Goal: Task Accomplishment & Management: Complete application form

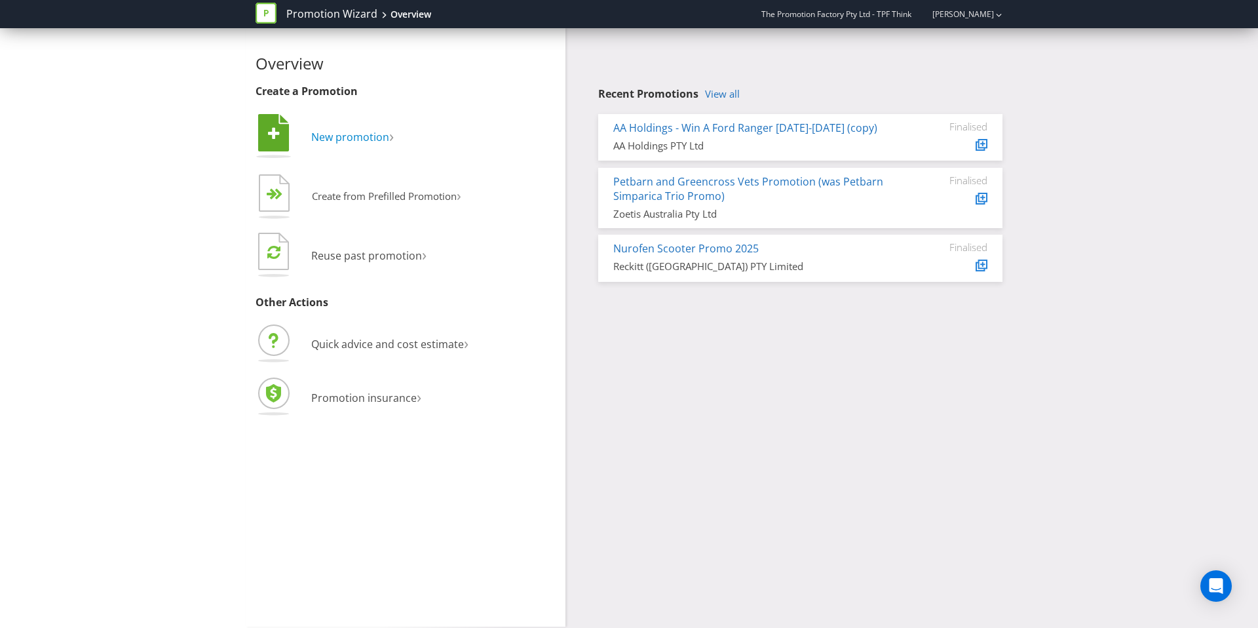
click at [347, 130] on span "New promotion" at bounding box center [350, 137] width 78 height 14
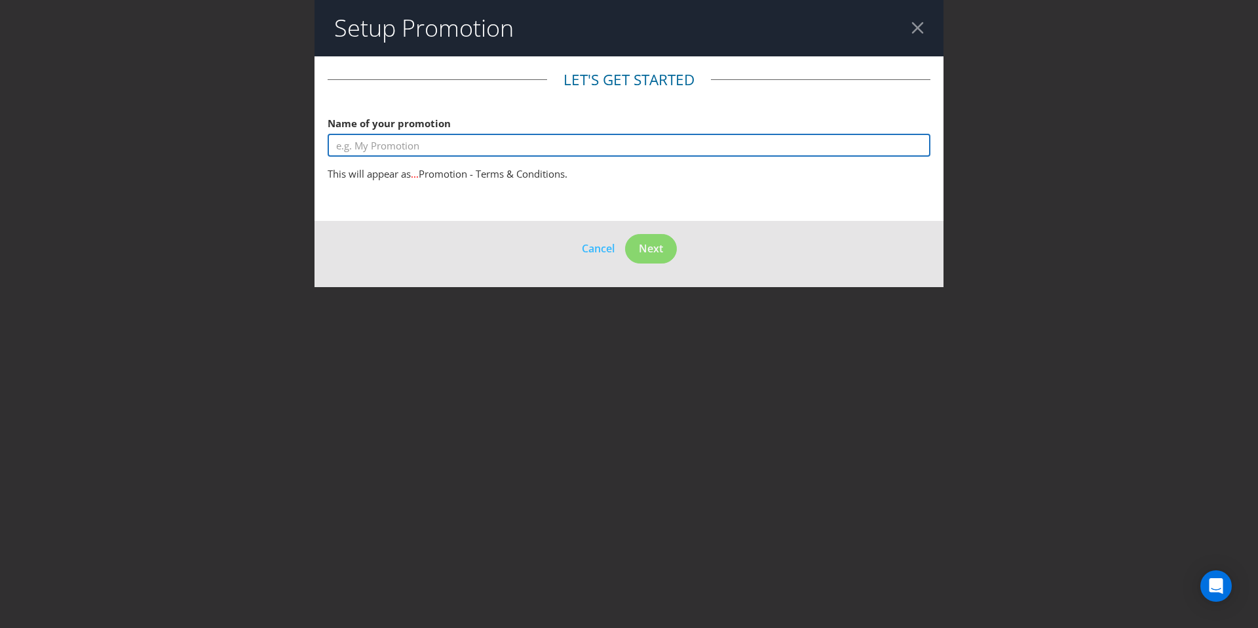
click at [451, 145] on input "text" at bounding box center [629, 145] width 603 height 23
type input "MberX Tipping Comp"
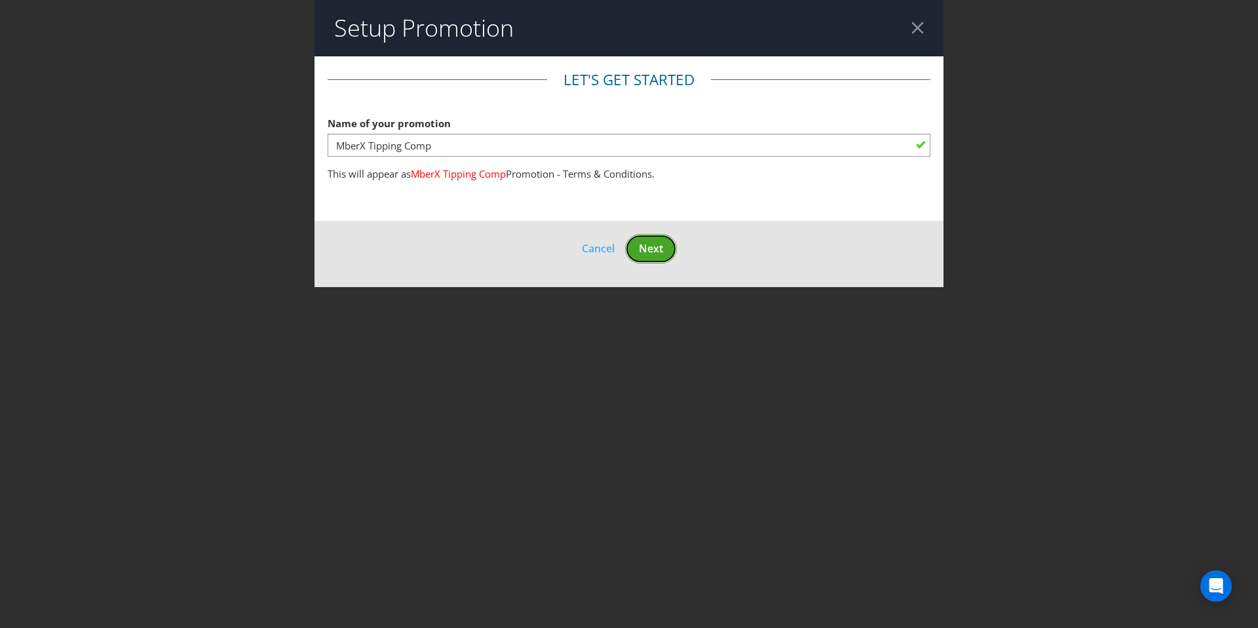
click at [649, 248] on span "Next" at bounding box center [651, 248] width 24 height 14
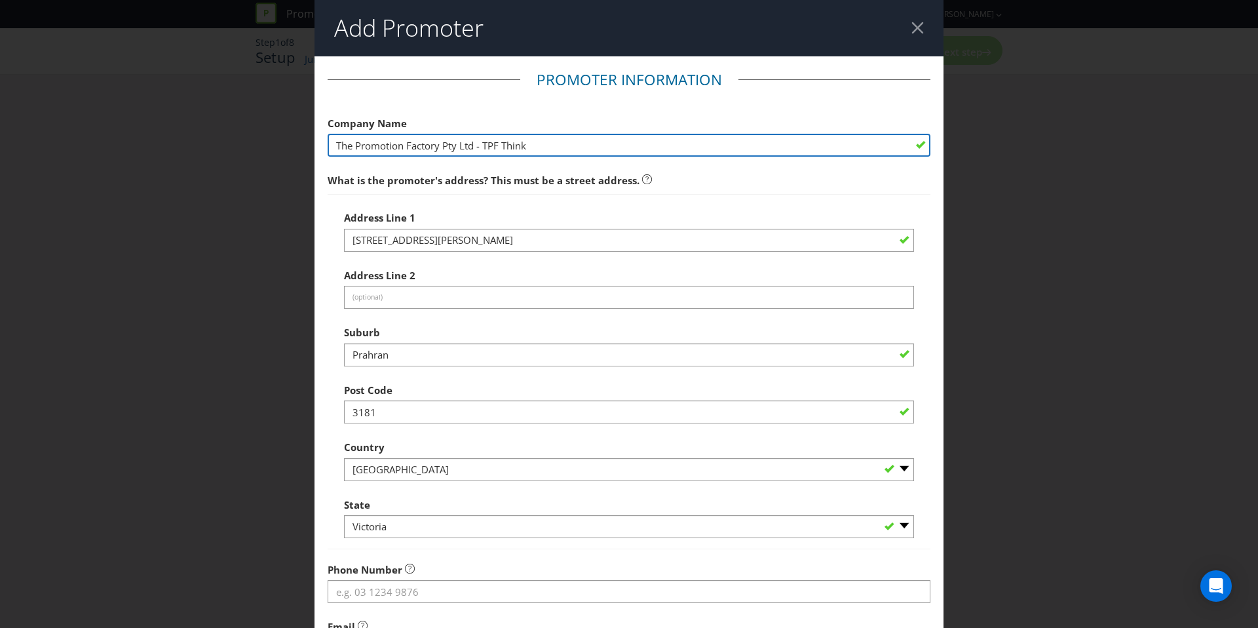
drag, startPoint x: 533, startPoint y: 147, endPoint x: 238, endPoint y: 125, distance: 295.6
click at [240, 125] on div "Add Promoter Promoter Information Company Name The Promotion Factory Pty Ltd - …" at bounding box center [629, 314] width 1258 height 628
type input "TPF"
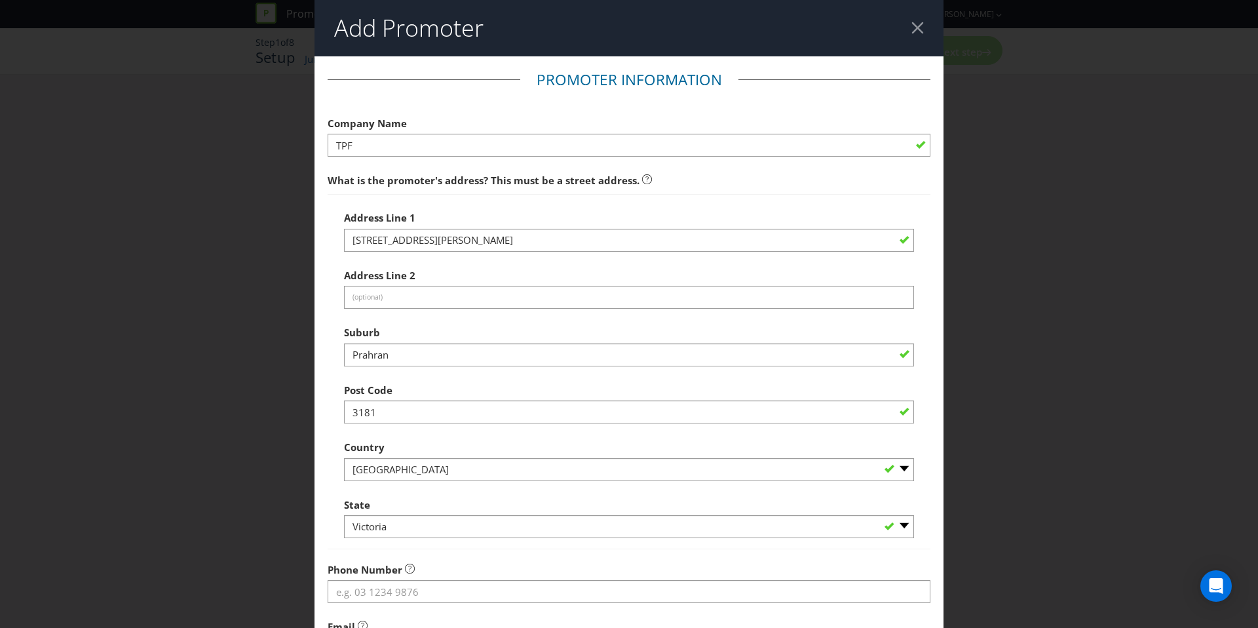
click at [690, 210] on div "Address Line [STREET_ADDRESS][PERSON_NAME]" at bounding box center [629, 227] width 570 height 47
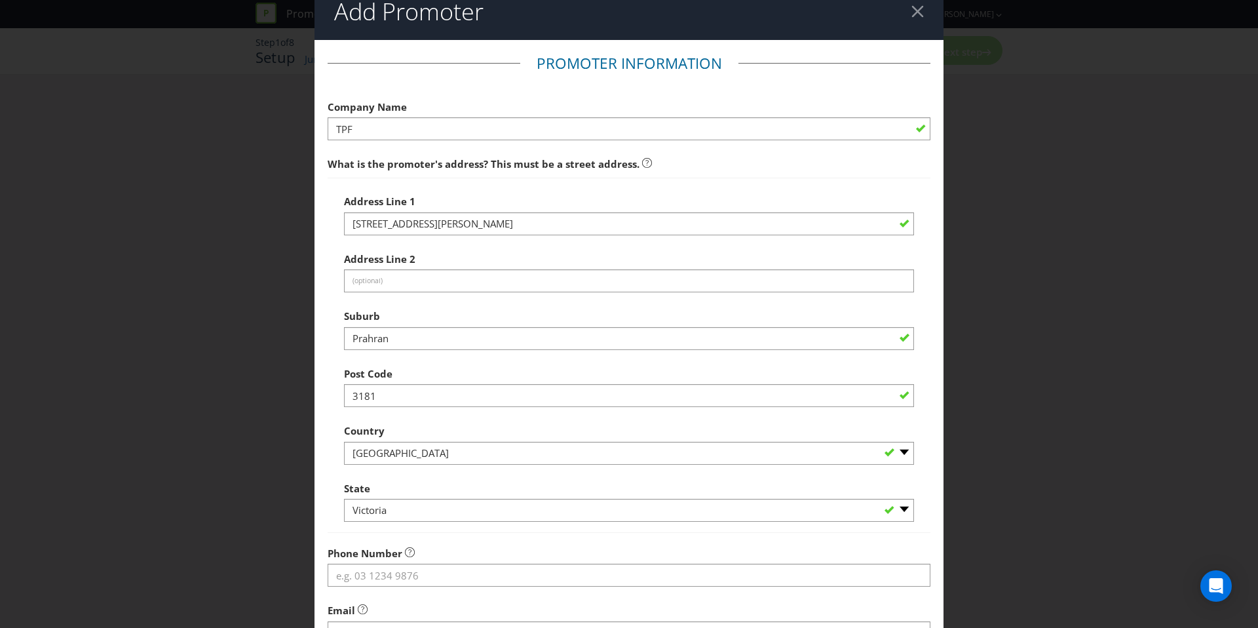
scroll to position [20, 0]
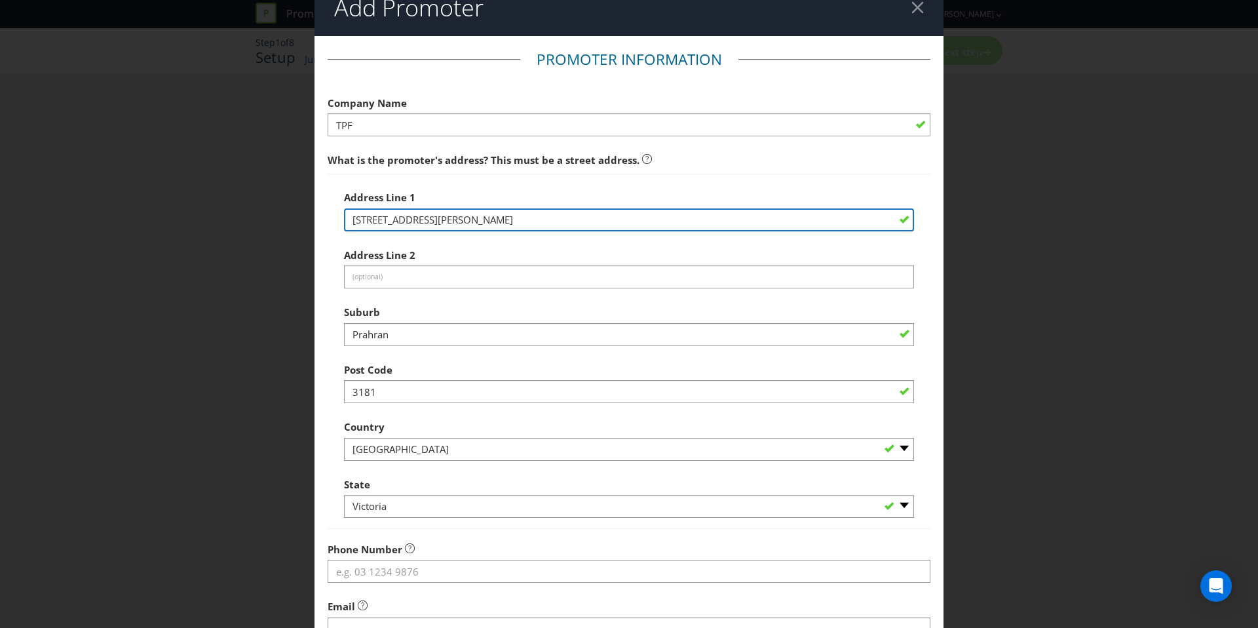
click at [683, 222] on input "[STREET_ADDRESS][PERSON_NAME]" at bounding box center [629, 219] width 570 height 23
drag, startPoint x: 678, startPoint y: 223, endPoint x: 399, endPoint y: 204, distance: 279.7
click at [400, 204] on div "Address Line [STREET_ADDRESS][PERSON_NAME]" at bounding box center [629, 207] width 570 height 47
type input "[STREET_ADDRESS]"
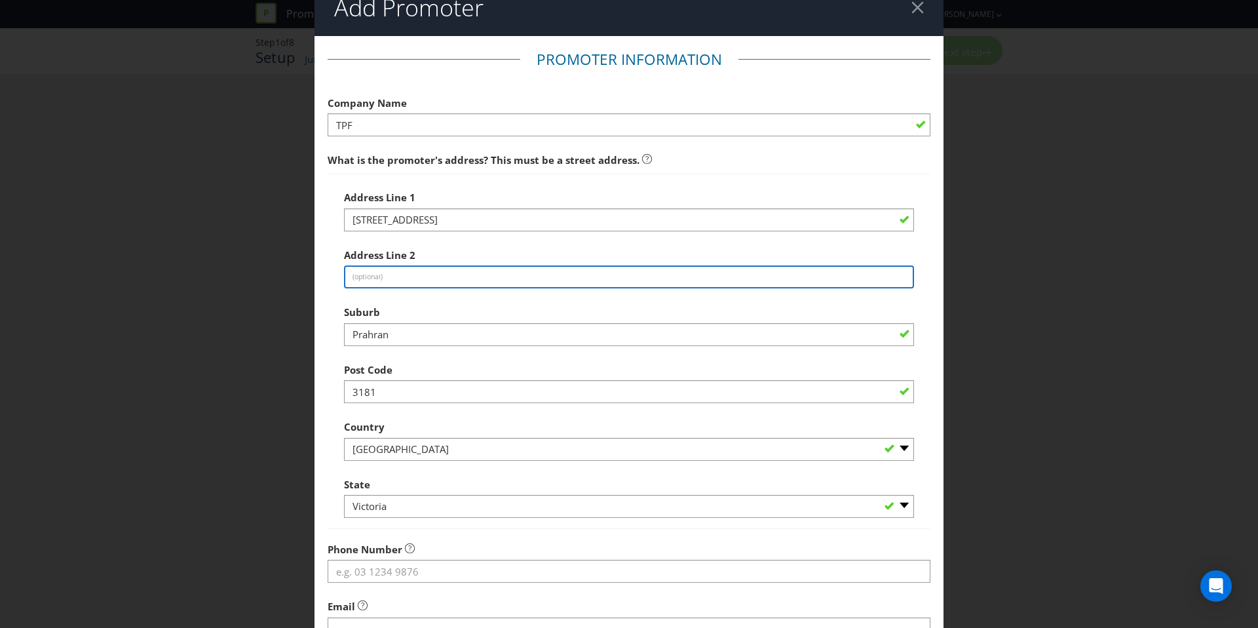
type input "Cremorne"
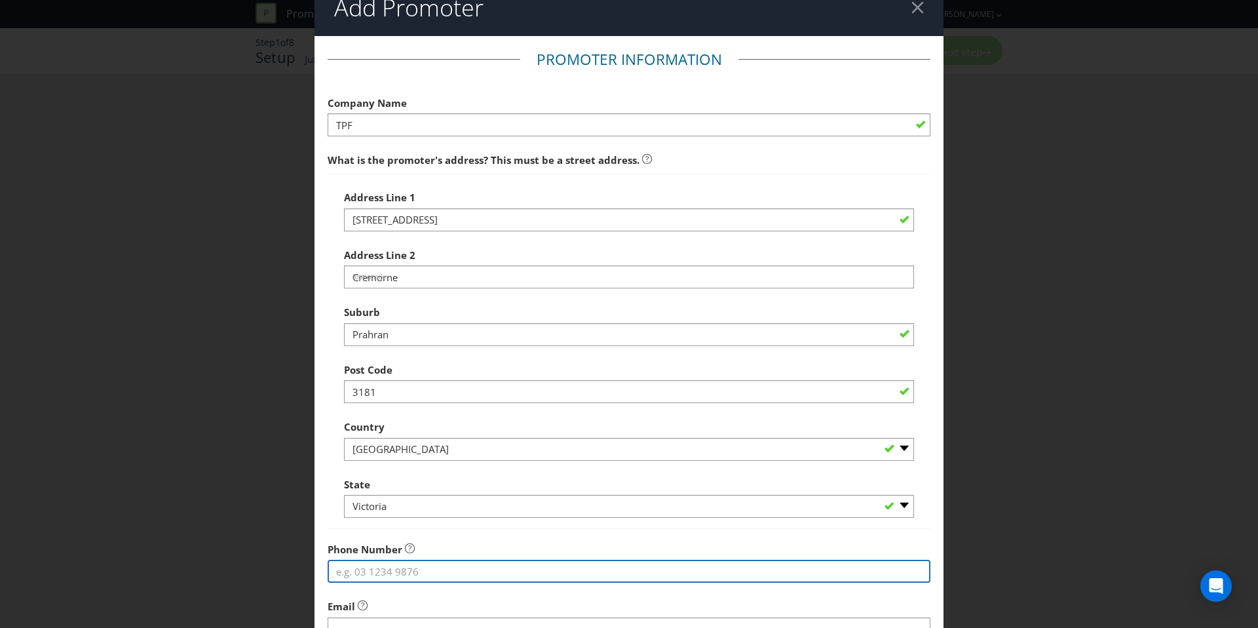
type input "0421388278"
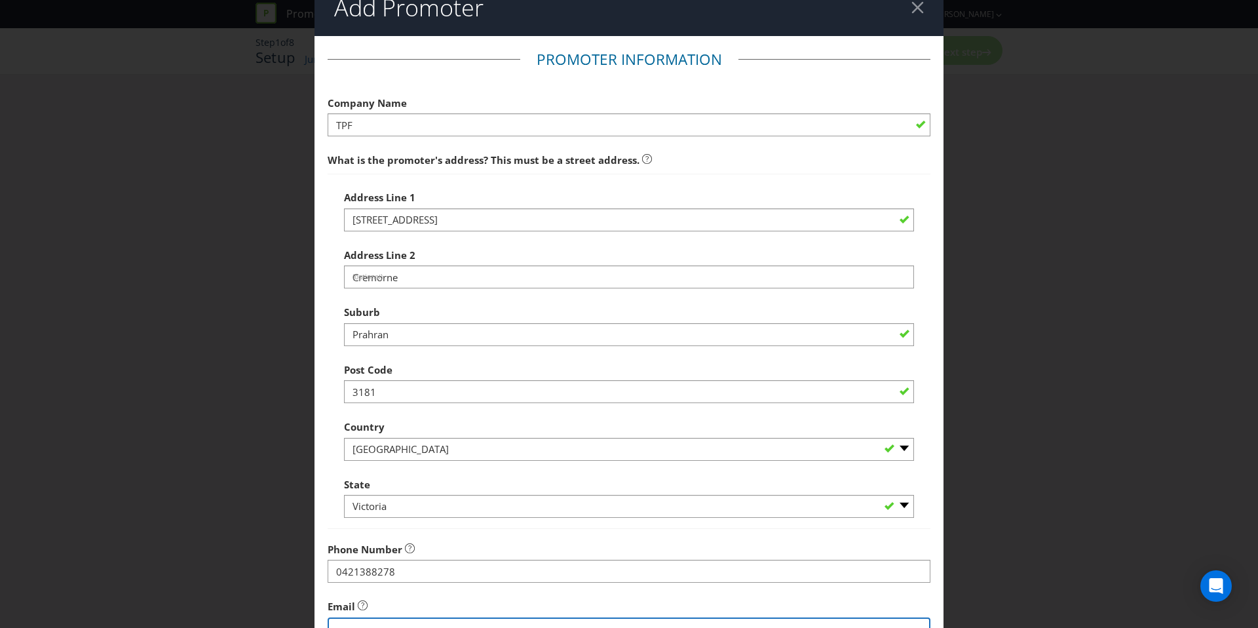
type input "[EMAIL_ADDRESS][DOMAIN_NAME]"
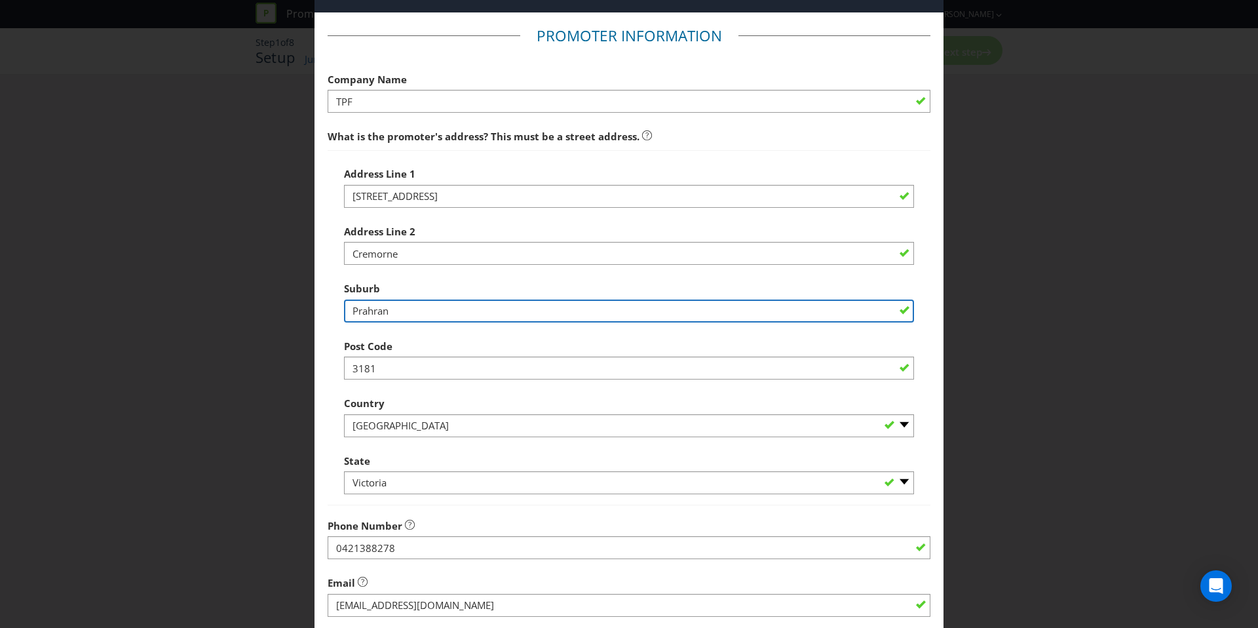
scroll to position [40, 0]
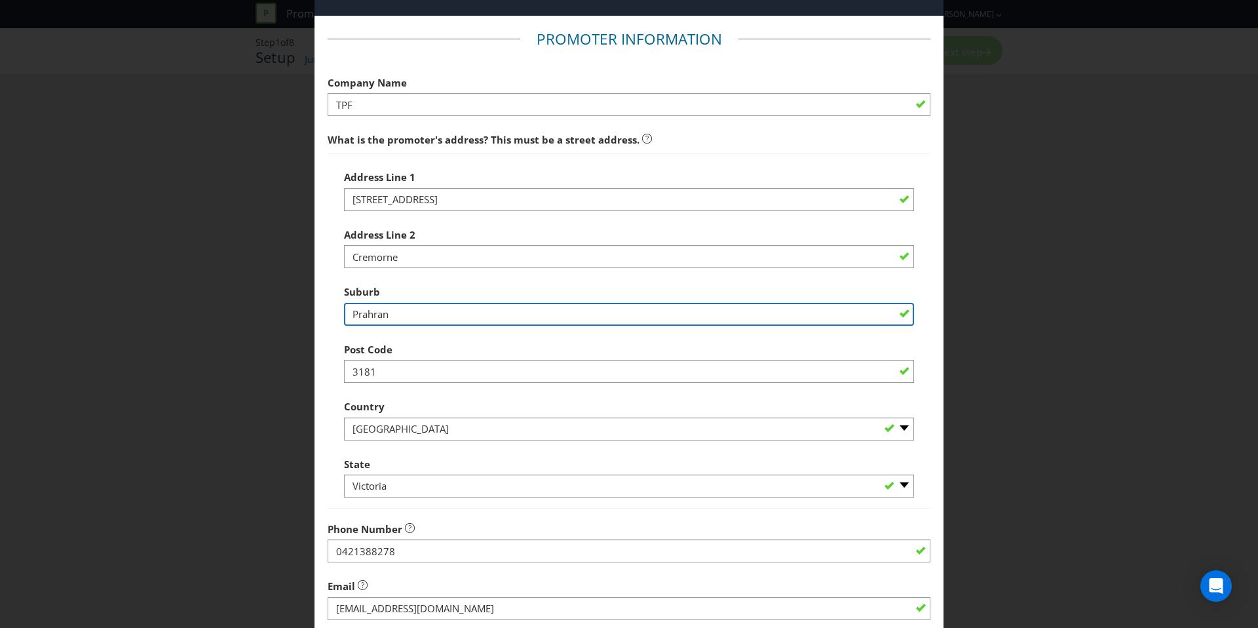
drag, startPoint x: 392, startPoint y: 316, endPoint x: 331, endPoint y: 311, distance: 61.1
click at [331, 311] on div "Address Line 1 33-41 Balmain Road Address Line [GEOGRAPHIC_DATA] Prahran Post C…" at bounding box center [629, 330] width 603 height 355
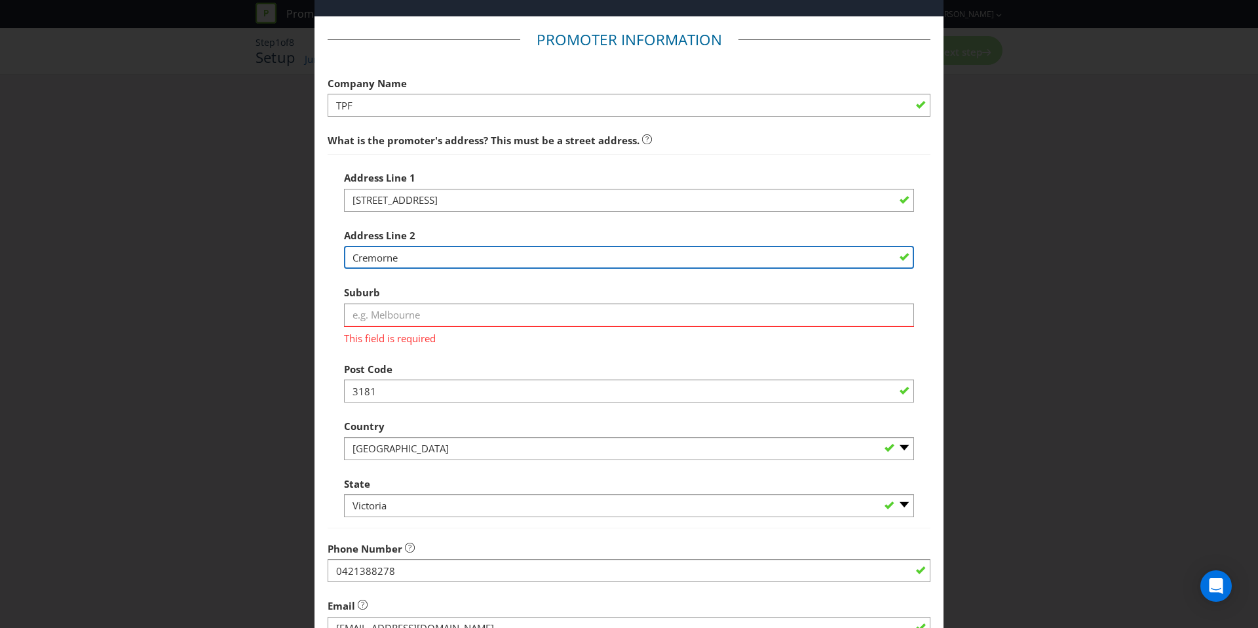
drag, startPoint x: 404, startPoint y: 259, endPoint x: 305, endPoint y: 253, distance: 99.1
click at [305, 253] on div "Add Promoter Promoter Information Company Name TPF What is the promoter's addre…" at bounding box center [629, 314] width 1258 height 628
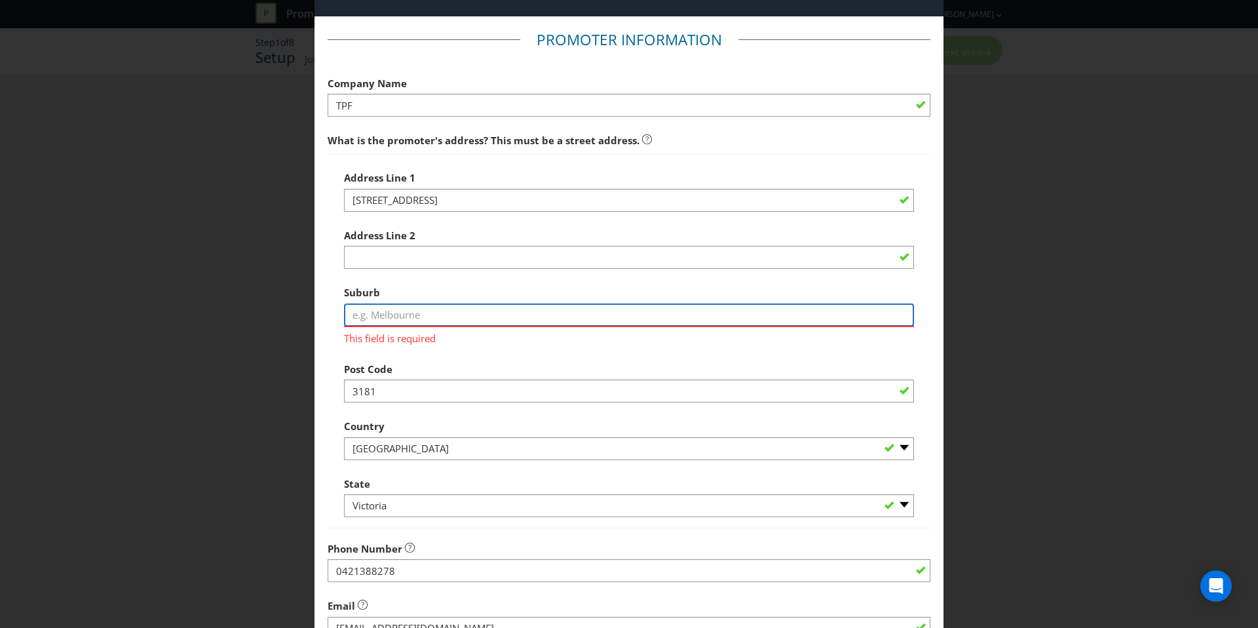
click at [379, 307] on input "text" at bounding box center [629, 314] width 570 height 23
type input "Cremorne"
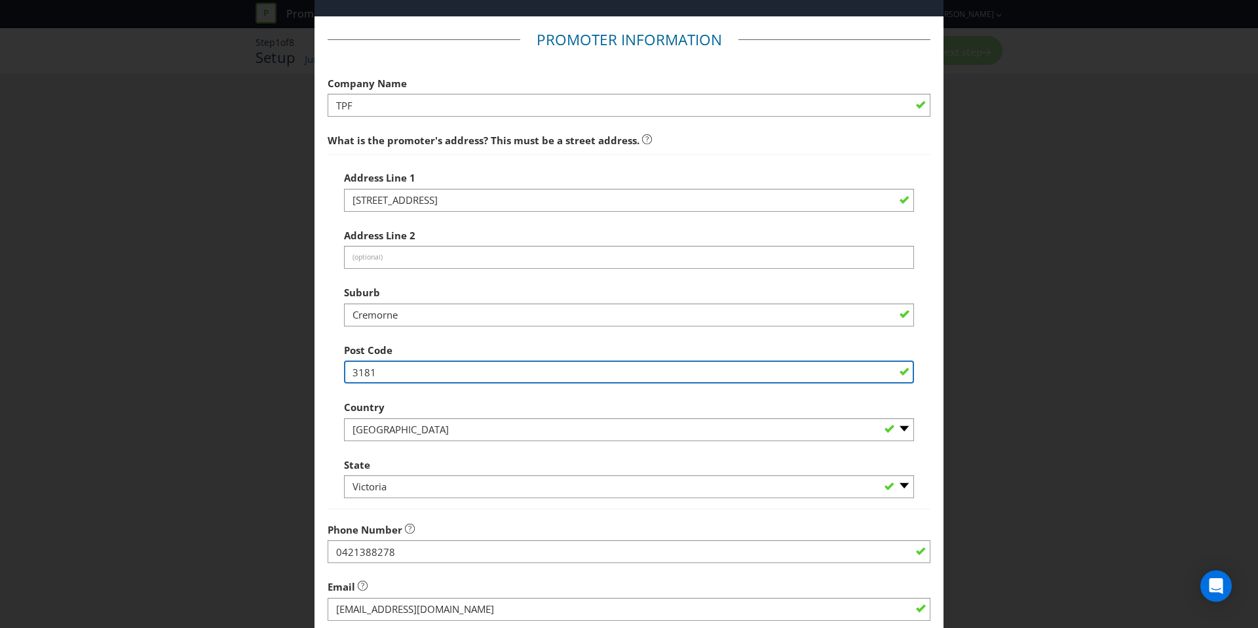
drag, startPoint x: 384, startPoint y: 394, endPoint x: 371, endPoint y: 379, distance: 20.0
click at [332, 387] on div "Address Line 1 33-41 Balmain Road Address Line 2 (optional) Suburb Cremorne Pos…" at bounding box center [629, 331] width 603 height 355
drag, startPoint x: 386, startPoint y: 377, endPoint x: 305, endPoint y: 373, distance: 81.3
click at [305, 373] on div "Add Promoter Promoter Information Company Name TPF What is the promoter's addre…" at bounding box center [629, 314] width 1258 height 628
type input "3121"
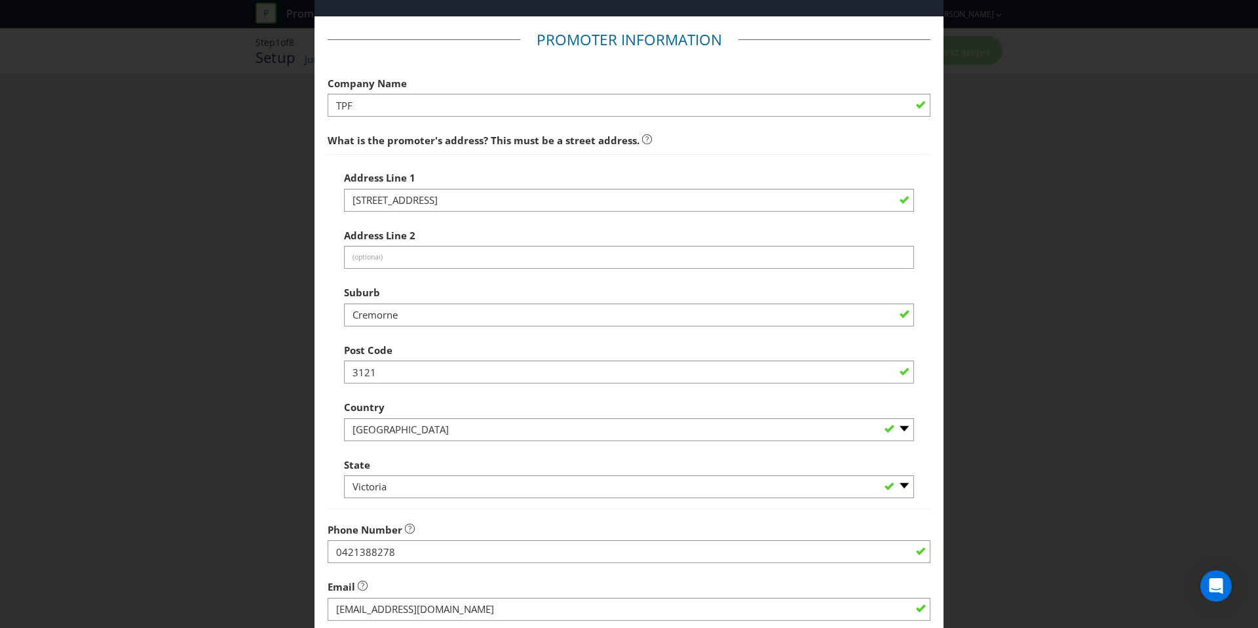
click at [498, 337] on div "Post Code 3121" at bounding box center [629, 360] width 570 height 47
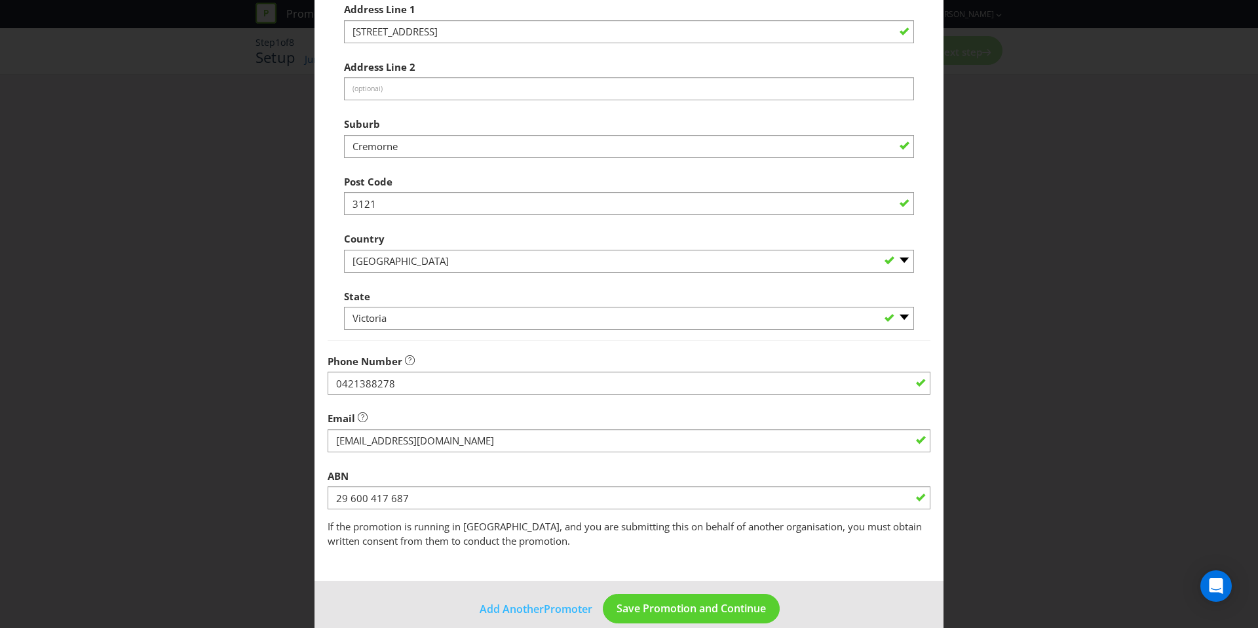
scroll to position [223, 0]
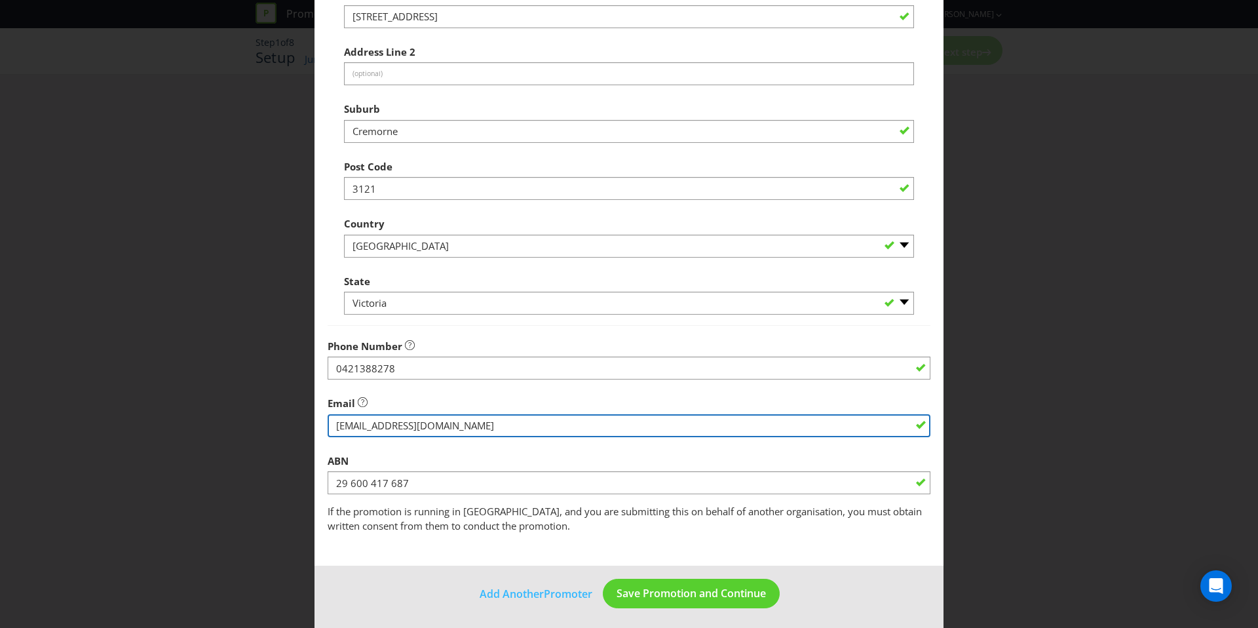
drag, startPoint x: 480, startPoint y: 426, endPoint x: 427, endPoint y: 425, distance: 53.7
click at [427, 425] on input "string" at bounding box center [629, 425] width 603 height 23
type input "[EMAIL_ADDRESS][DOMAIN_NAME]"
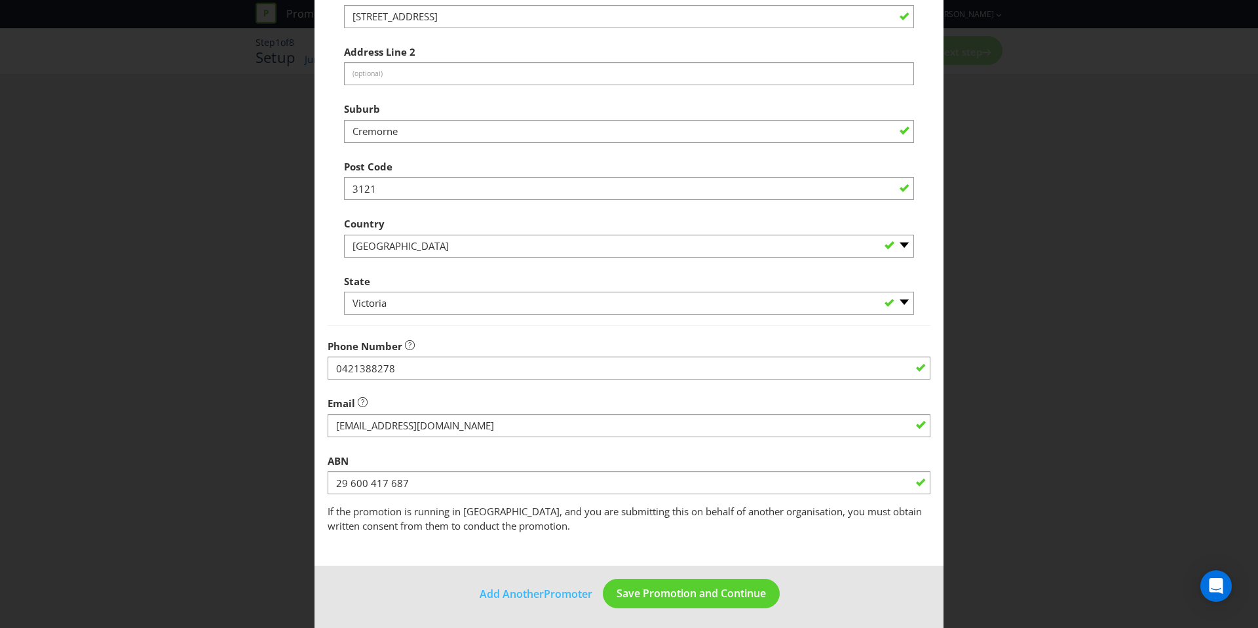
click at [571, 390] on div "Email" at bounding box center [629, 413] width 603 height 47
click at [692, 586] on span "Save Promotion and Continue" at bounding box center [690, 593] width 149 height 14
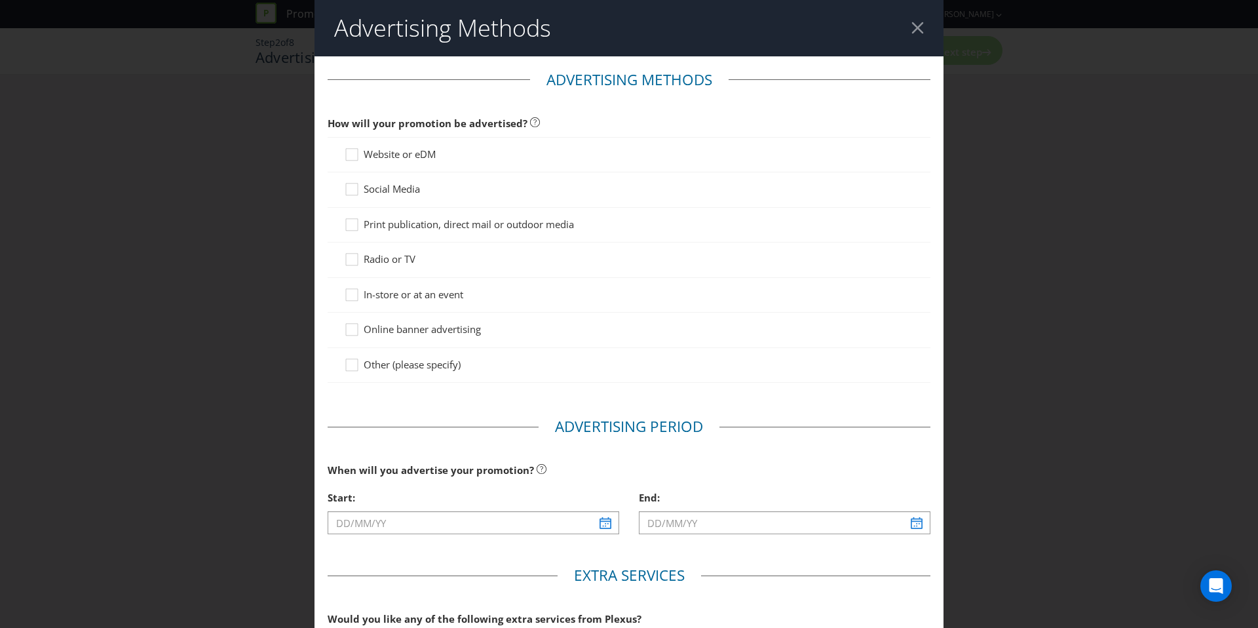
click at [340, 160] on div "Website or eDM" at bounding box center [629, 154] width 603 height 35
click at [350, 159] on icon at bounding box center [354, 157] width 20 height 20
click at [0, 0] on input "Website or eDM" at bounding box center [0, 0] width 0 height 0
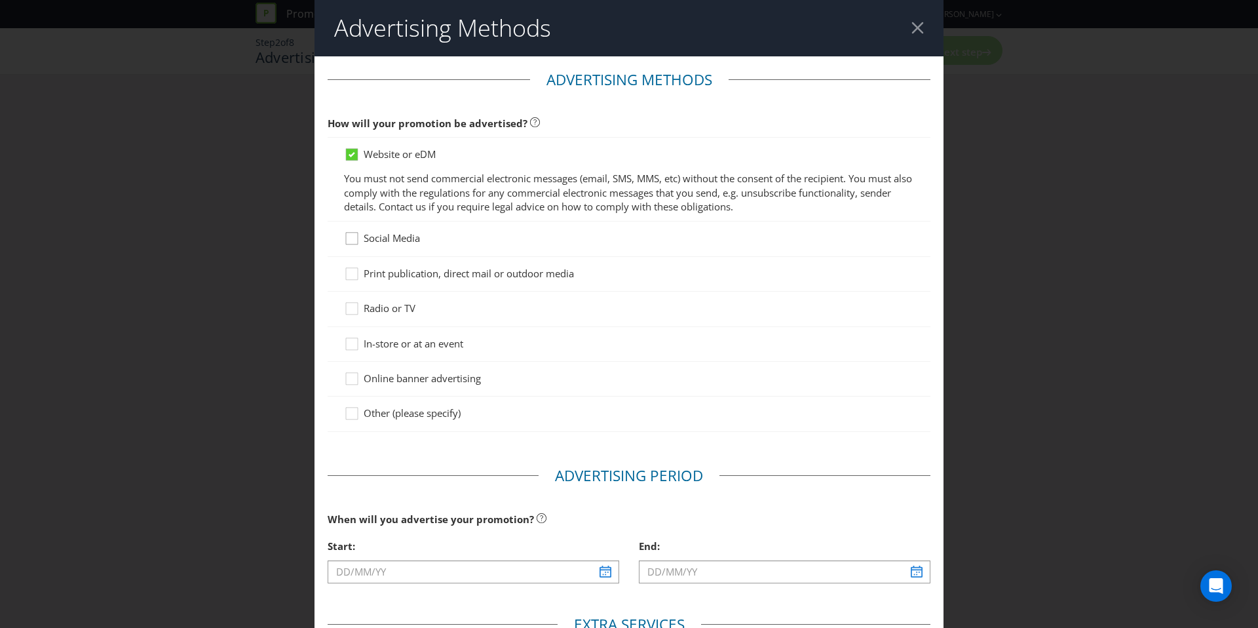
click at [352, 235] on div at bounding box center [352, 234] width 7 height 7
click at [0, 0] on input "Social Media" at bounding box center [0, 0] width 0 height 0
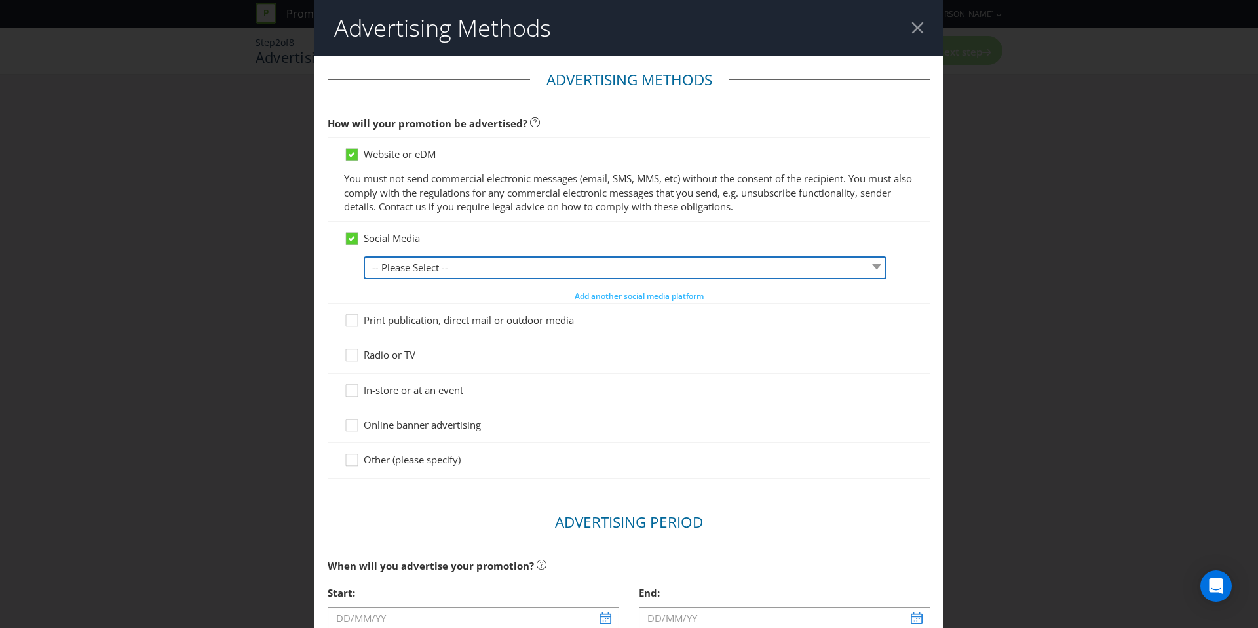
click at [429, 275] on select "-- Please Select -- Facebook X Instagram Snapchat LinkedIn Pinterest Tumblr You…" at bounding box center [625, 267] width 523 height 23
select select "FACEBOOK"
click at [364, 256] on select "-- Please Select -- Facebook X Instagram Snapchat LinkedIn Pinterest Tumblr You…" at bounding box center [625, 267] width 523 height 23
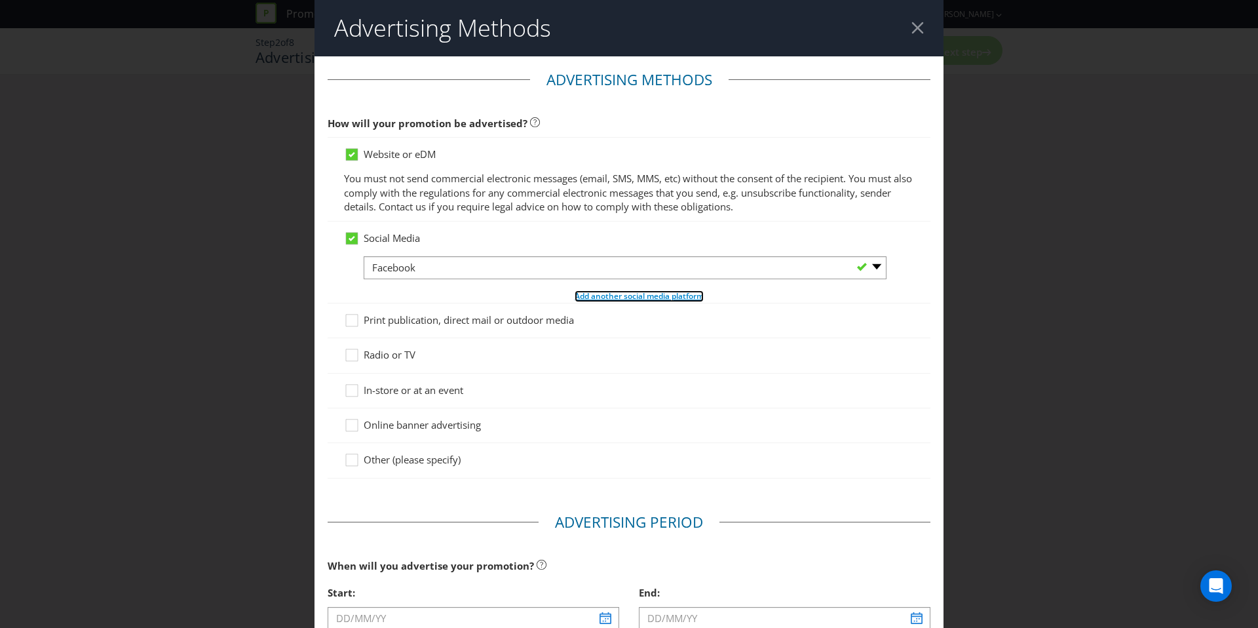
click at [584, 297] on span "Add another social media platform" at bounding box center [639, 295] width 129 height 11
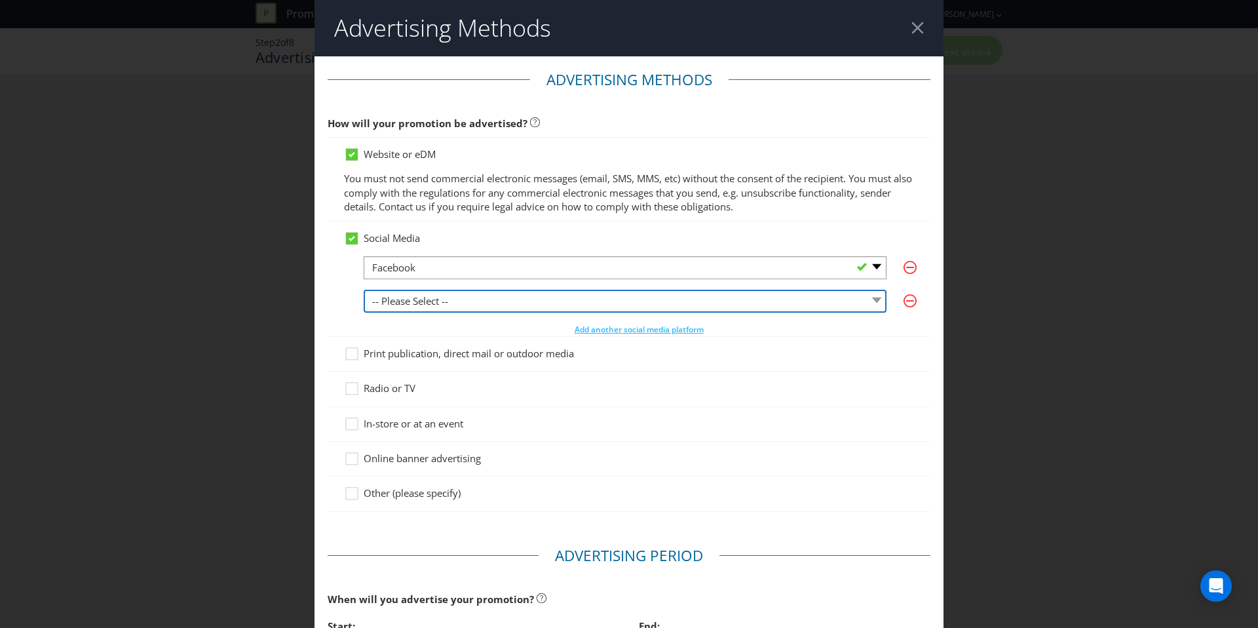
click at [562, 307] on select "-- Please Select -- Facebook X Instagram Snapchat LinkedIn Pinterest Tumblr You…" at bounding box center [625, 301] width 523 height 23
select select "X"
click at [364, 290] on select "-- Please Select -- Facebook X Instagram Snapchat LinkedIn Pinterest Tumblr You…" at bounding box center [625, 301] width 523 height 23
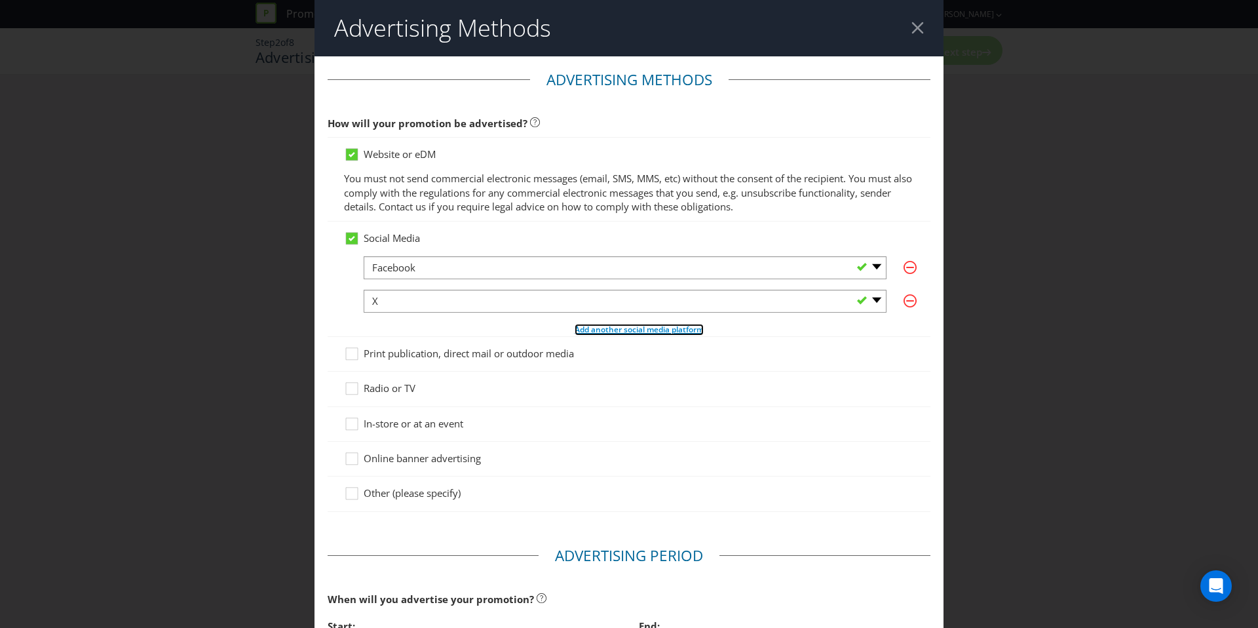
click at [594, 328] on span "Add another social media platform" at bounding box center [639, 329] width 129 height 11
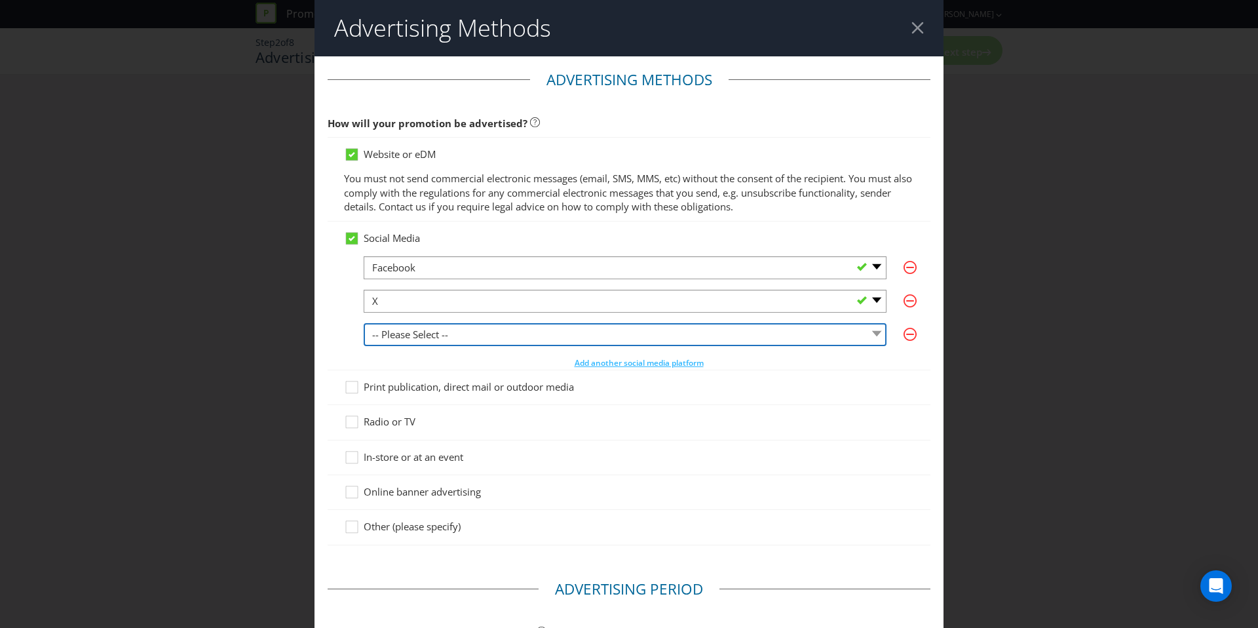
click at [558, 336] on select "-- Please Select -- Facebook X Instagram Snapchat LinkedIn Pinterest Tumblr You…" at bounding box center [625, 334] width 523 height 23
select select "INSTAGRAM"
click at [364, 323] on select "-- Please Select -- Facebook X Instagram Snapchat LinkedIn Pinterest Tumblr You…" at bounding box center [625, 334] width 523 height 23
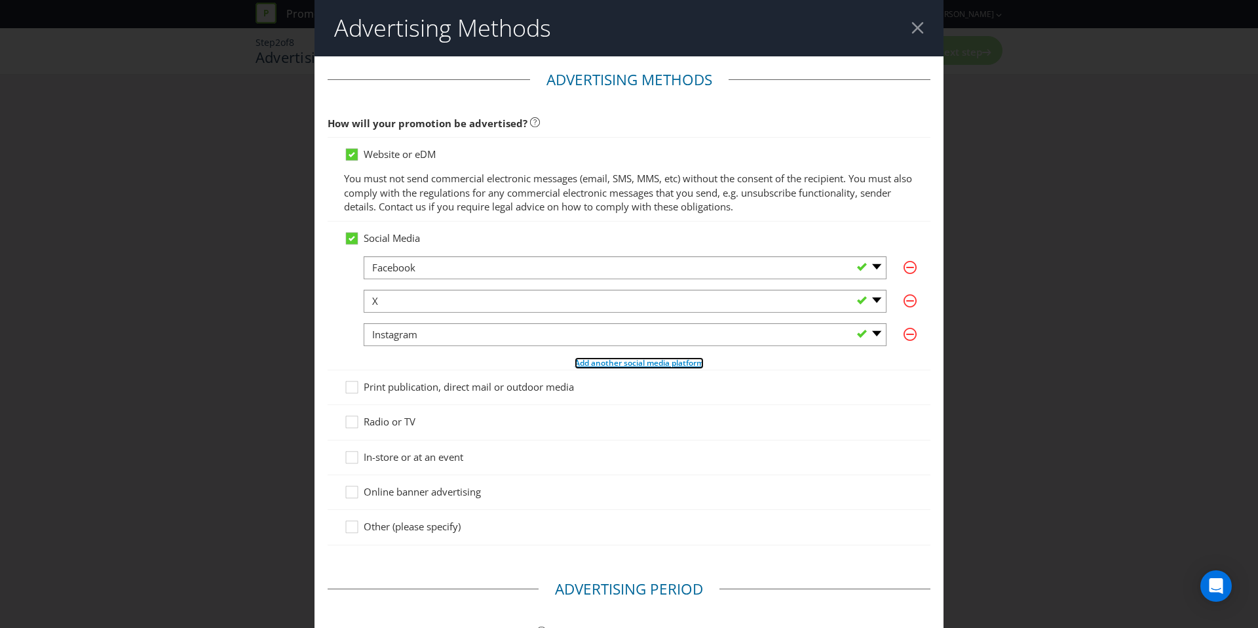
click at [597, 360] on span "Add another social media platform" at bounding box center [639, 362] width 129 height 11
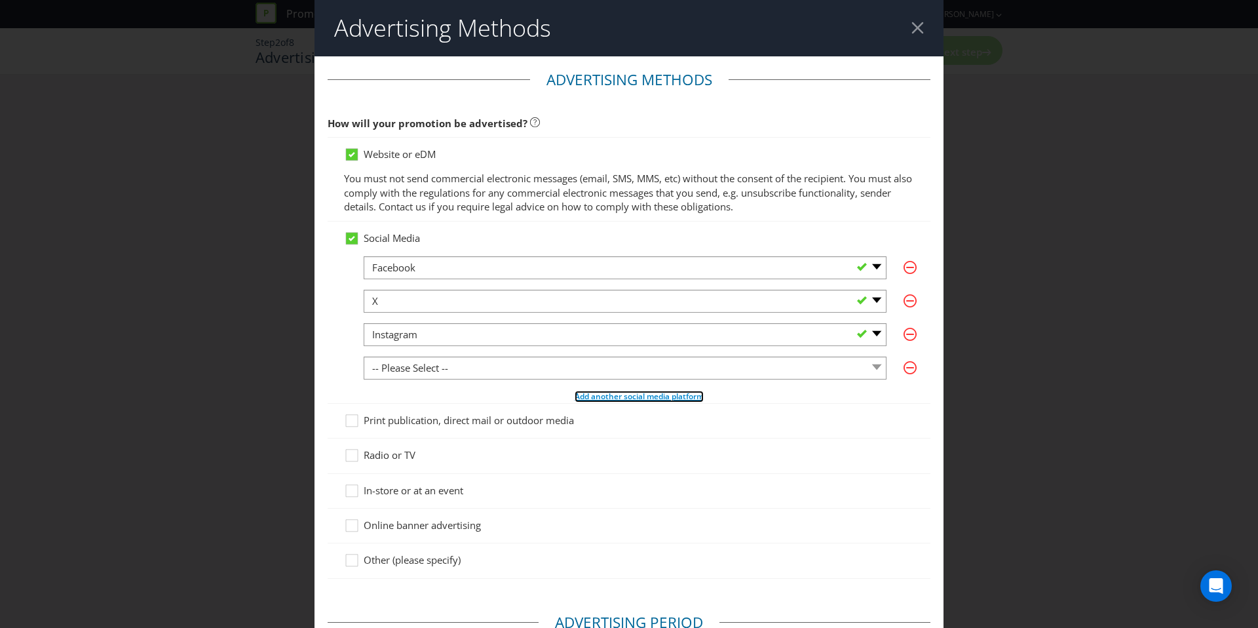
click at [610, 400] on span "Add another social media platform" at bounding box center [639, 395] width 129 height 11
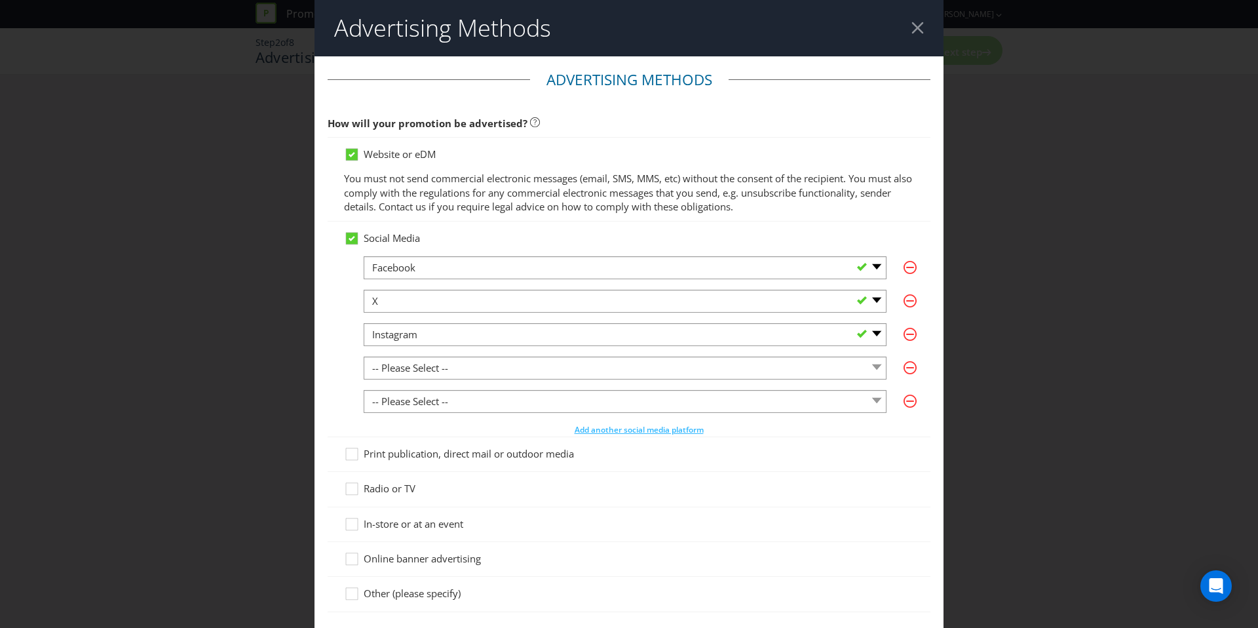
click at [596, 379] on div at bounding box center [625, 379] width 523 height 1
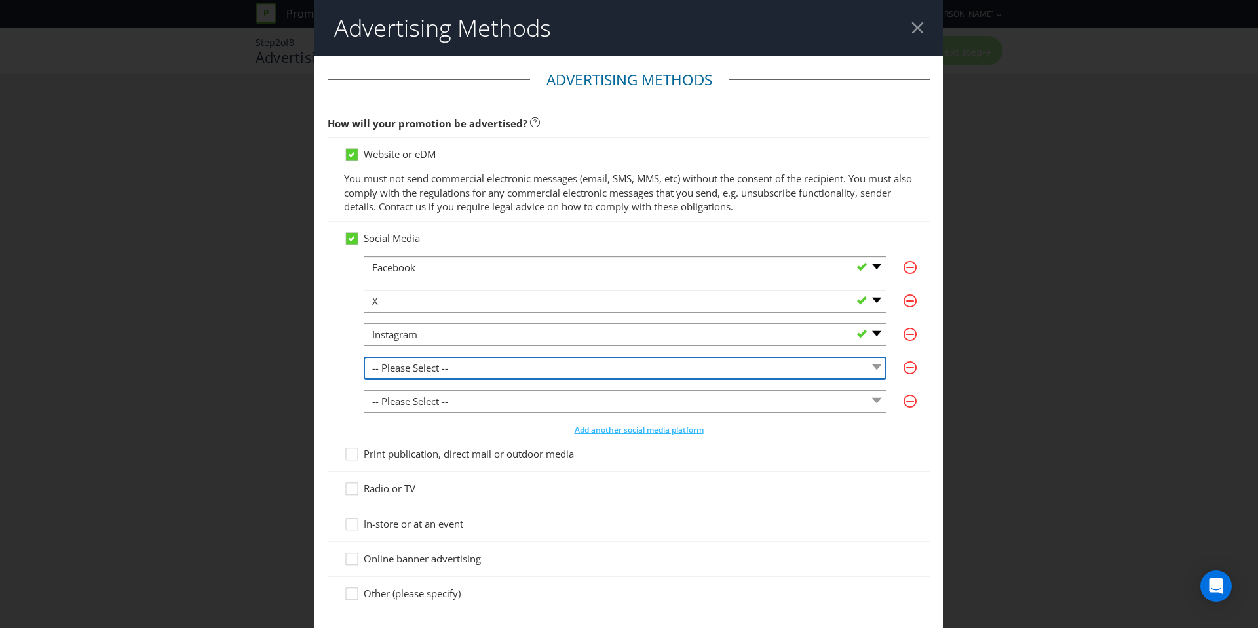
click at [596, 375] on select "-- Please Select -- Facebook X Instagram Snapchat LinkedIn Pinterest Tumblr You…" at bounding box center [625, 367] width 523 height 23
select select "LINKEDIN"
click at [364, 356] on select "-- Please Select -- Facebook X Instagram Snapchat LinkedIn Pinterest Tumblr You…" at bounding box center [625, 367] width 523 height 23
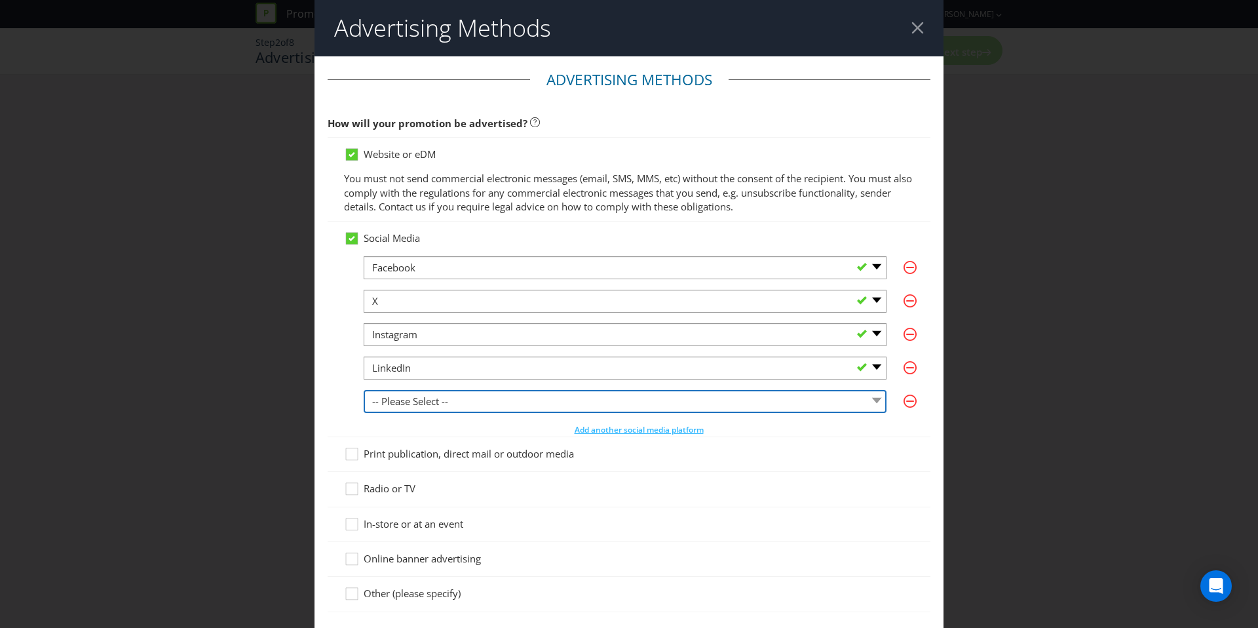
click at [517, 409] on select "-- Please Select -- Facebook X Instagram Snapchat LinkedIn Pinterest Tumblr You…" at bounding box center [625, 401] width 523 height 23
select select "YOUTUBE"
click at [364, 390] on select "-- Please Select -- Facebook X Instagram Snapchat LinkedIn Pinterest Tumblr You…" at bounding box center [625, 401] width 523 height 23
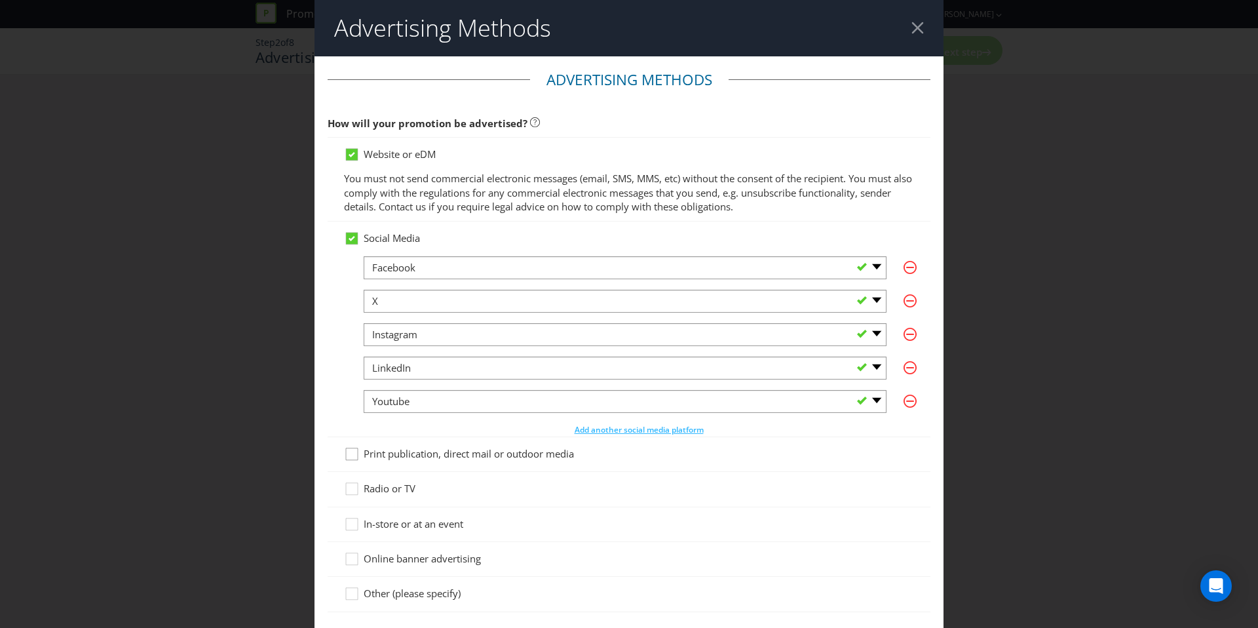
click at [347, 457] on icon at bounding box center [354, 457] width 20 height 20
click at [0, 0] on input "Print publication, direct mail or outdoor media" at bounding box center [0, 0] width 0 height 0
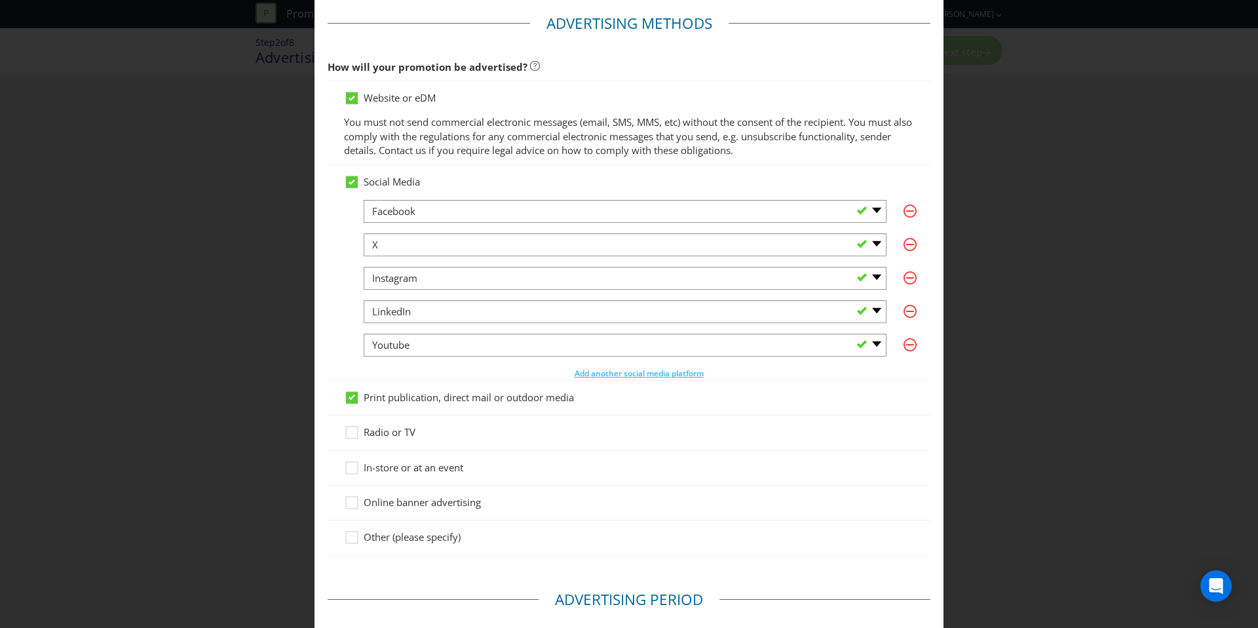
scroll to position [57, 0]
click at [353, 469] on icon at bounding box center [354, 470] width 20 height 20
click at [0, 0] on input "In-store or at an event" at bounding box center [0, 0] width 0 height 0
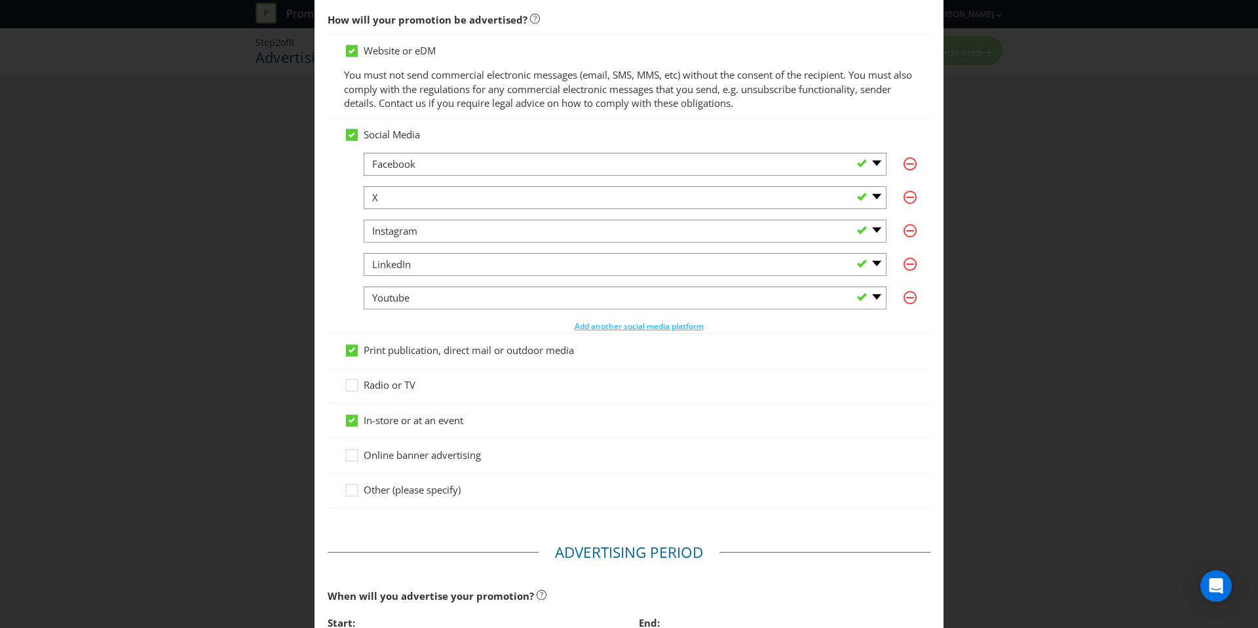
scroll to position [104, 0]
click at [353, 453] on icon at bounding box center [354, 457] width 20 height 20
click at [0, 0] on input "Online banner advertising" at bounding box center [0, 0] width 0 height 0
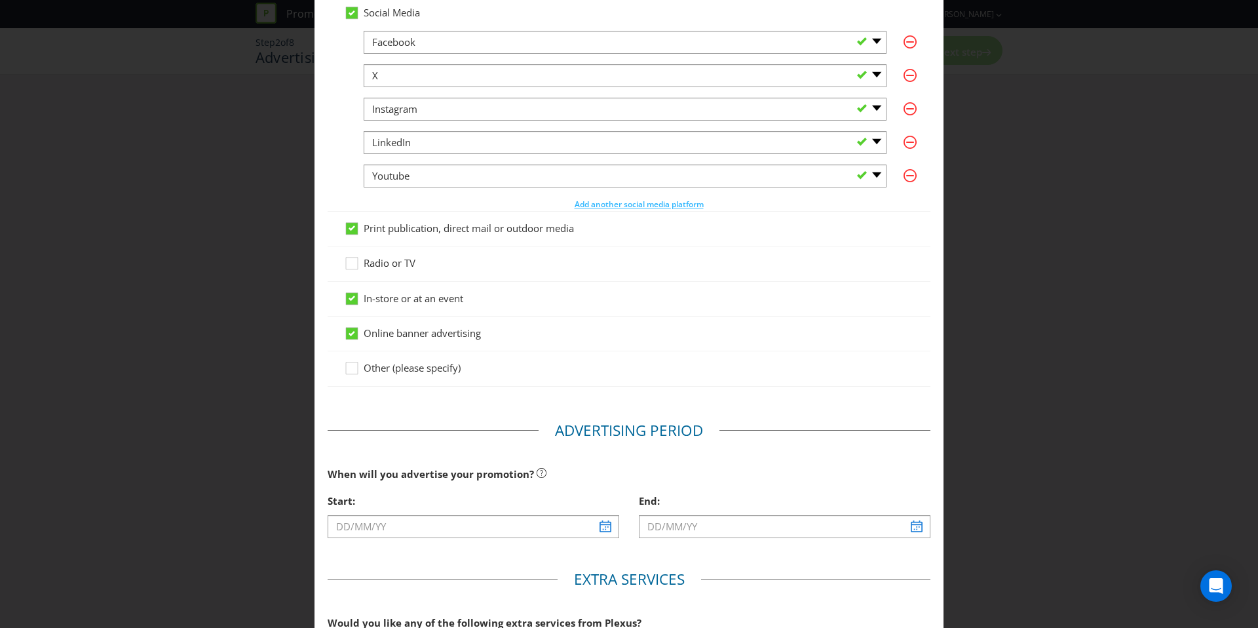
scroll to position [227, 0]
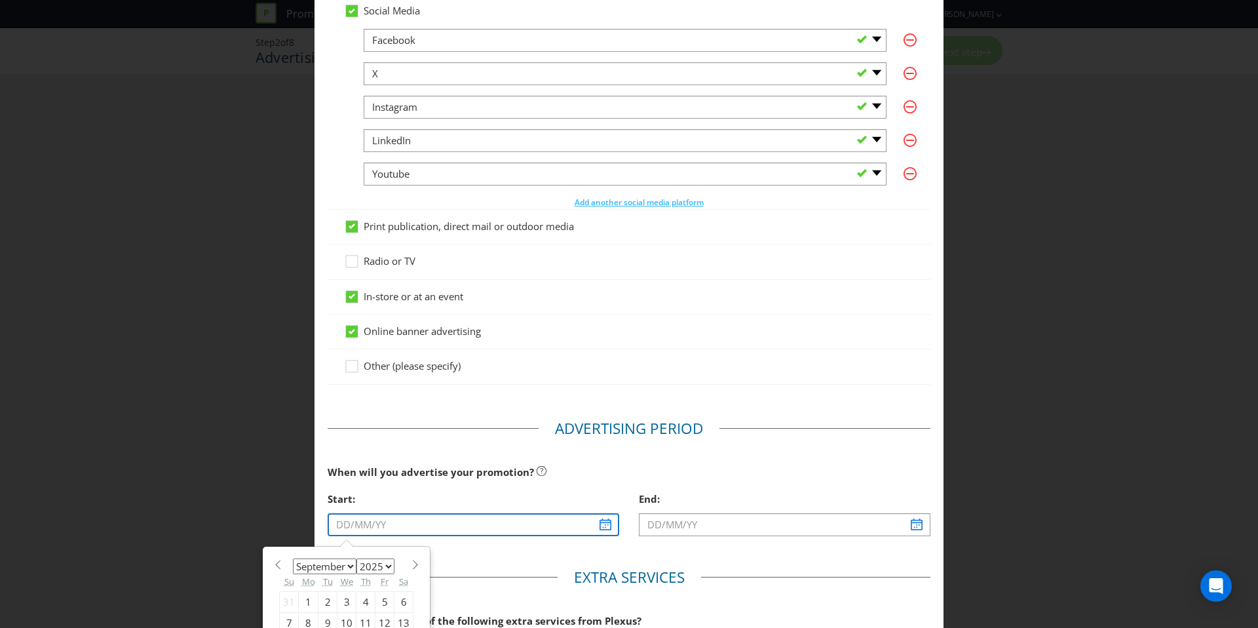
click at [609, 527] on input "text" at bounding box center [474, 524] width 292 height 23
click at [411, 563] on span at bounding box center [415, 564] width 10 height 10
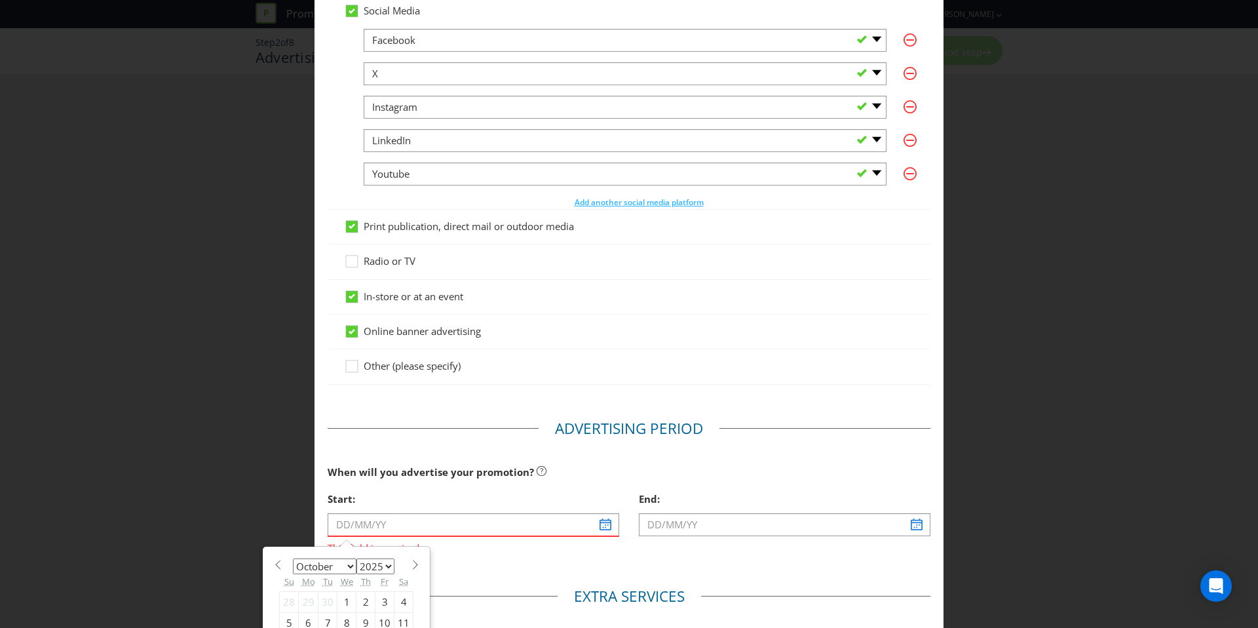
click at [411, 563] on span at bounding box center [415, 564] width 10 height 10
select select "10"
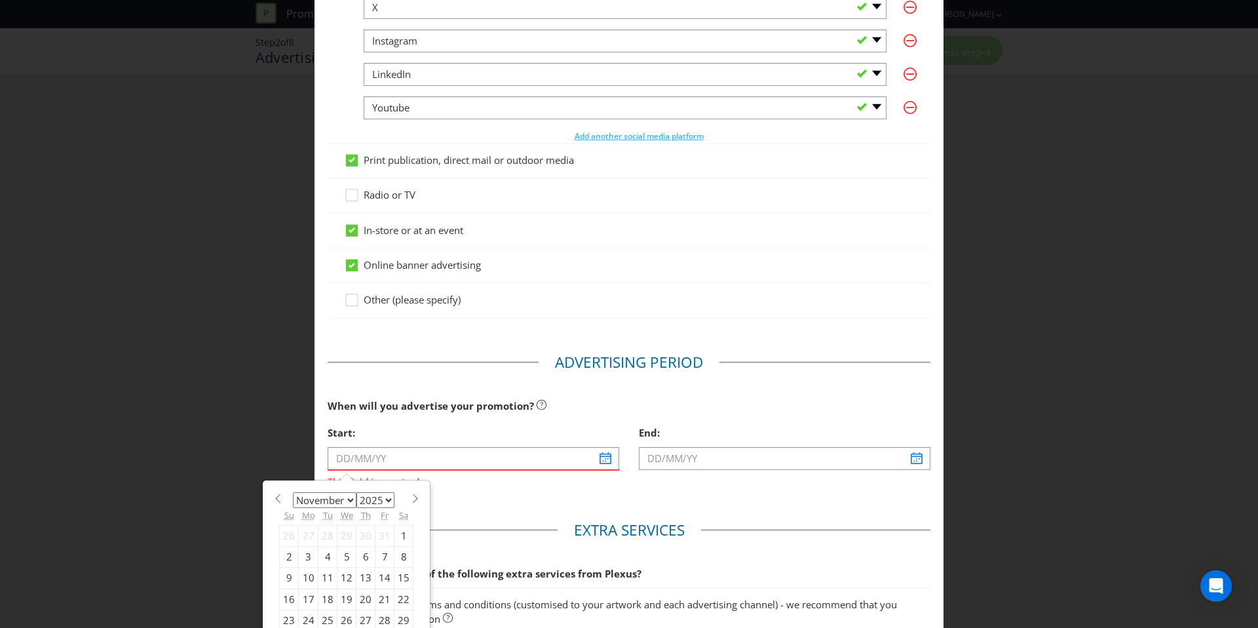
scroll to position [297, 0]
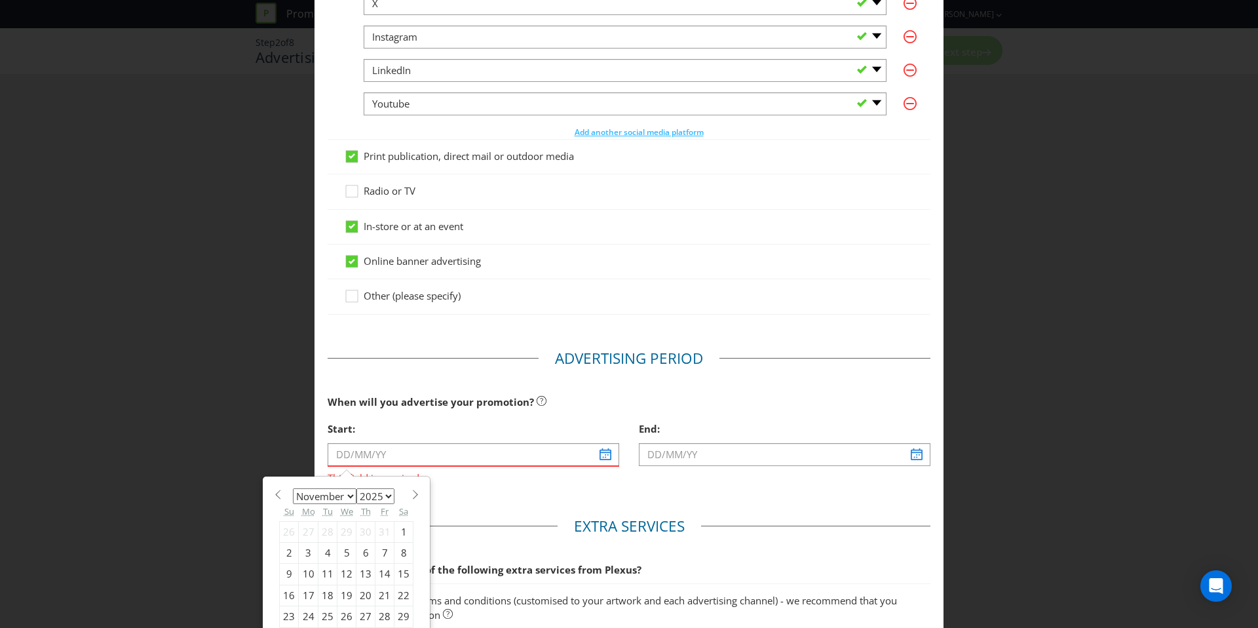
click at [302, 554] on div "3" at bounding box center [309, 552] width 20 height 21
type input "[DATE]"
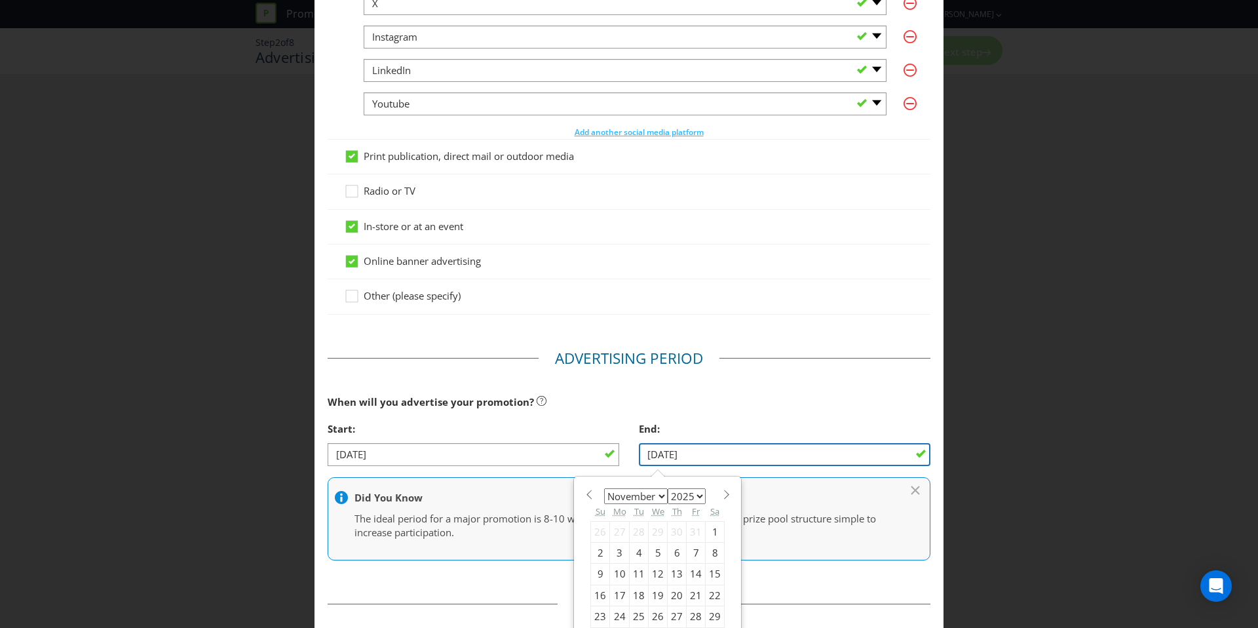
drag, startPoint x: 746, startPoint y: 453, endPoint x: 759, endPoint y: 453, distance: 13.8
click at [746, 453] on input "[DATE]" at bounding box center [785, 454] width 292 height 23
click at [727, 491] on span at bounding box center [726, 494] width 10 height 10
click at [726, 491] on span at bounding box center [726, 494] width 10 height 10
select select "0"
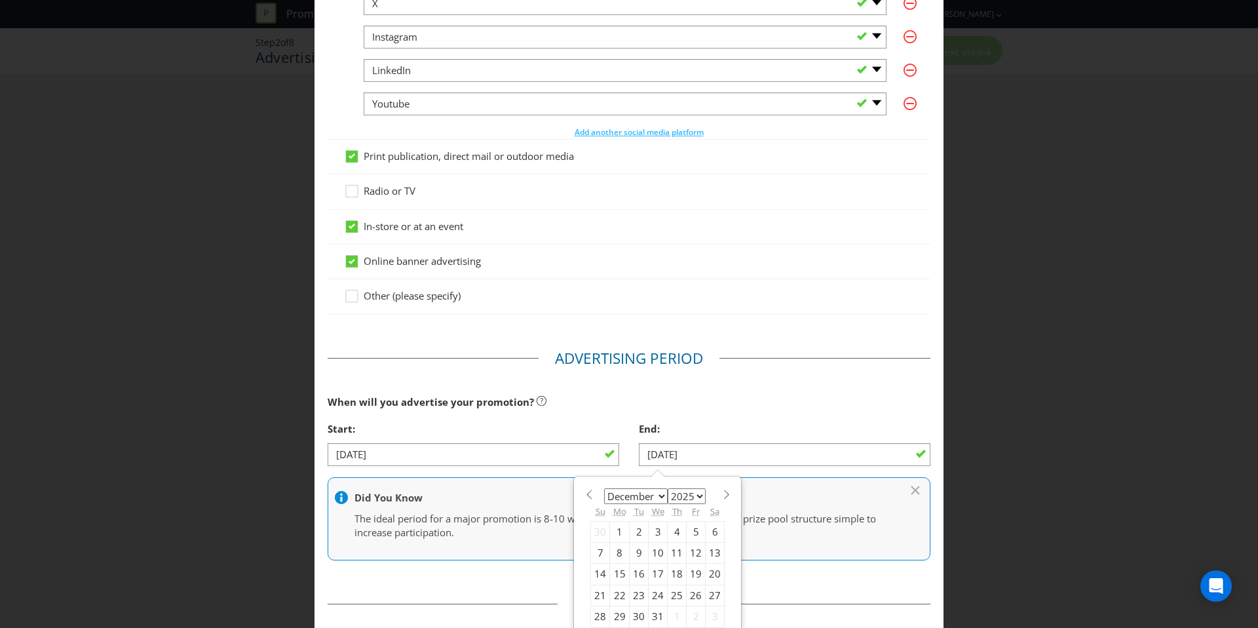
select select "2026"
click at [727, 491] on span at bounding box center [726, 494] width 10 height 10
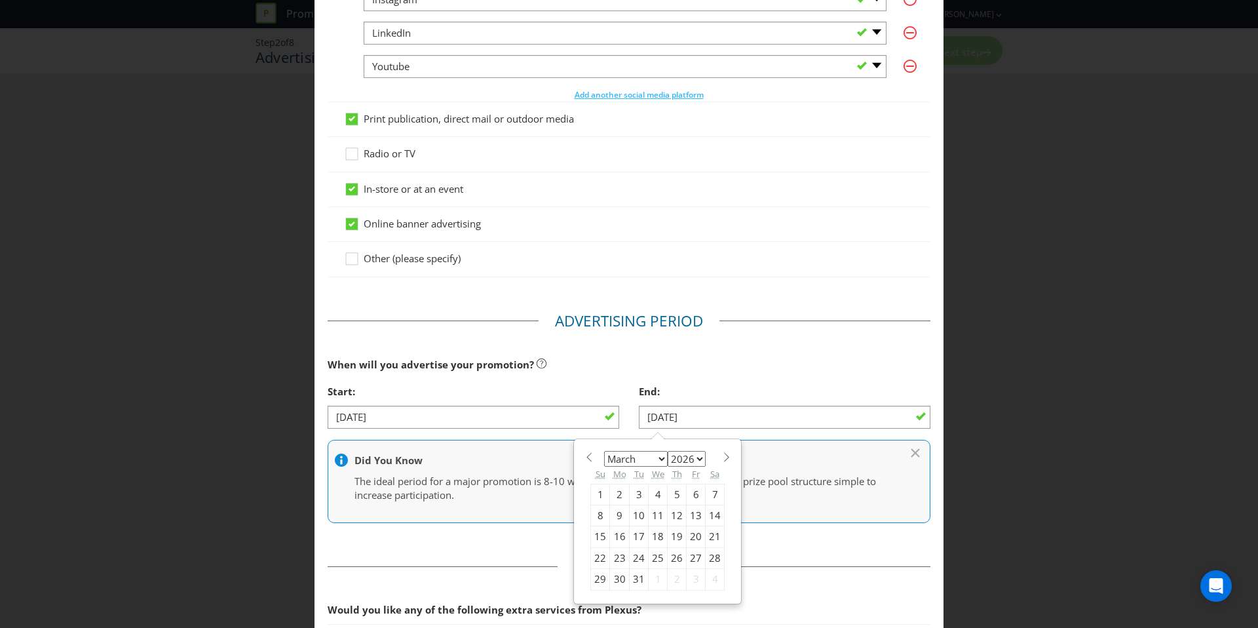
scroll to position [343, 0]
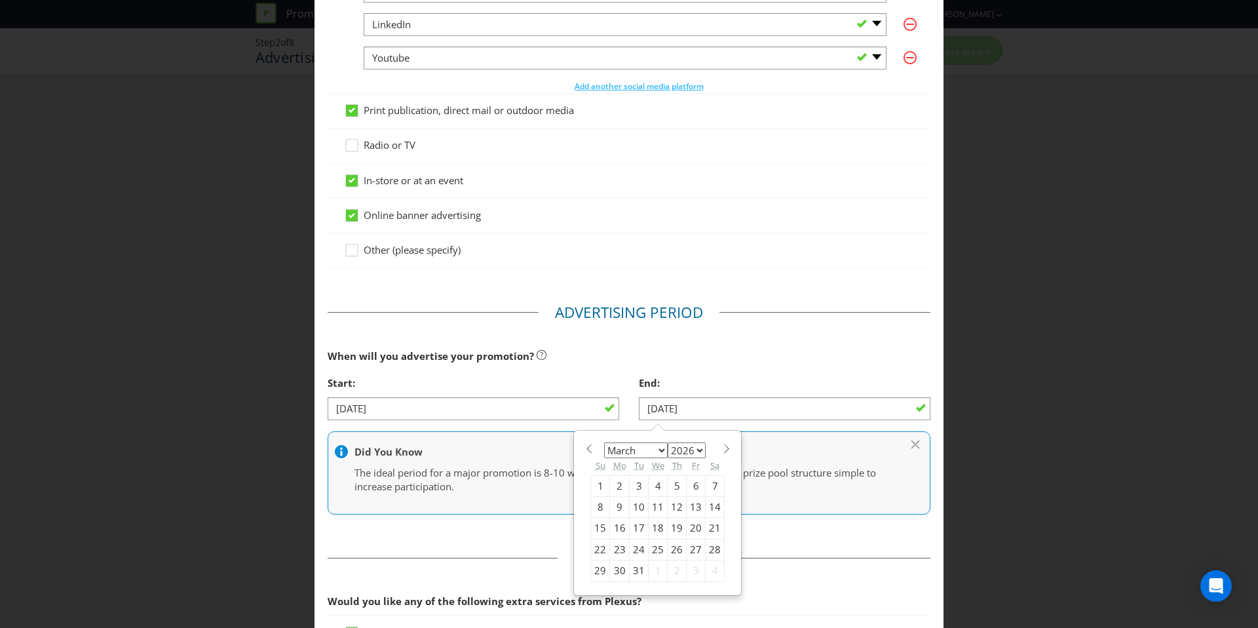
click at [725, 449] on span at bounding box center [726, 449] width 10 height 10
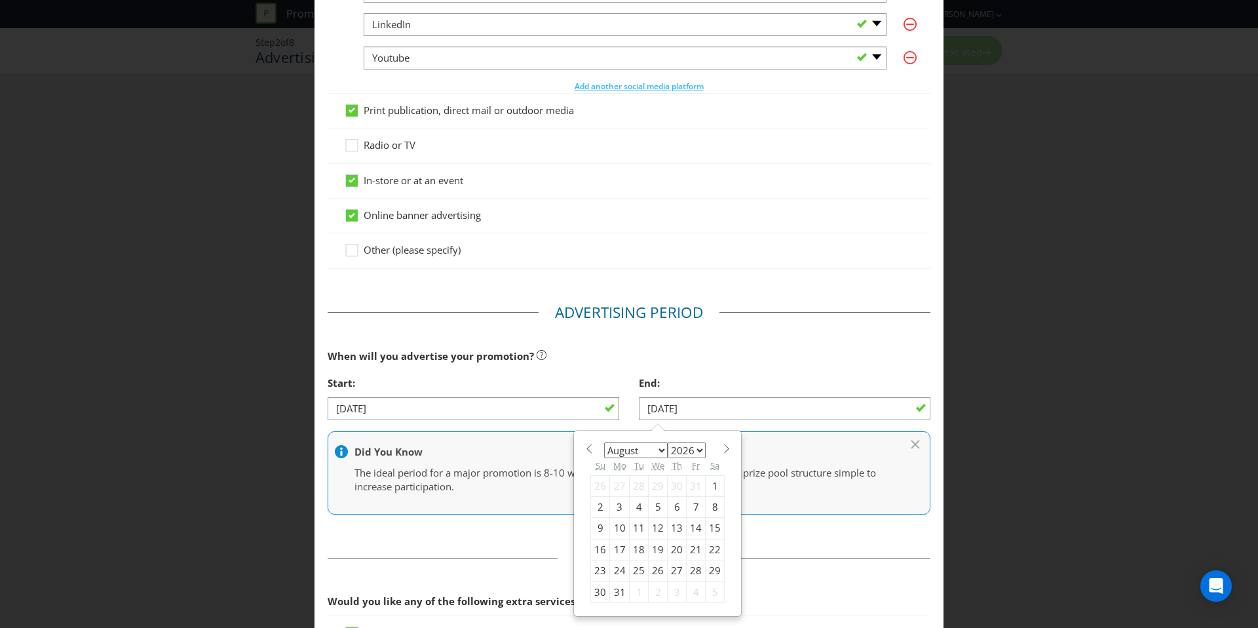
click at [591, 450] on span at bounding box center [589, 449] width 10 height 10
click at [590, 450] on span at bounding box center [589, 449] width 10 height 10
click at [590, 449] on span at bounding box center [589, 449] width 10 height 10
select select "4"
click at [694, 485] on div "1" at bounding box center [696, 485] width 19 height 21
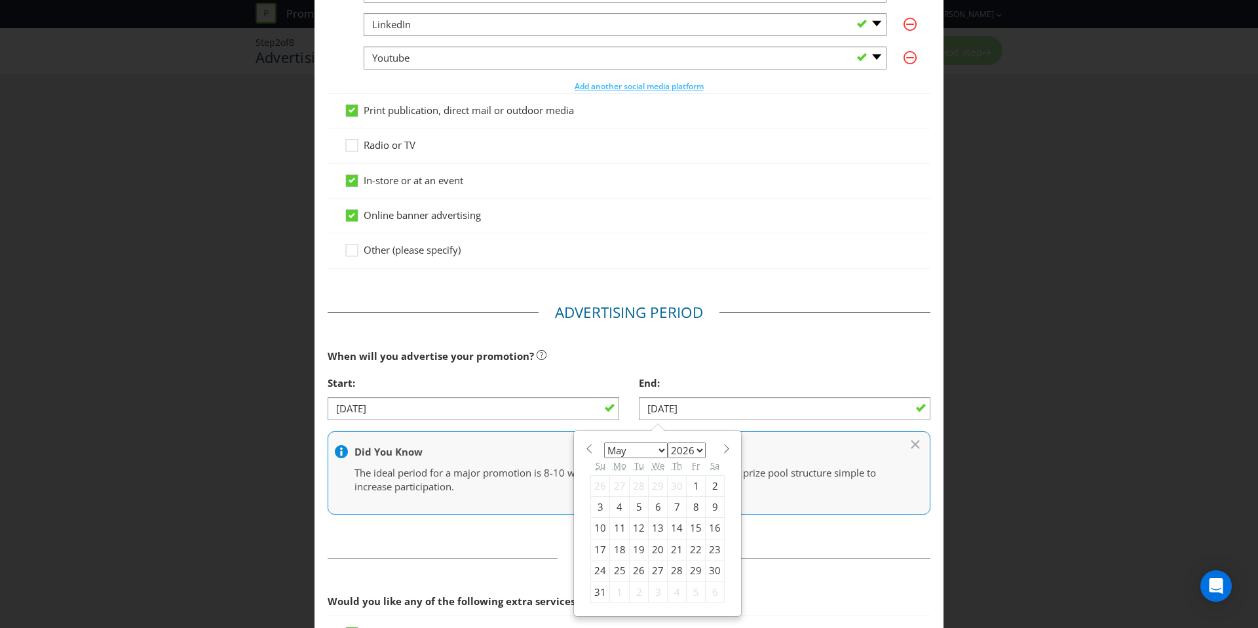
type input "[DATE]"
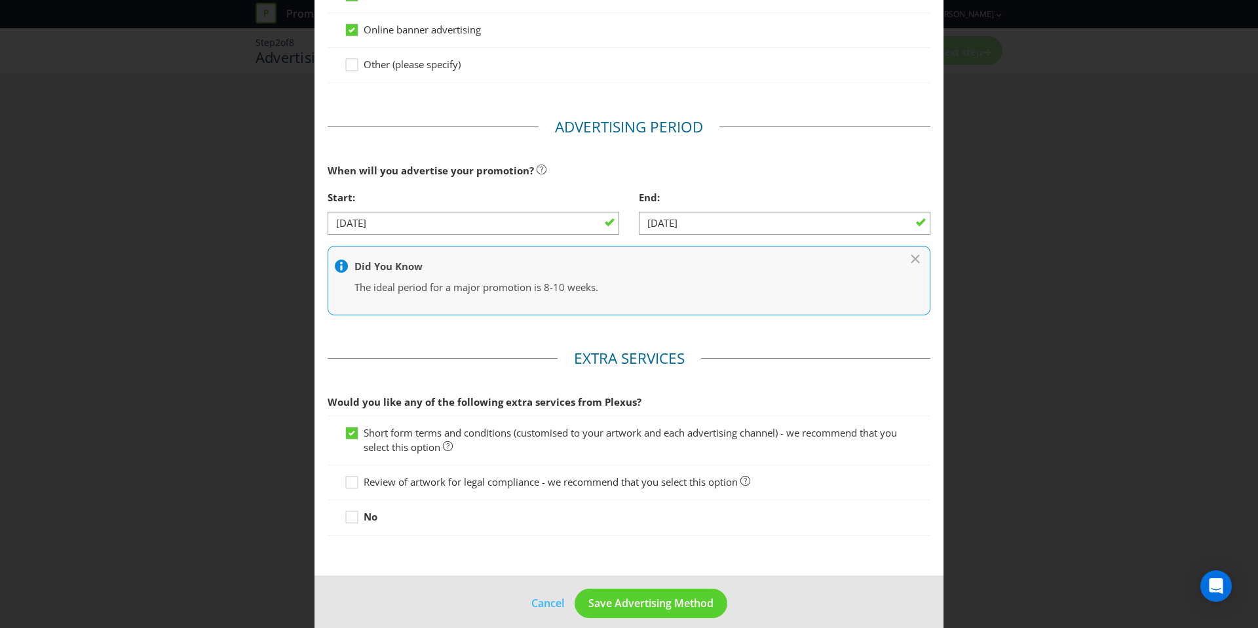
scroll to position [542, 0]
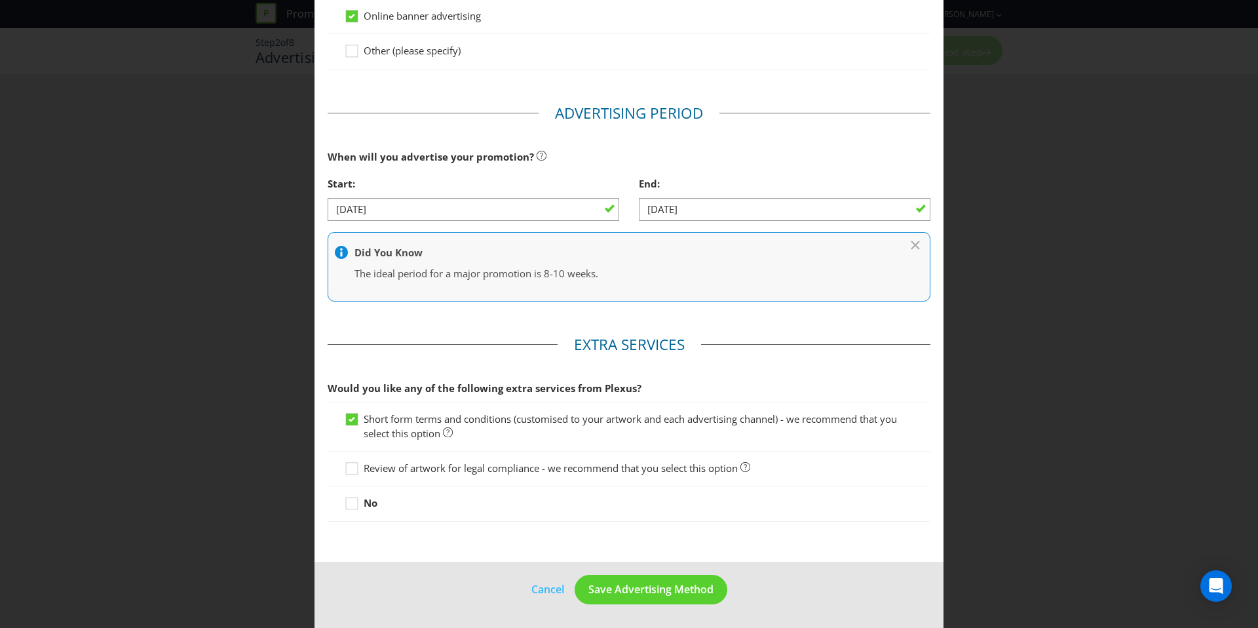
click at [403, 472] on span "Review of artwork for legal compliance - we recommend that you select this opti…" at bounding box center [551, 467] width 374 height 13
click at [0, 0] on input "Review of artwork for legal compliance - we recommend that you select this opti…" at bounding box center [0, 0] width 0 height 0
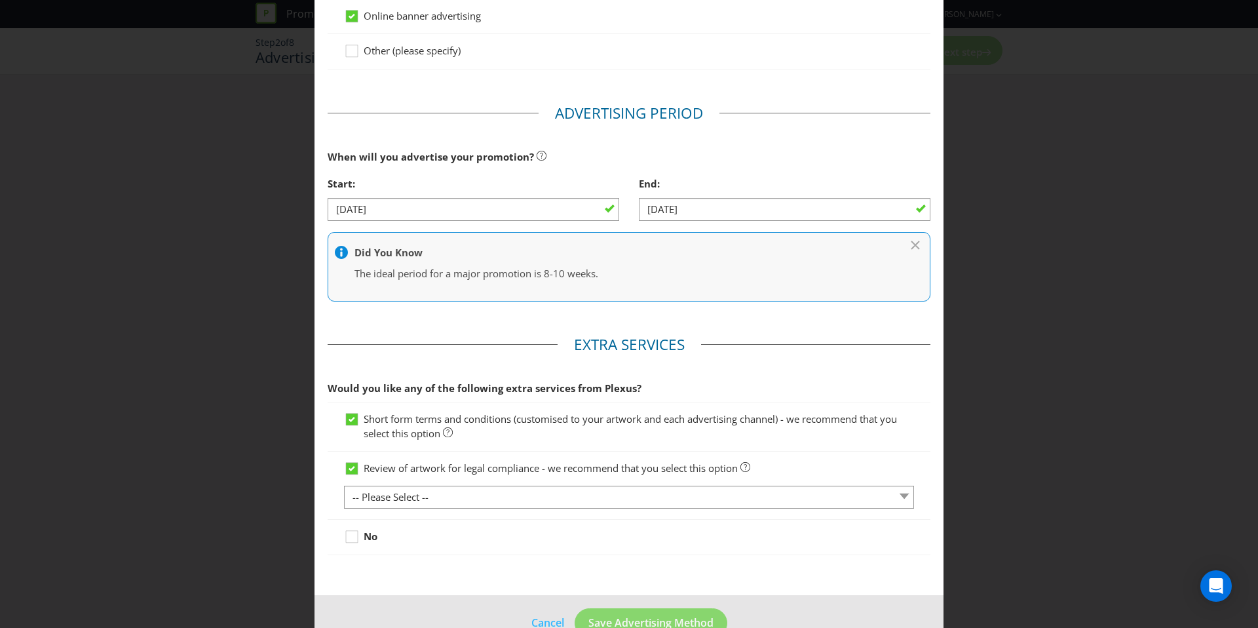
click at [549, 508] on div at bounding box center [629, 508] width 570 height 1
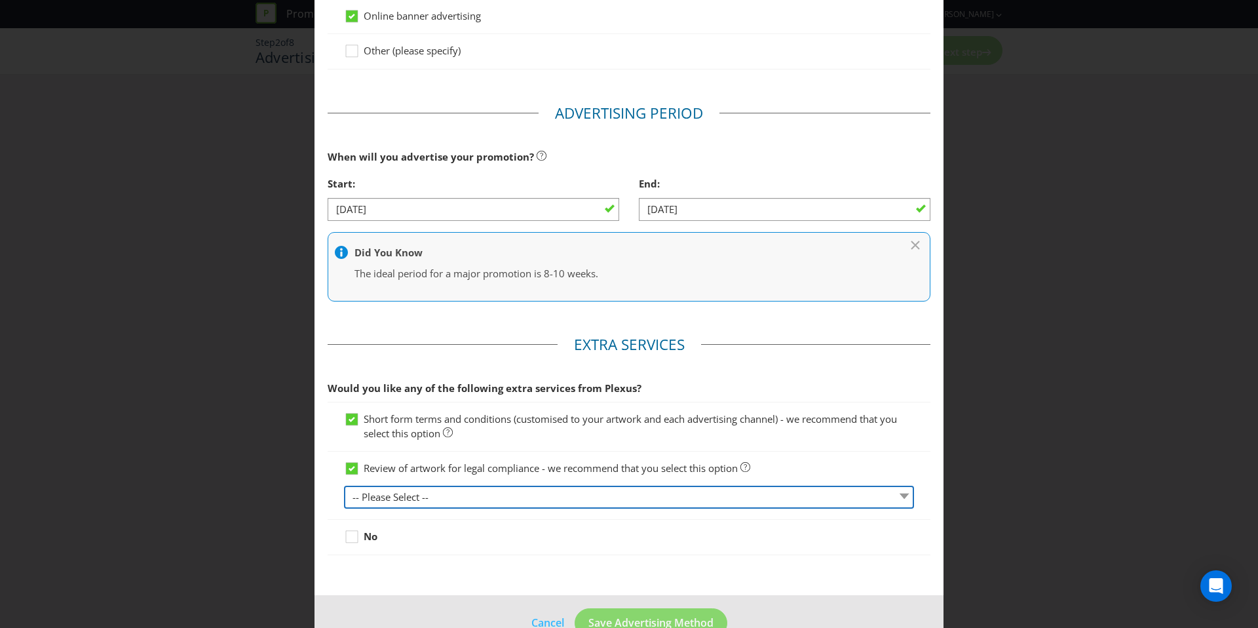
click at [548, 500] on select "-- Please Select -- 1 piece 2-4 pieces (provided at same time) 5-7 pieces (prov…" at bounding box center [629, 496] width 570 height 23
select select "MARKETING_REVIEW_2"
click at [344, 485] on select "-- Please Select -- 1 piece 2-4 pieces (provided at same time) 5-7 pieces (prov…" at bounding box center [629, 496] width 570 height 23
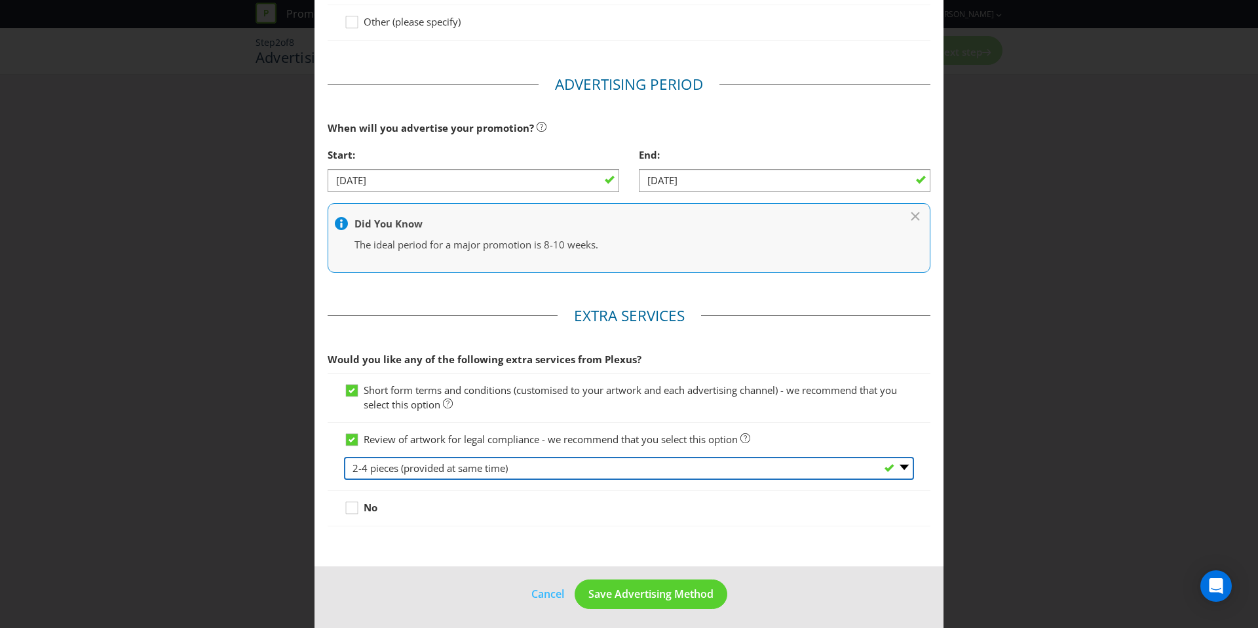
scroll to position [576, 0]
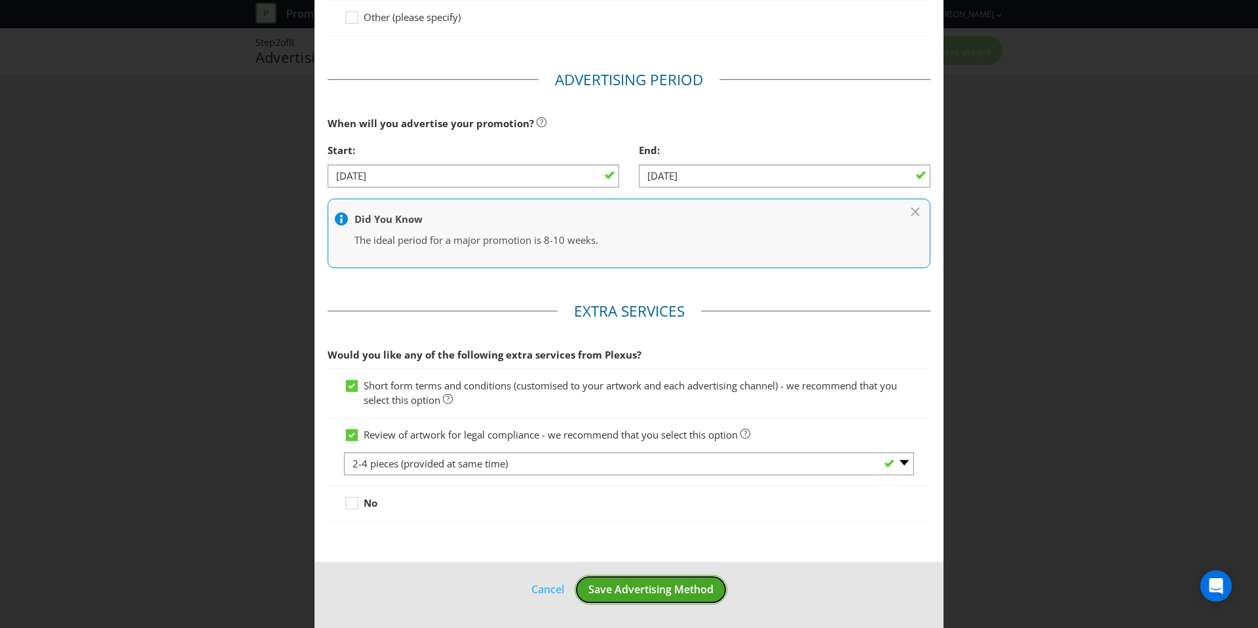
click at [673, 584] on span "Save Advertising Method" at bounding box center [650, 589] width 125 height 14
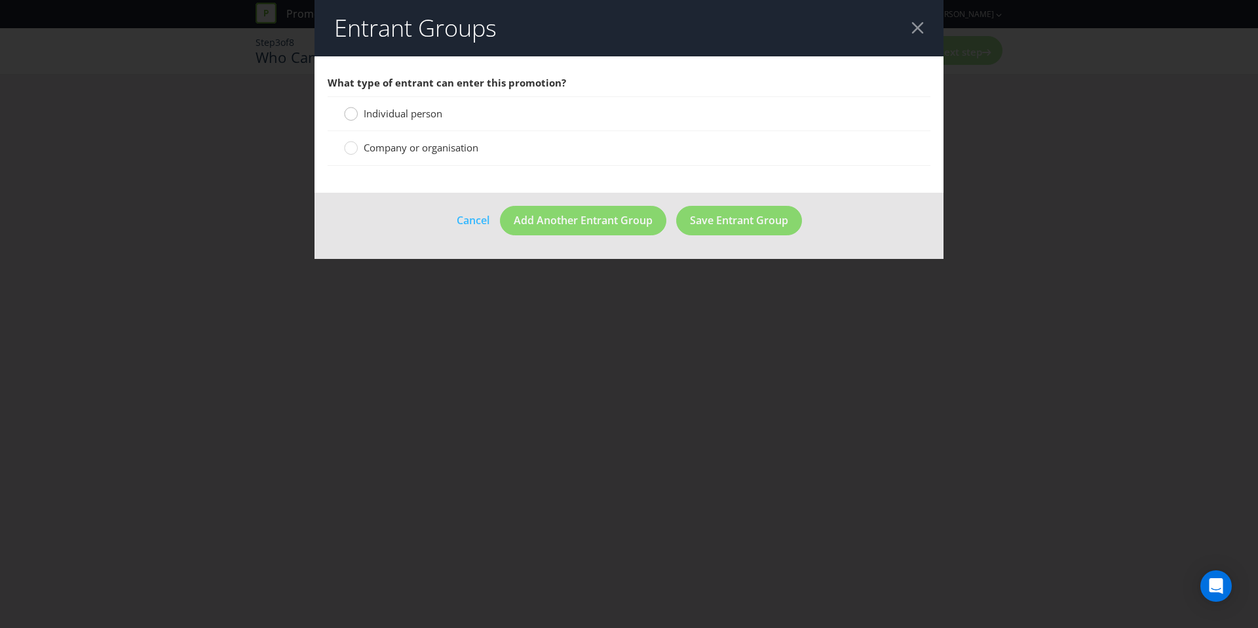
click at [350, 114] on circle at bounding box center [351, 113] width 13 height 13
click at [0, 0] on input "Individual person" at bounding box center [0, 0] width 0 height 0
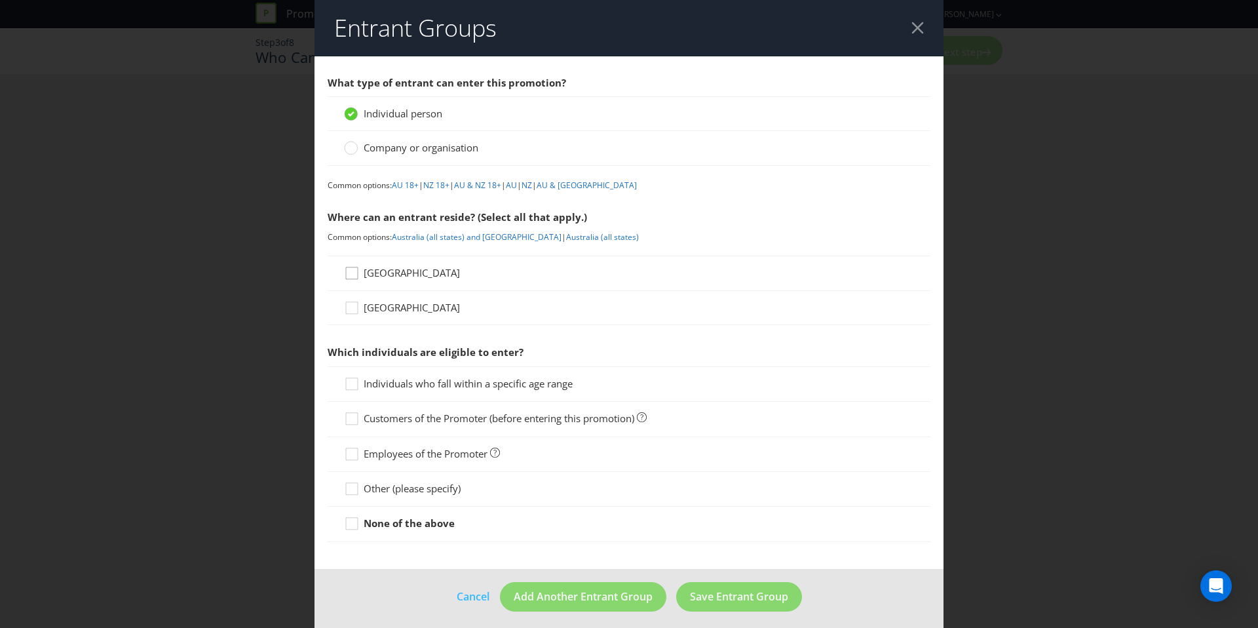
click at [352, 274] on icon at bounding box center [354, 276] width 20 height 20
click at [0, 0] on input "[GEOGRAPHIC_DATA]" at bounding box center [0, 0] width 0 height 0
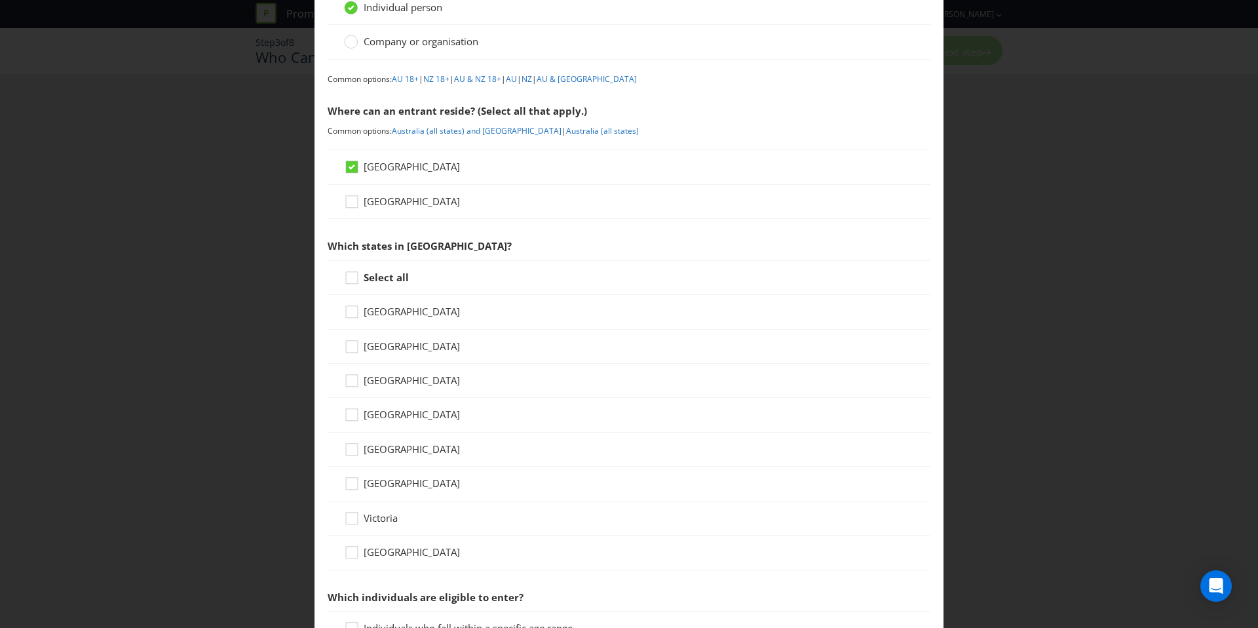
scroll to position [110, 0]
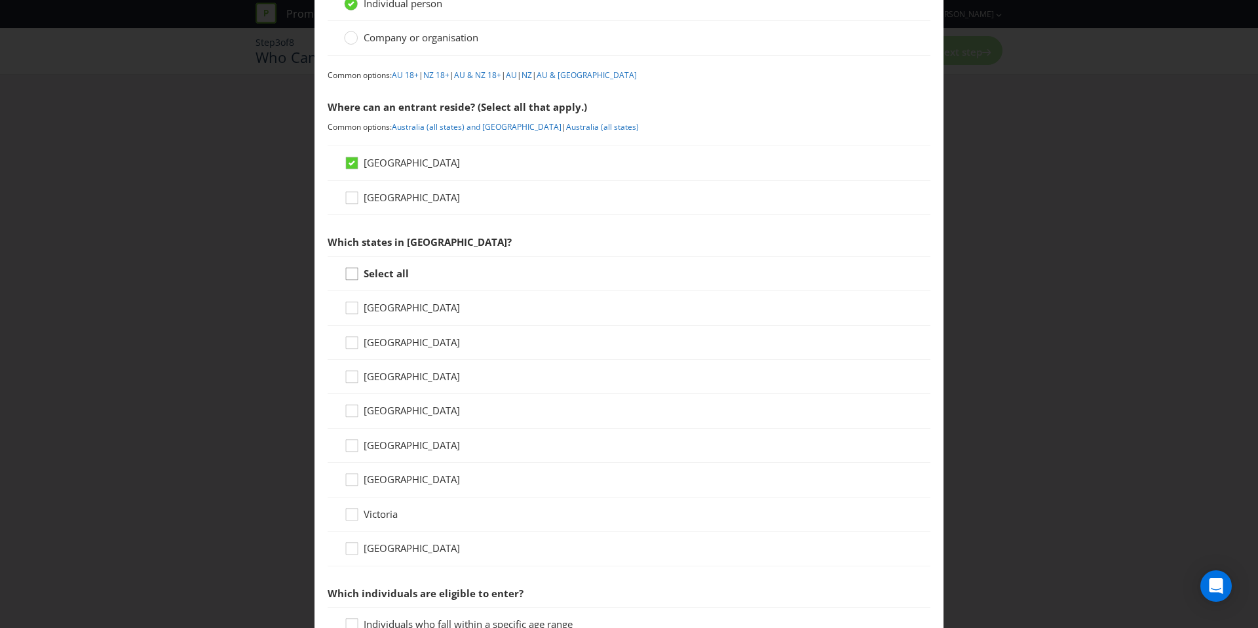
click at [352, 278] on icon at bounding box center [354, 277] width 20 height 20
click at [0, 0] on input "Select all" at bounding box center [0, 0] width 0 height 0
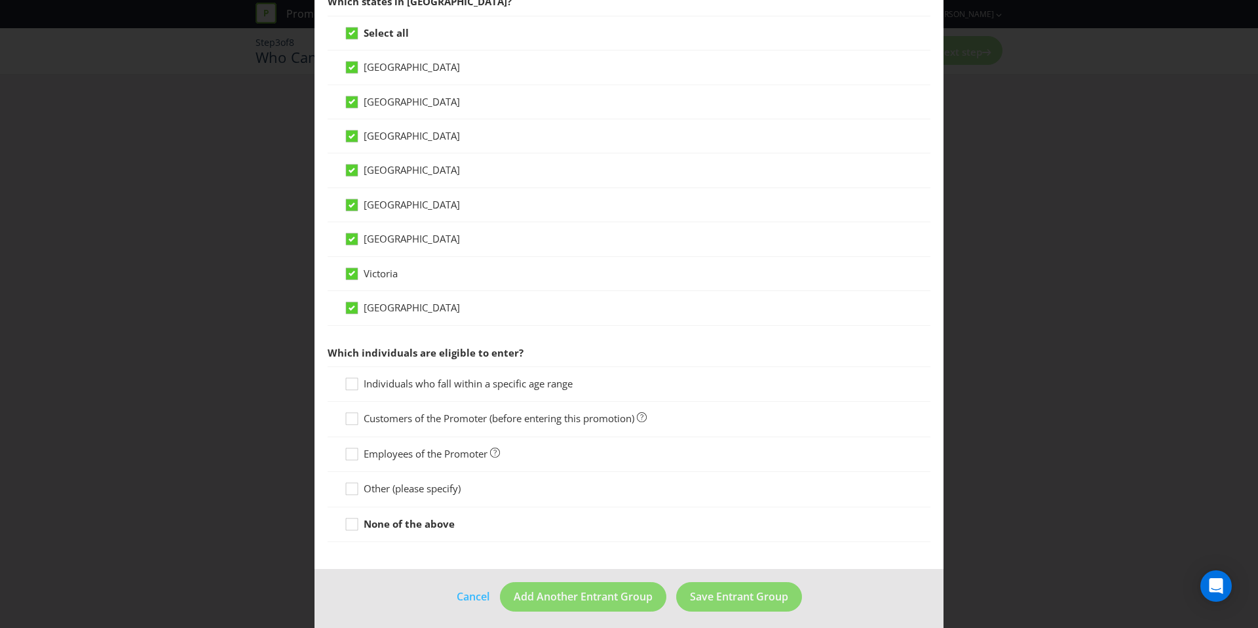
scroll to position [354, 0]
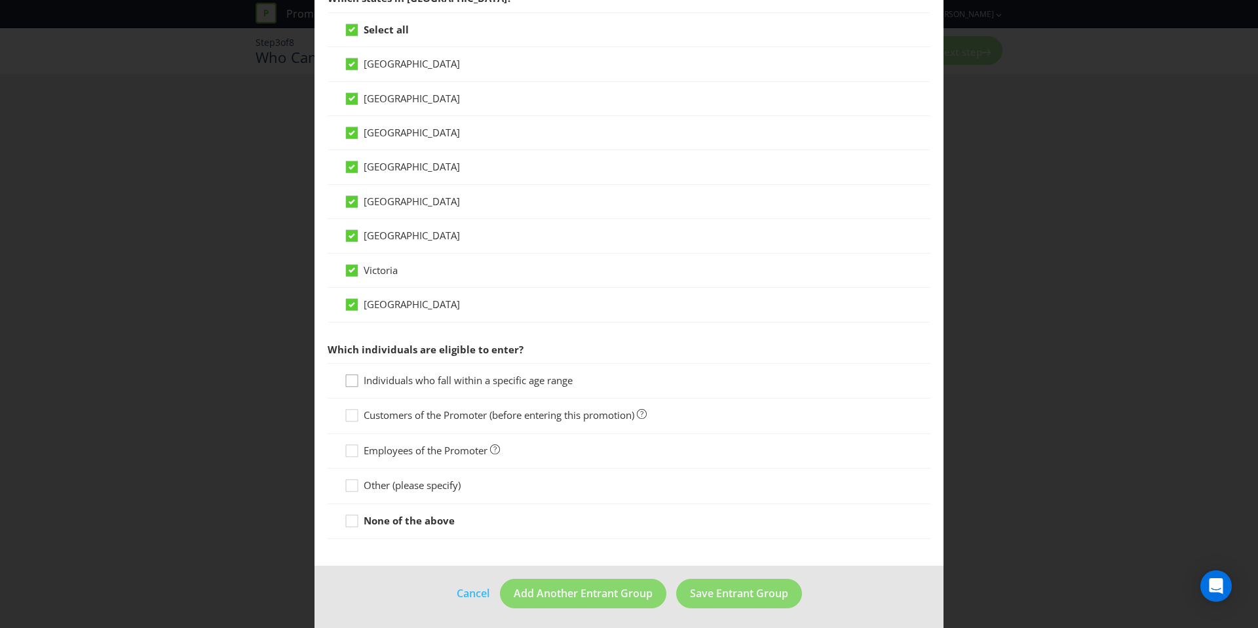
click at [349, 375] on div at bounding box center [352, 376] width 7 height 7
click at [0, 0] on input "Individuals who fall within a specific age range" at bounding box center [0, 0] width 0 height 0
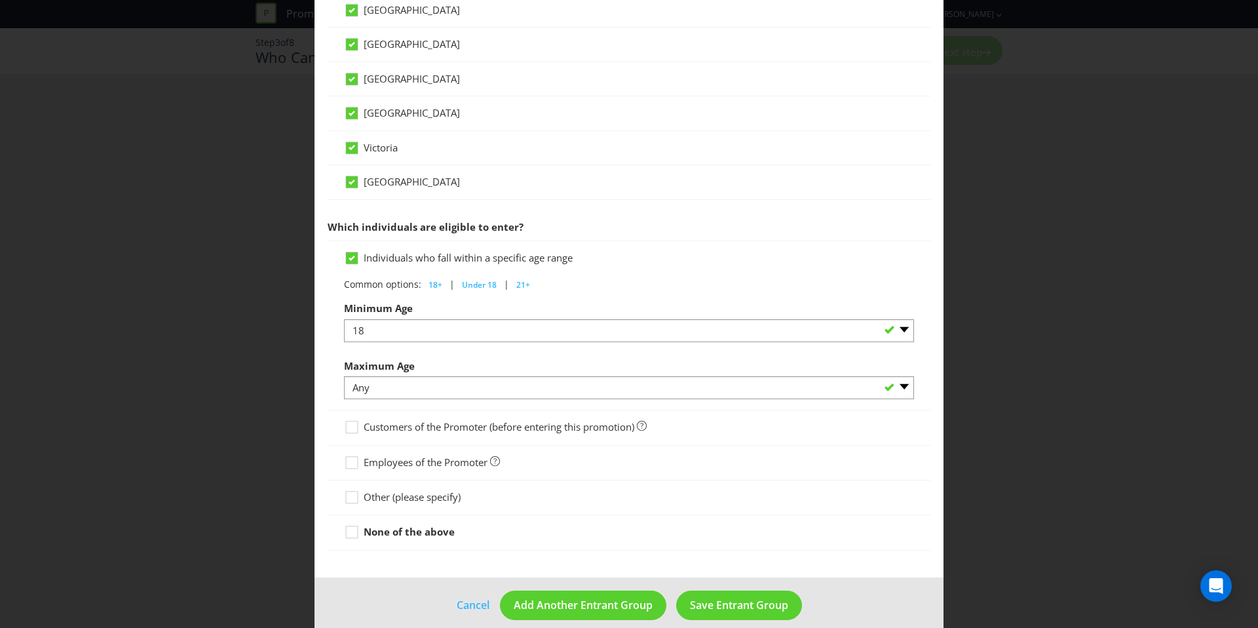
scroll to position [492, 0]
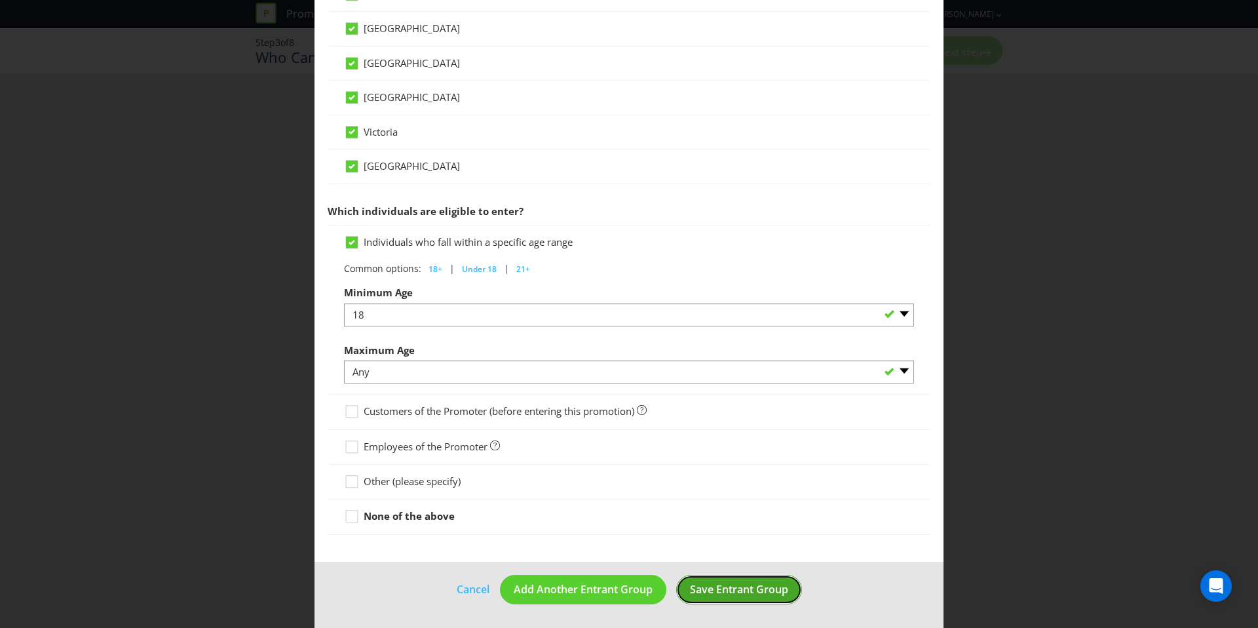
click at [722, 588] on span "Save Entrant Group" at bounding box center [739, 589] width 98 height 14
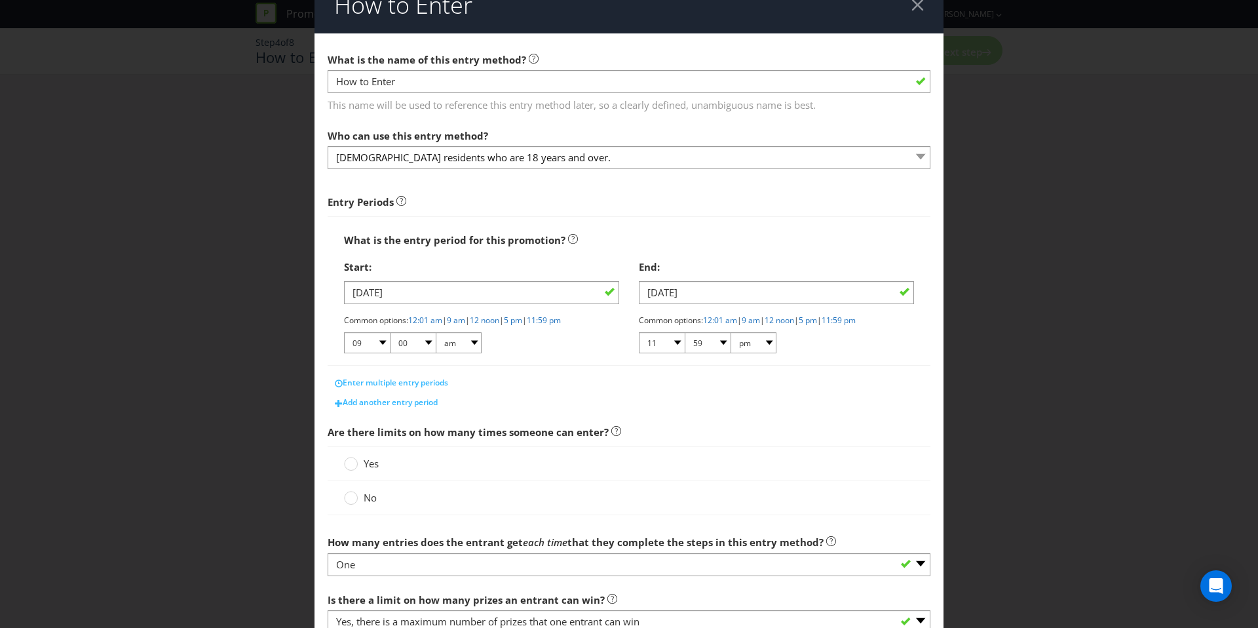
scroll to position [24, 0]
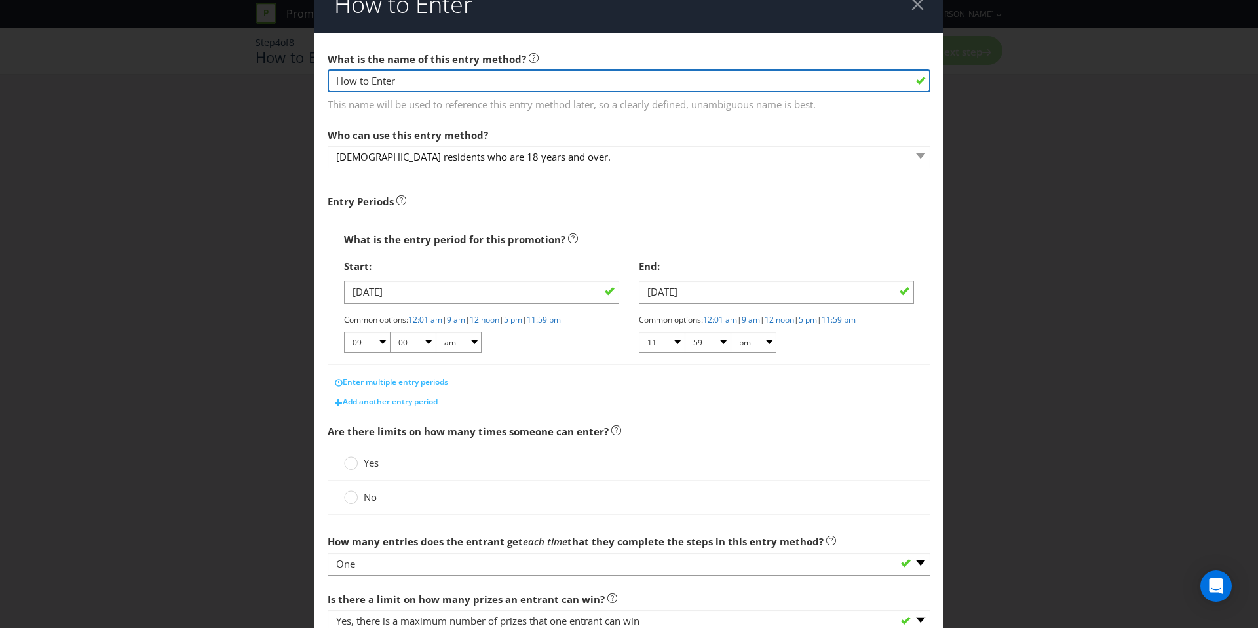
drag, startPoint x: 444, startPoint y: 81, endPoint x: 248, endPoint y: 79, distance: 196.6
click at [248, 78] on div "How to Enter What is the name of this entry method? How to Enter This name will…" at bounding box center [629, 314] width 1258 height 628
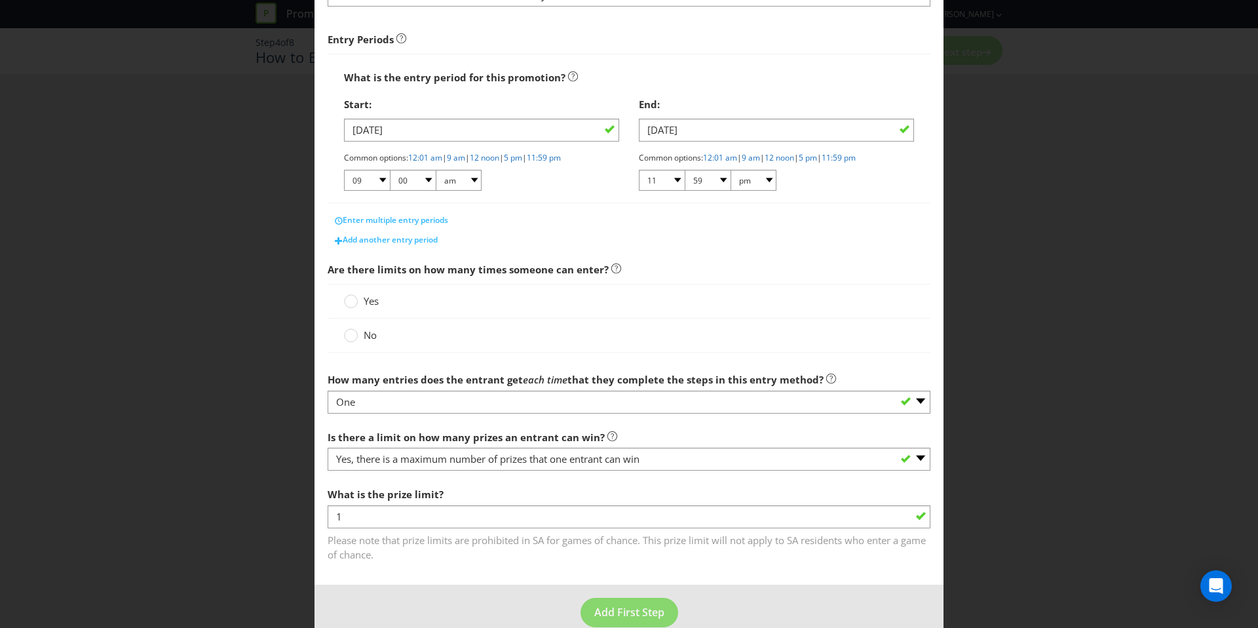
scroll to position [208, 0]
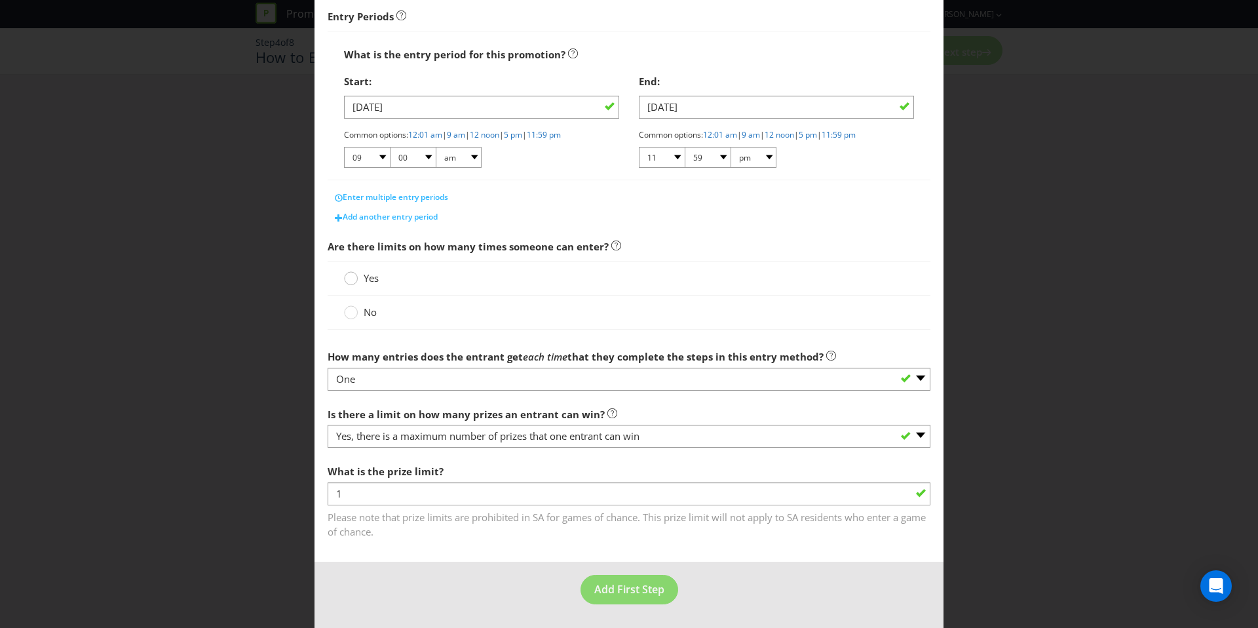
type input "Mberx Entry"
click at [354, 275] on div at bounding box center [351, 274] width 7 height 7
click at [0, 0] on input "Yes" at bounding box center [0, 0] width 0 height 0
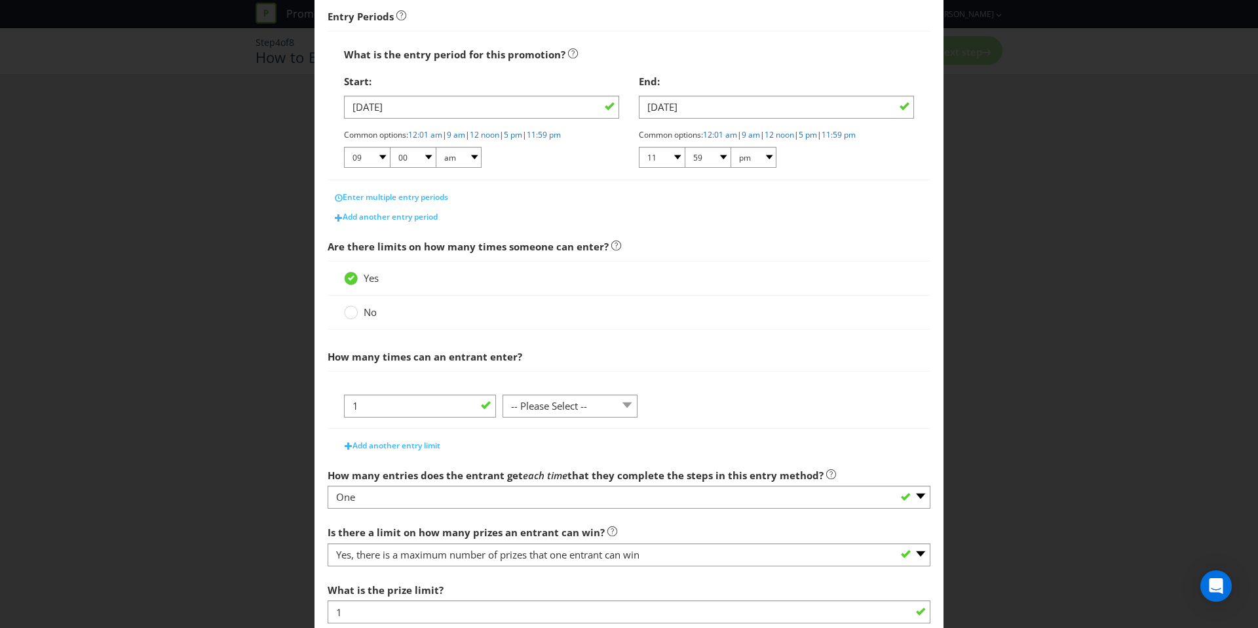
click at [572, 419] on div "1 -- Please Select -- per person per day per purchase per transaction Other (pl…" at bounding box center [629, 410] width 570 height 33
click at [573, 413] on select "-- Please Select -- per person per day per purchase per transaction Other (plea…" at bounding box center [570, 405] width 135 height 23
click at [503, 394] on select "-- Please Select -- per person per day per purchase per transaction Other (plea…" at bounding box center [570, 405] width 135 height 23
click at [603, 417] on div at bounding box center [570, 417] width 135 height 1
click at [586, 413] on select "-- Please Select -- per person per day per purchase per transaction Other (plea…" at bounding box center [570, 405] width 135 height 23
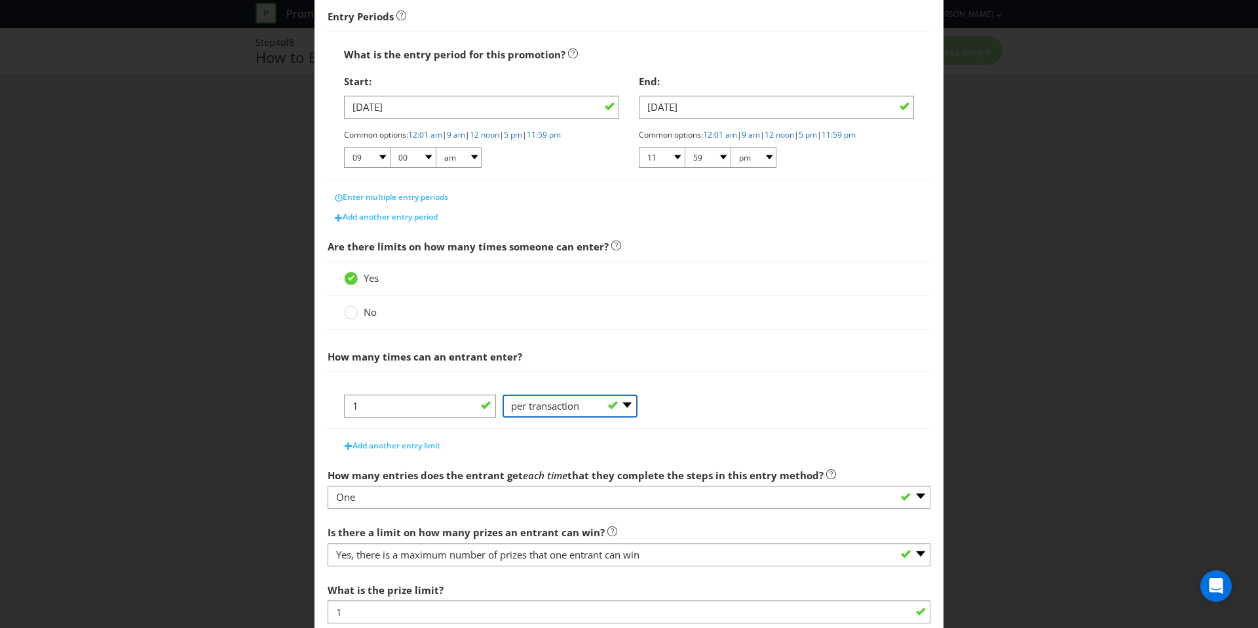
select select "PER_PERSON"
click at [503, 417] on select "-- Please Select -- per person per day per purchase per transaction Other (plea…" at bounding box center [570, 405] width 135 height 23
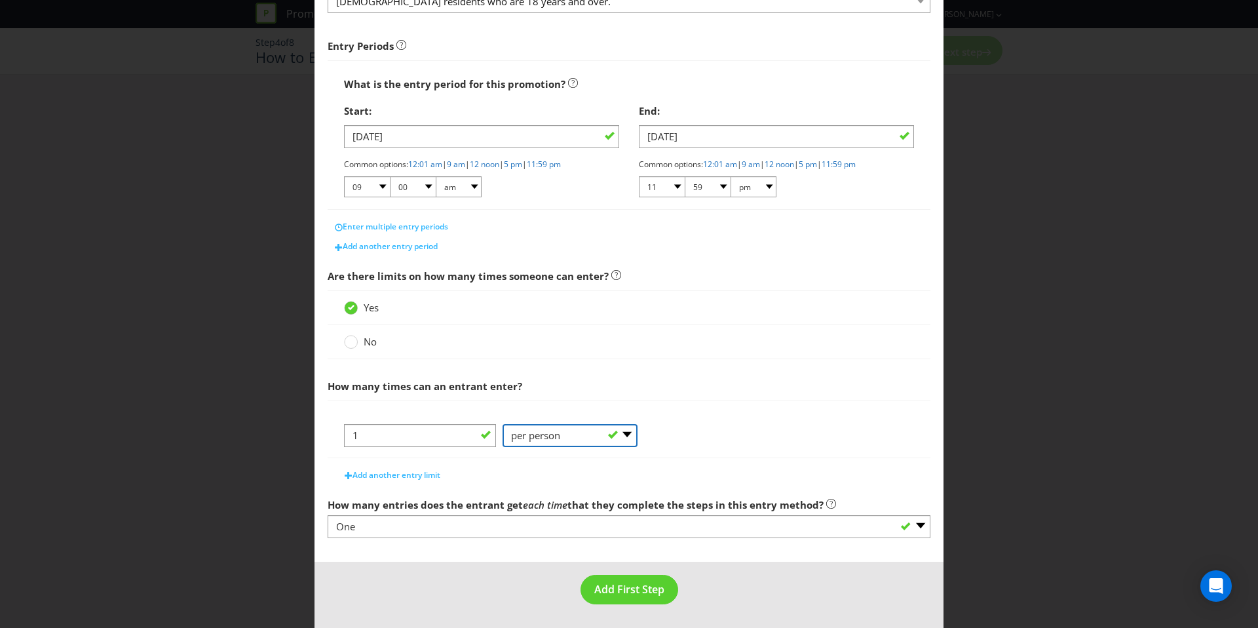
scroll to position [179, 0]
click at [644, 586] on span "Add First Step" at bounding box center [629, 589] width 70 height 14
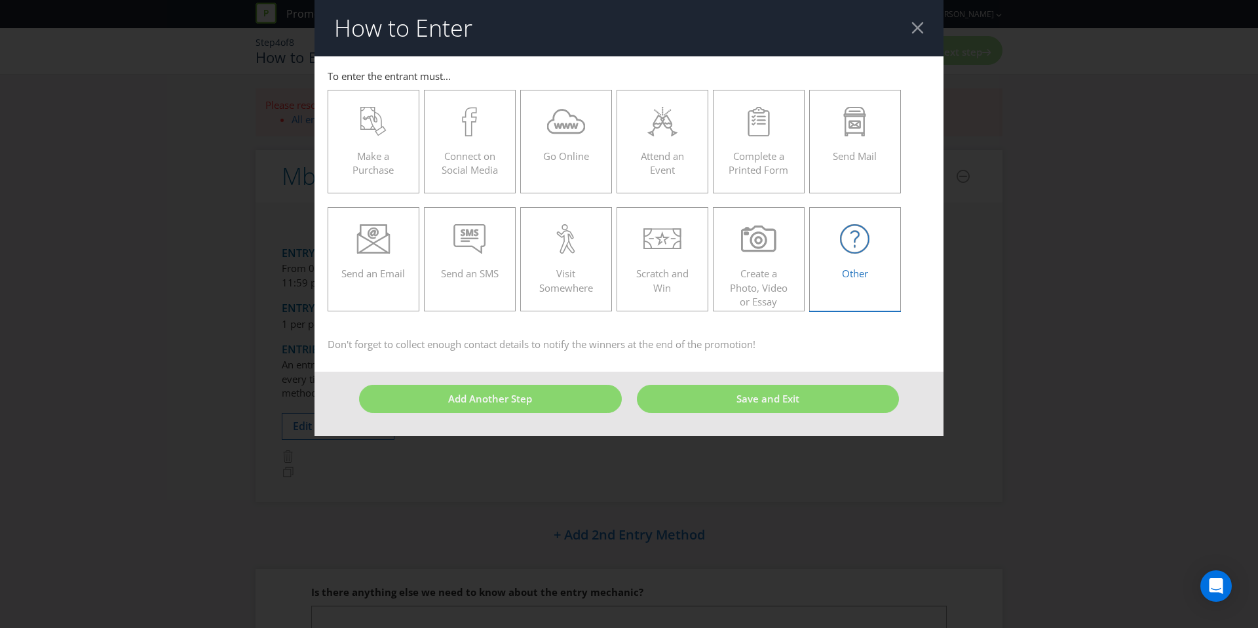
click at [856, 241] on icon at bounding box center [854, 238] width 29 height 29
click at [0, 0] on input "Other" at bounding box center [0, 0] width 0 height 0
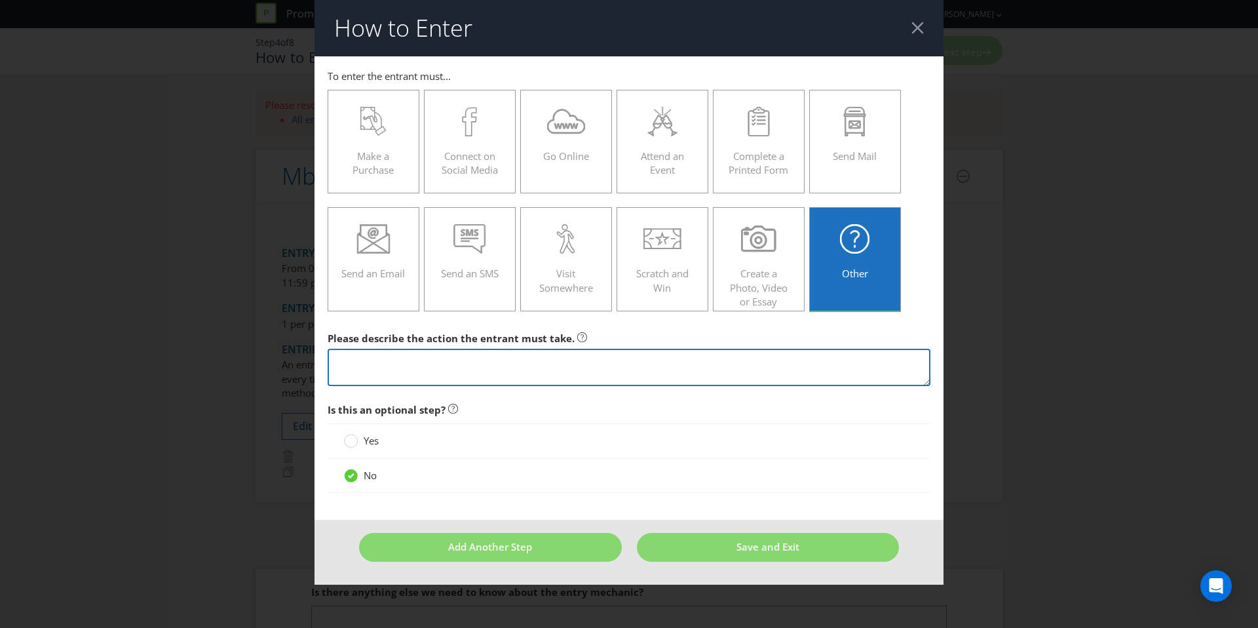
click at [756, 356] on textarea at bounding box center [629, 367] width 603 height 37
click at [618, 366] on textarea "Enter AFL and or NRL Tips each week for the entirety" at bounding box center [629, 367] width 603 height 37
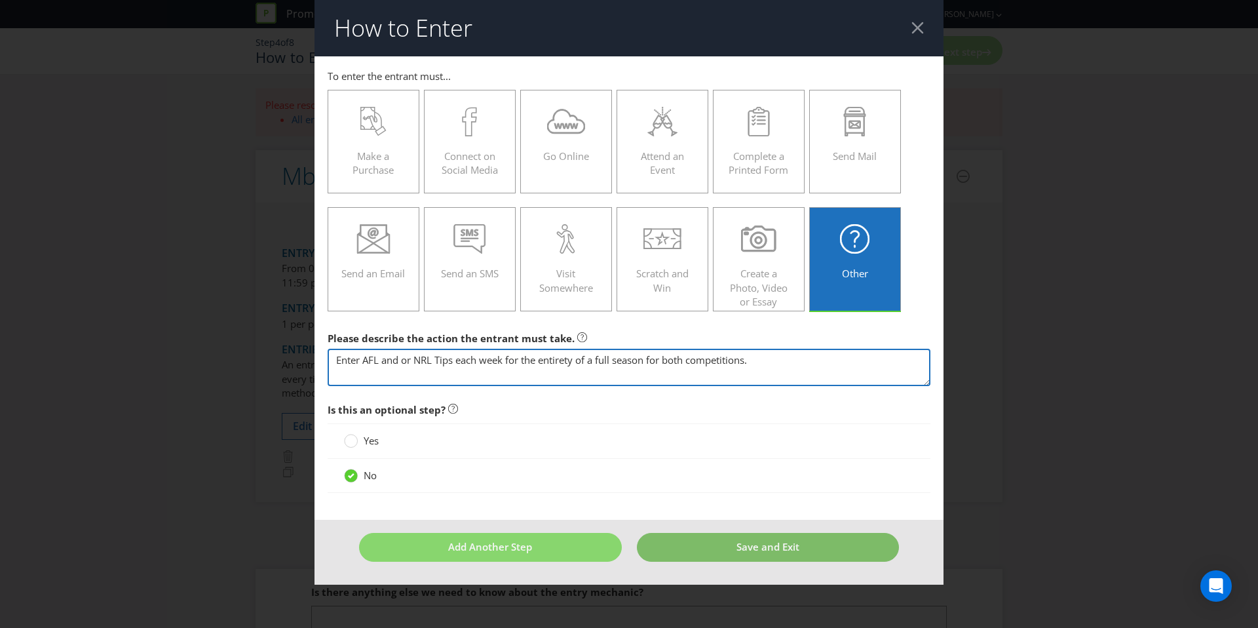
type textarea "Enter AFL and or NRL Tips each week for the entirety of a full season for both …"
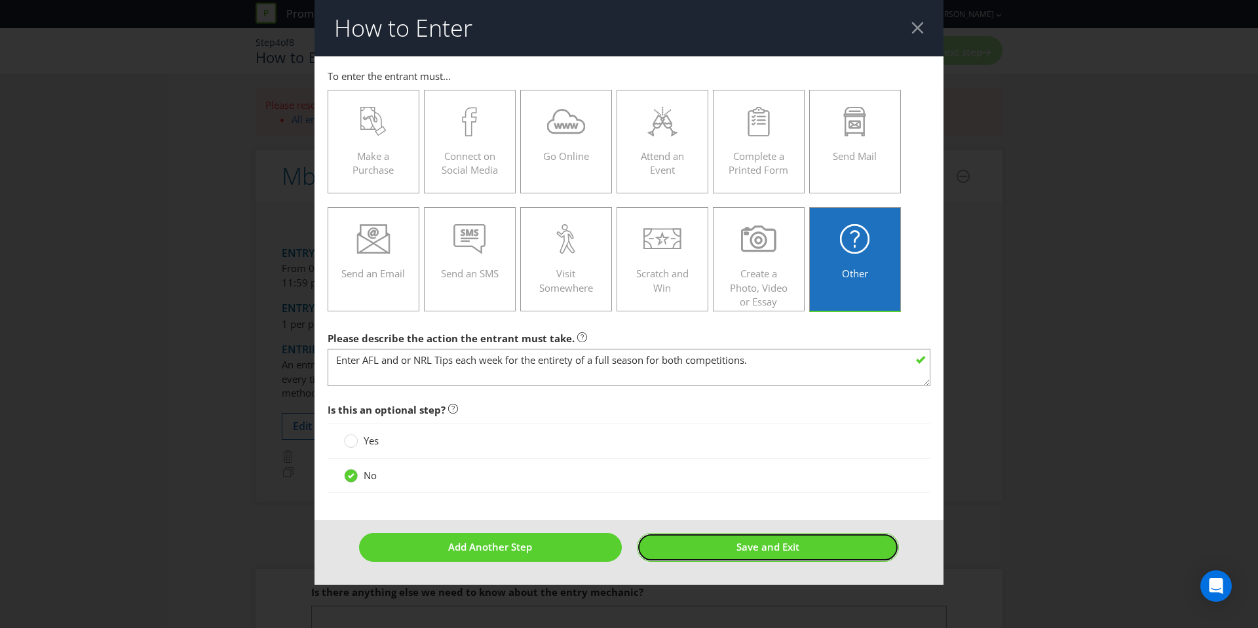
click at [763, 540] on span "Save and Exit" at bounding box center [767, 546] width 63 height 13
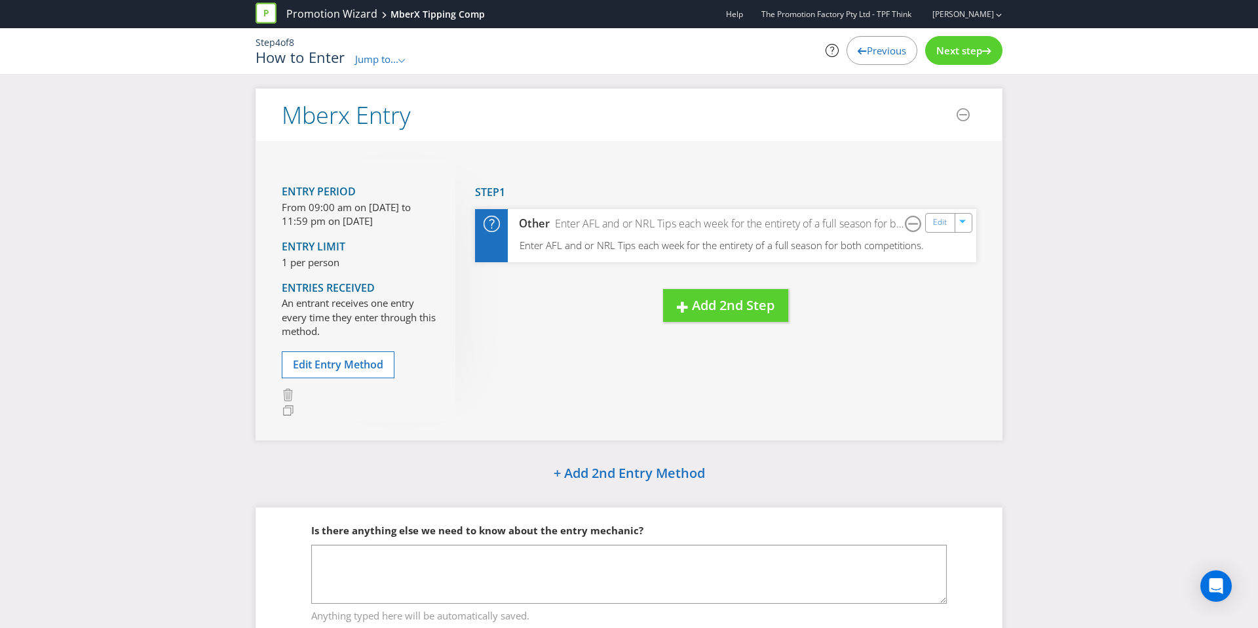
scroll to position [1, 0]
click at [882, 54] on span "Previous" at bounding box center [886, 50] width 39 height 13
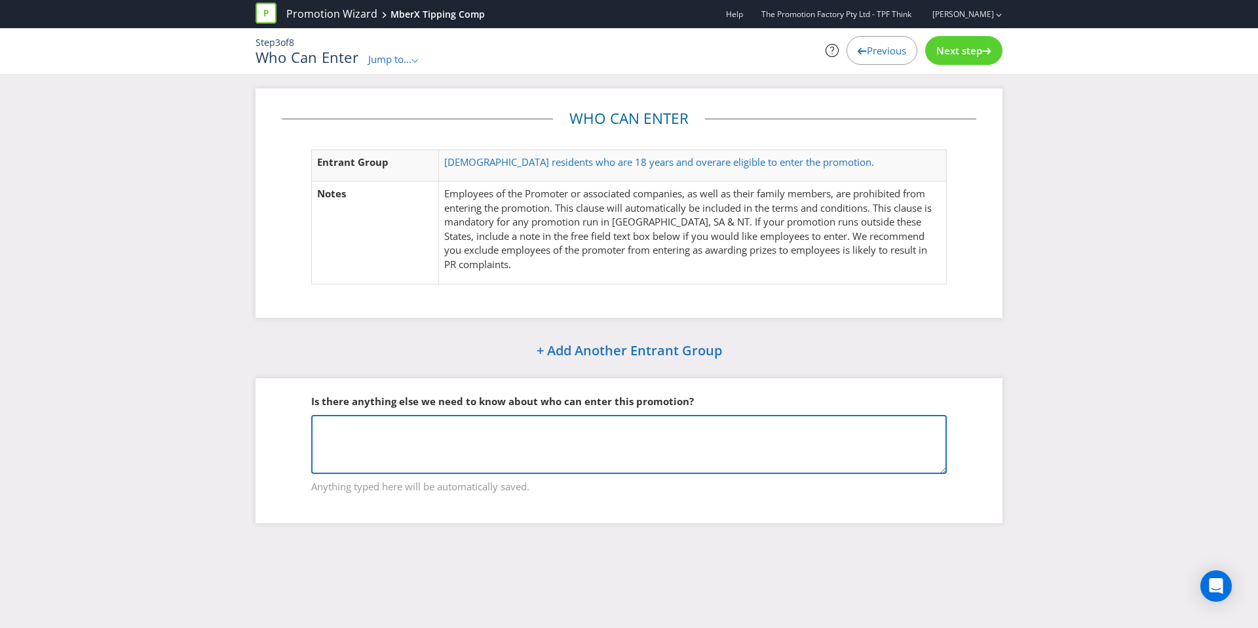
click at [684, 426] on textarea at bounding box center [628, 444] width 635 height 59
type textarea "To be eligible to win weekly, end of season prizes as well as the on app promot…"
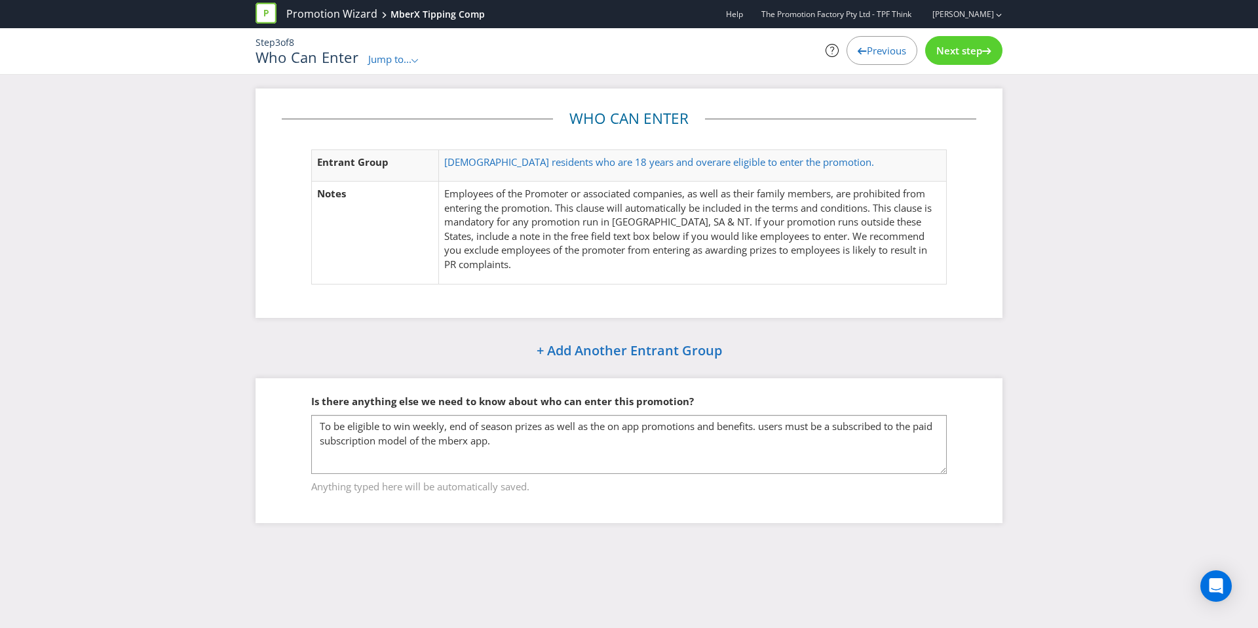
click at [946, 77] on div "Promotion Wizard MberX Tipping Comp Help The Promotion Factory Pty Ltd - TPF Th…" at bounding box center [629, 44] width 1258 height 88
click at [945, 58] on div "Next step" at bounding box center [963, 50] width 77 height 29
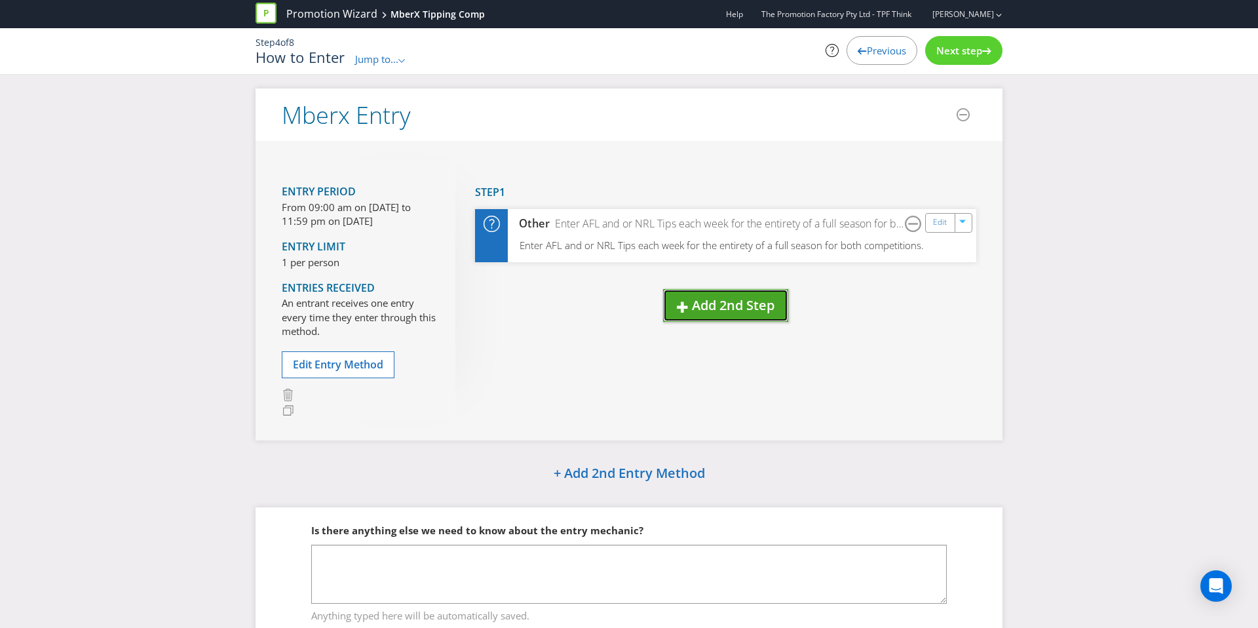
click at [715, 303] on span "Add 2nd Step" at bounding box center [733, 305] width 83 height 18
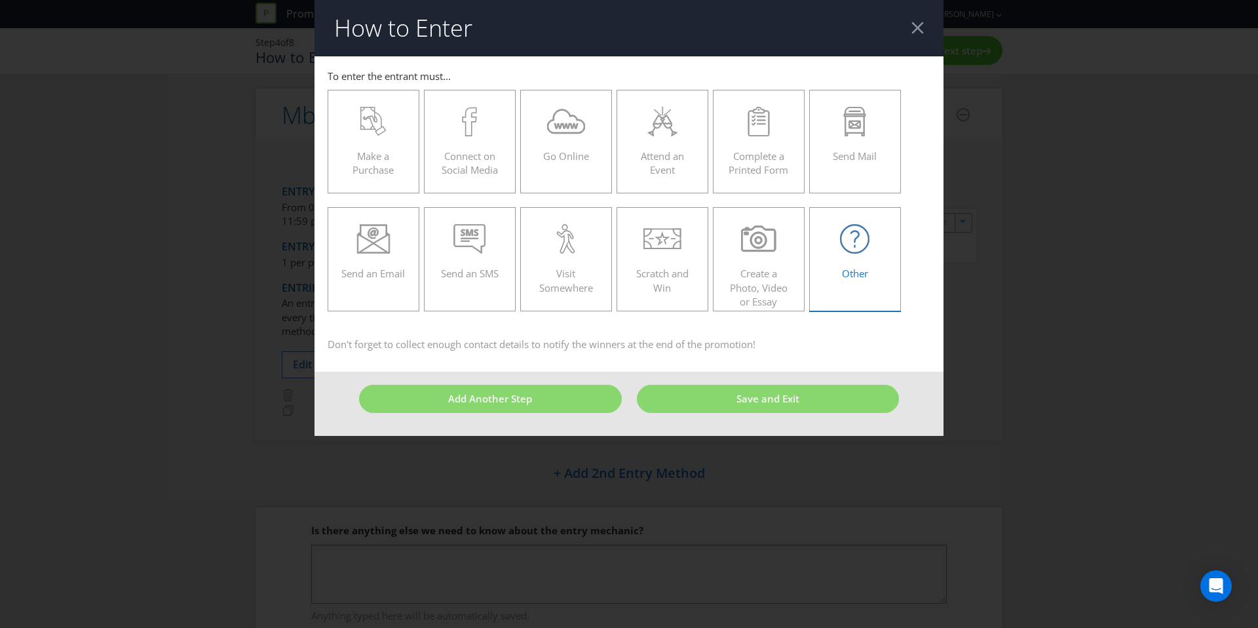
click at [831, 288] on label "Other" at bounding box center [855, 259] width 92 height 104
click at [0, 0] on input "Other" at bounding box center [0, 0] width 0 height 0
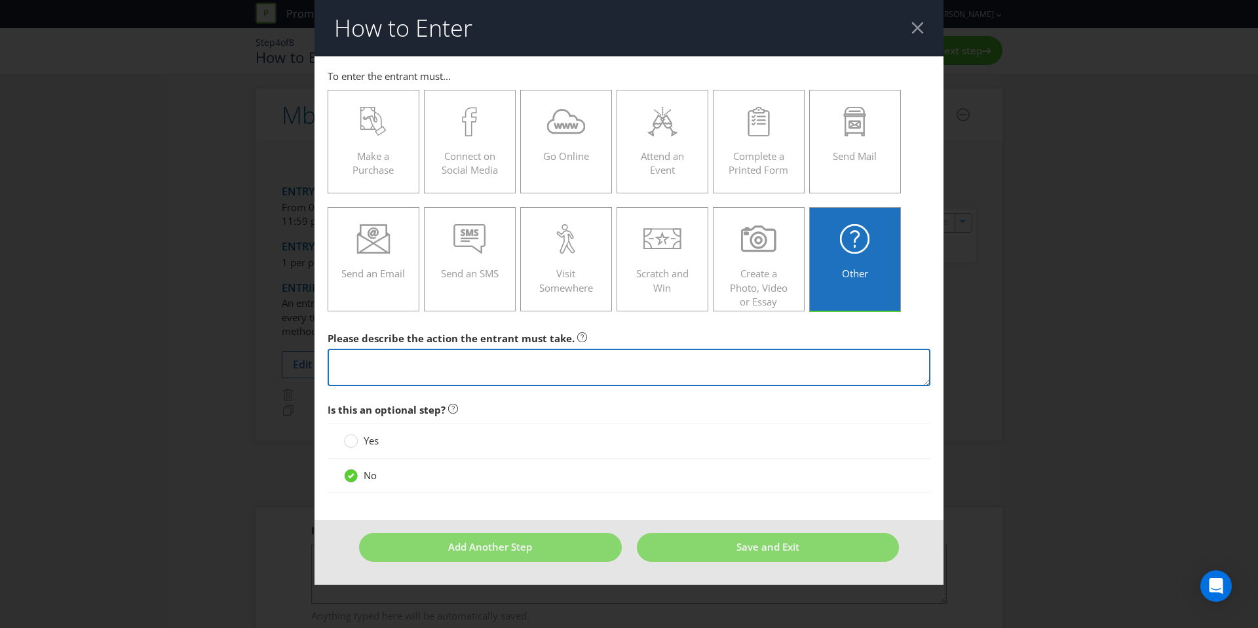
click at [596, 371] on textarea at bounding box center [629, 367] width 603 height 37
type textarea "T"
click at [549, 360] on textarea "Correct tips are rewarded with points on the overall table for the whole compet…" at bounding box center [629, 367] width 603 height 37
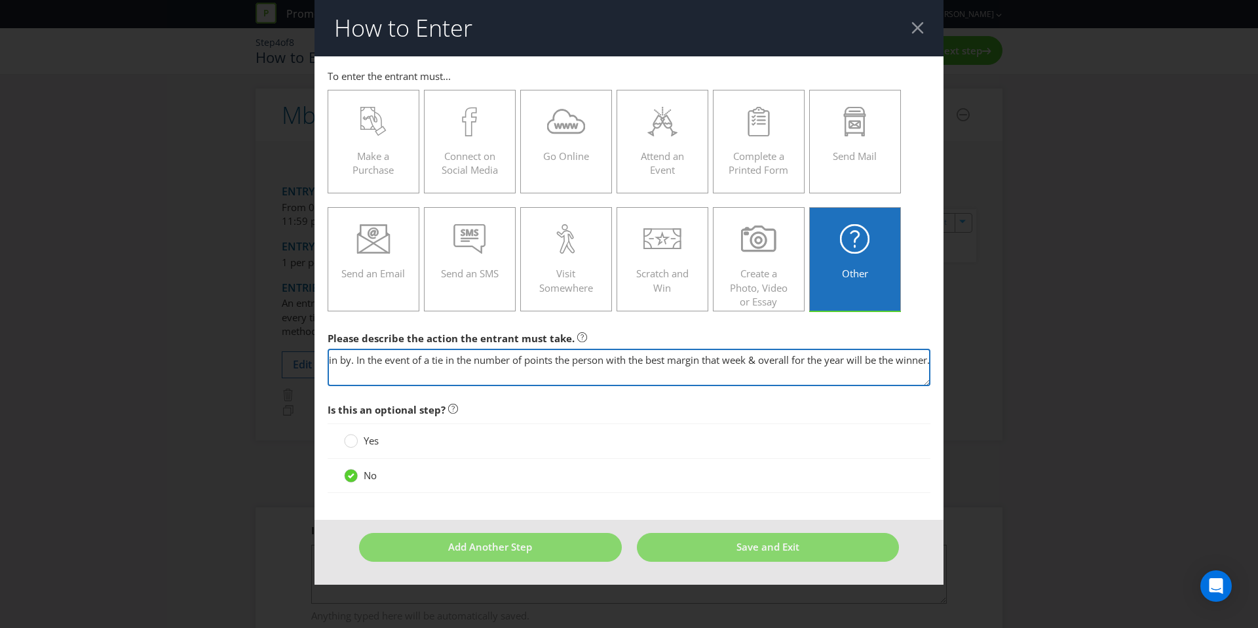
scroll to position [0, 1356]
type textarea "Correct tips are rewarded with points on the overall table for the whole compet…"
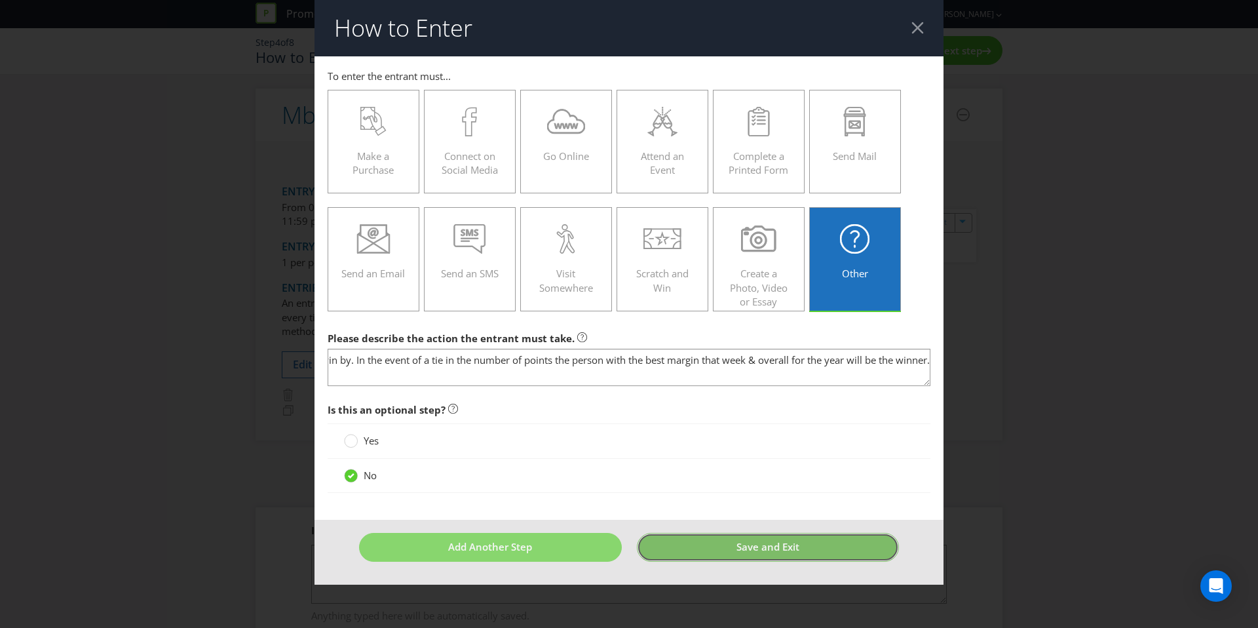
click at [741, 548] on span "Save and Exit" at bounding box center [767, 546] width 63 height 13
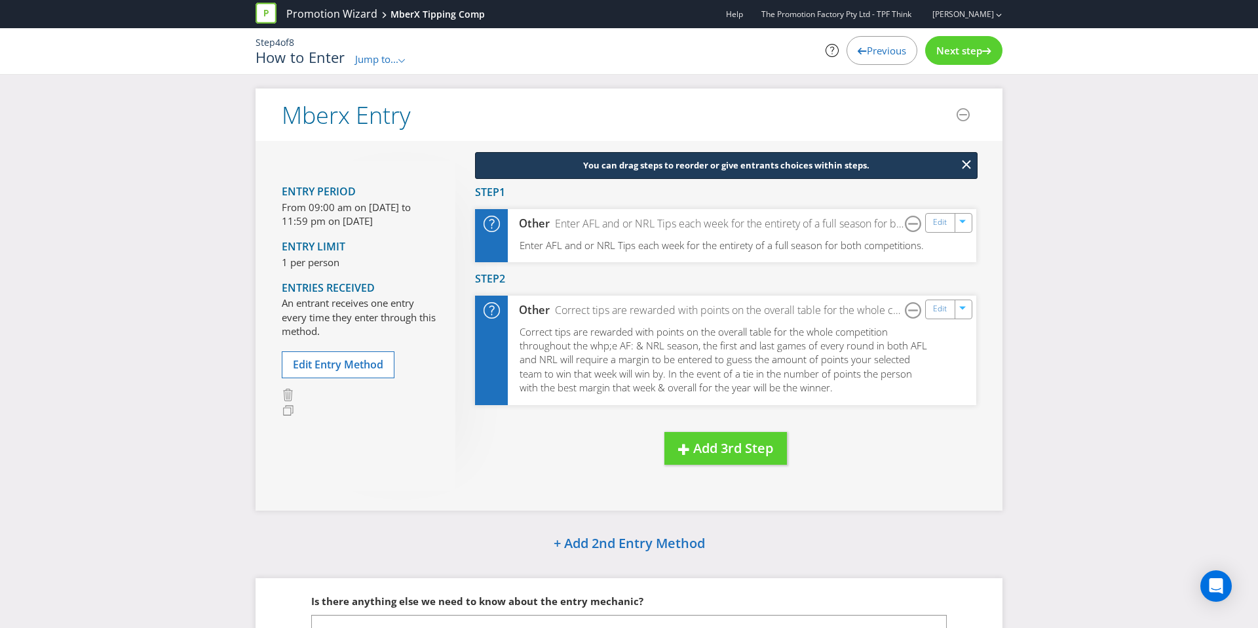
click at [964, 48] on span "Next step" at bounding box center [959, 50] width 46 height 13
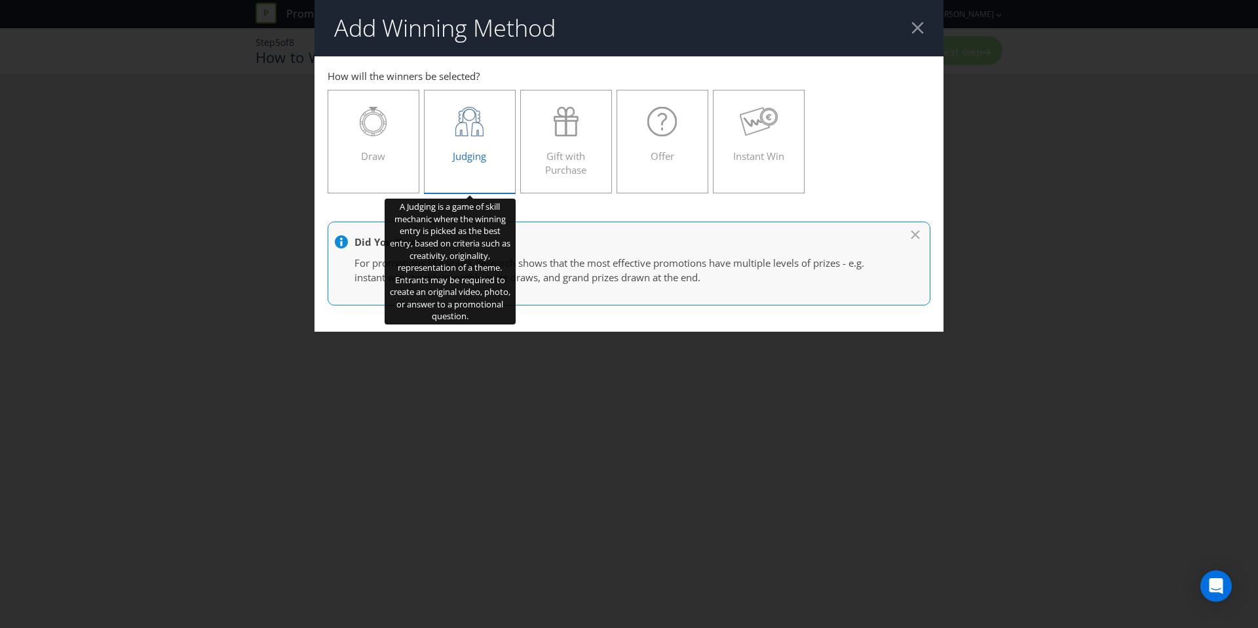
click at [486, 143] on div "Judging" at bounding box center [470, 136] width 64 height 59
click at [0, 0] on input "Judging" at bounding box center [0, 0] width 0 height 0
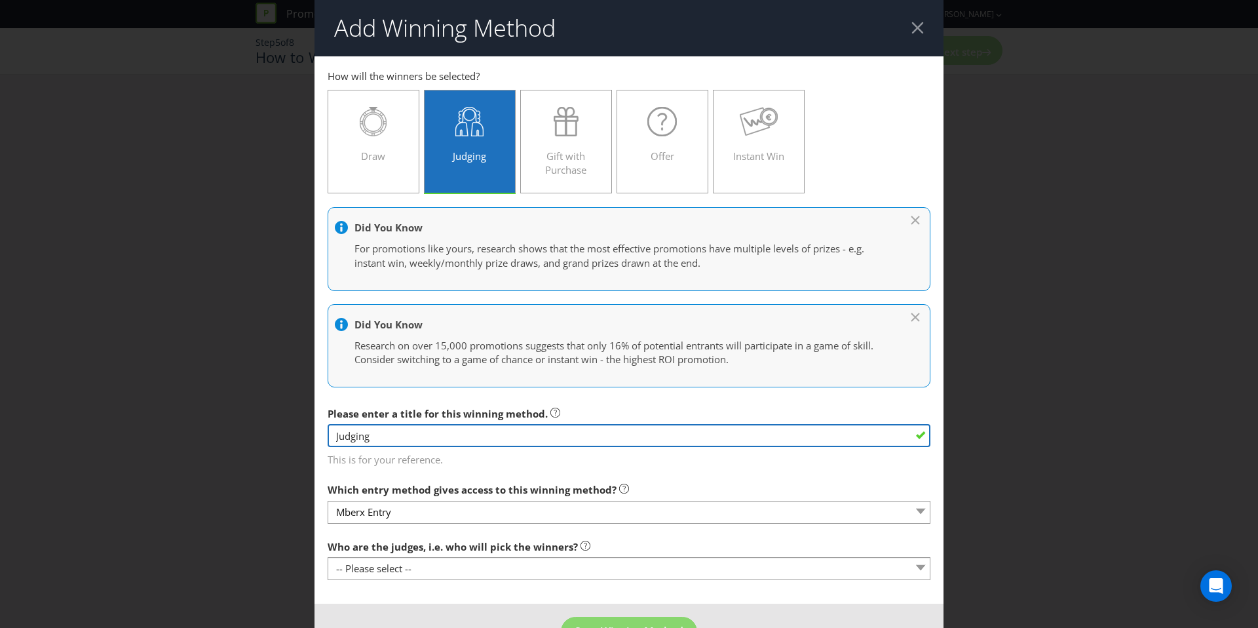
drag, startPoint x: 543, startPoint y: 440, endPoint x: 284, endPoint y: 424, distance: 259.3
click at [284, 424] on div "Add Winning Method Mberx Entry How will the winners be selected? Draw Judging G…" at bounding box center [629, 314] width 1258 height 628
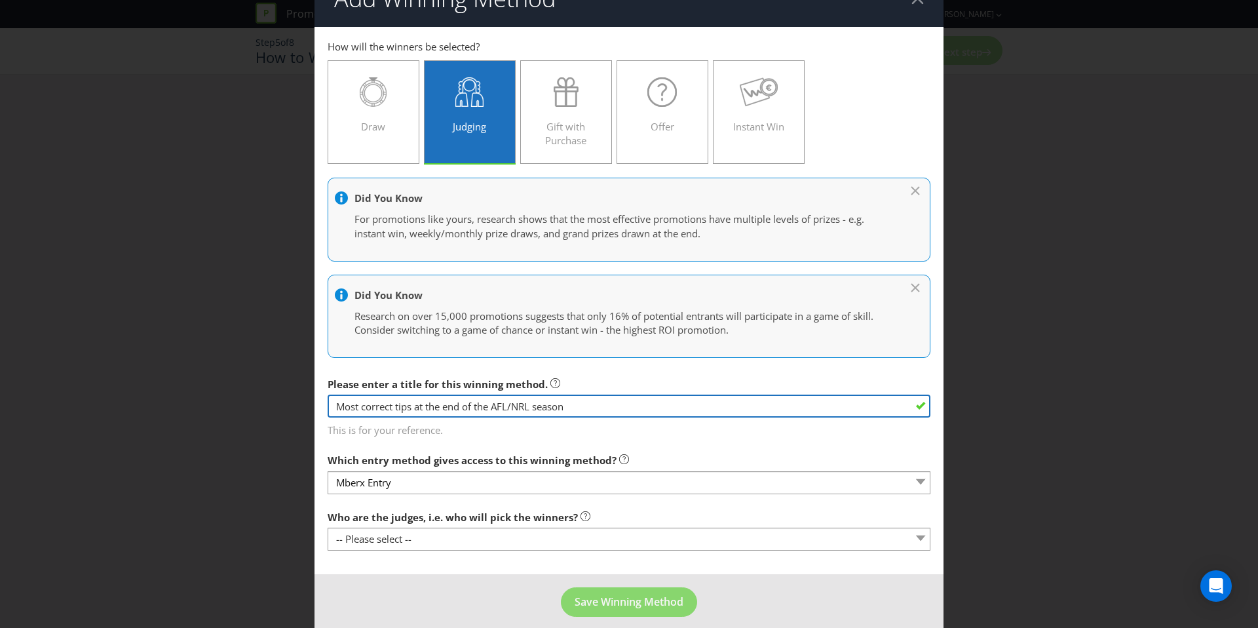
scroll to position [42, 0]
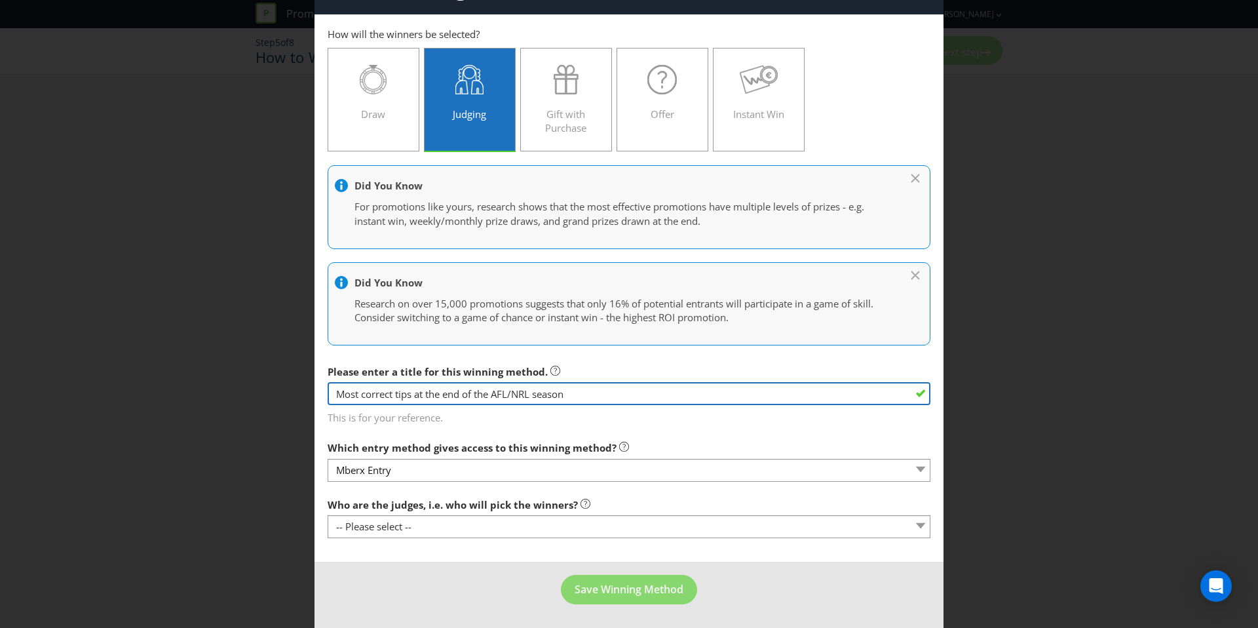
type input "Most correct tips at the end of the AFL/NRL season"
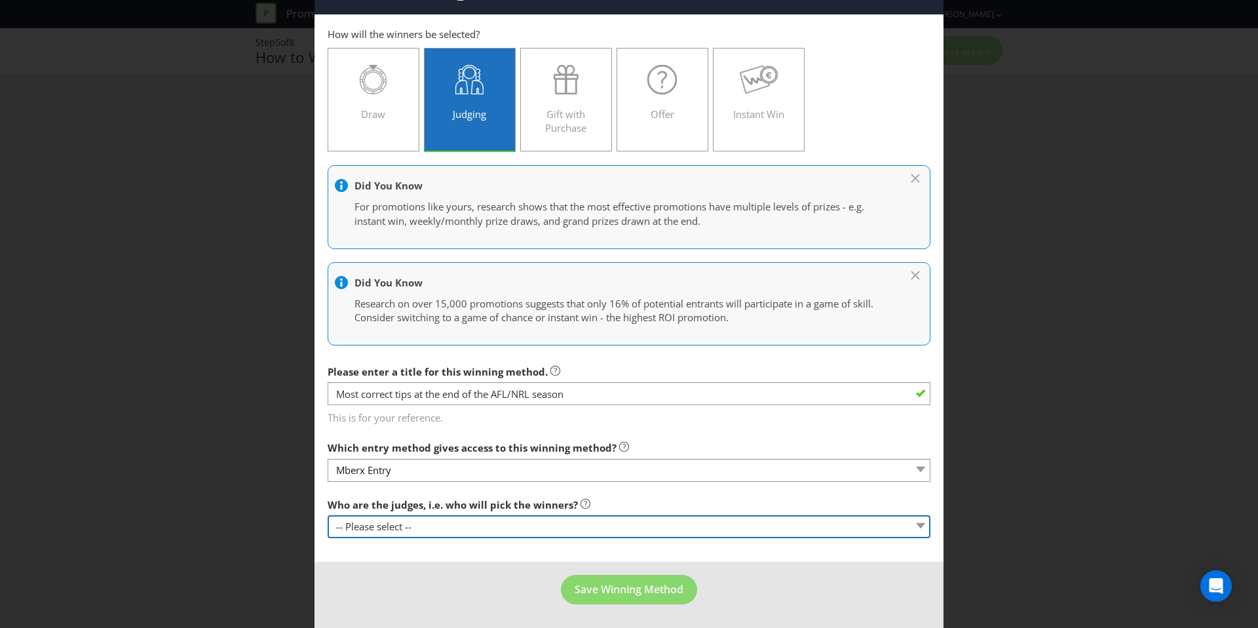
click at [607, 520] on select "-- Please select -- Representatives of the Promoter A specific person (please s…" at bounding box center [629, 526] width 603 height 23
select select "OTHER"
click at [328, 515] on select "-- Please select -- Representatives of the Promoter A specific person (please s…" at bounding box center [629, 526] width 603 height 23
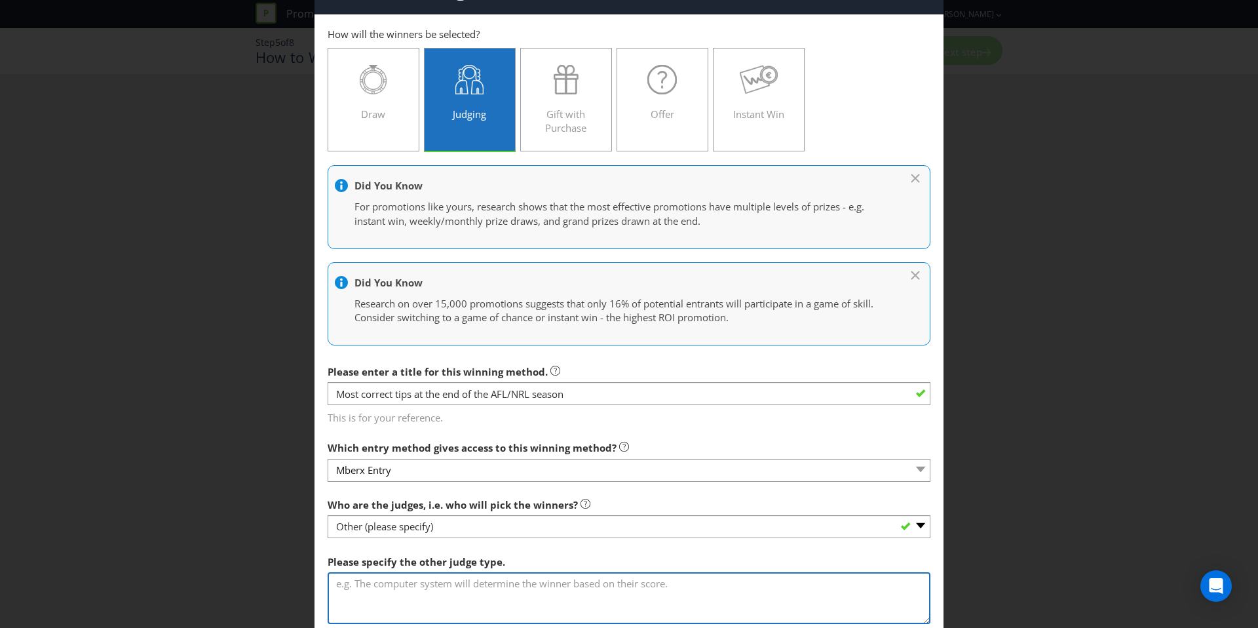
click at [528, 592] on textarea at bounding box center [629, 597] width 603 height 51
click at [645, 585] on textarea "This will be determined by the final results of the AFL & NWL" at bounding box center [629, 597] width 603 height 51
click at [542, 582] on textarea "This will be determined by the final results of the AFL & NRL games" at bounding box center [629, 597] width 603 height 51
click at [759, 587] on textarea "This will be determined by the final results of every single of the AFL & NRL g…" at bounding box center [629, 596] width 603 height 51
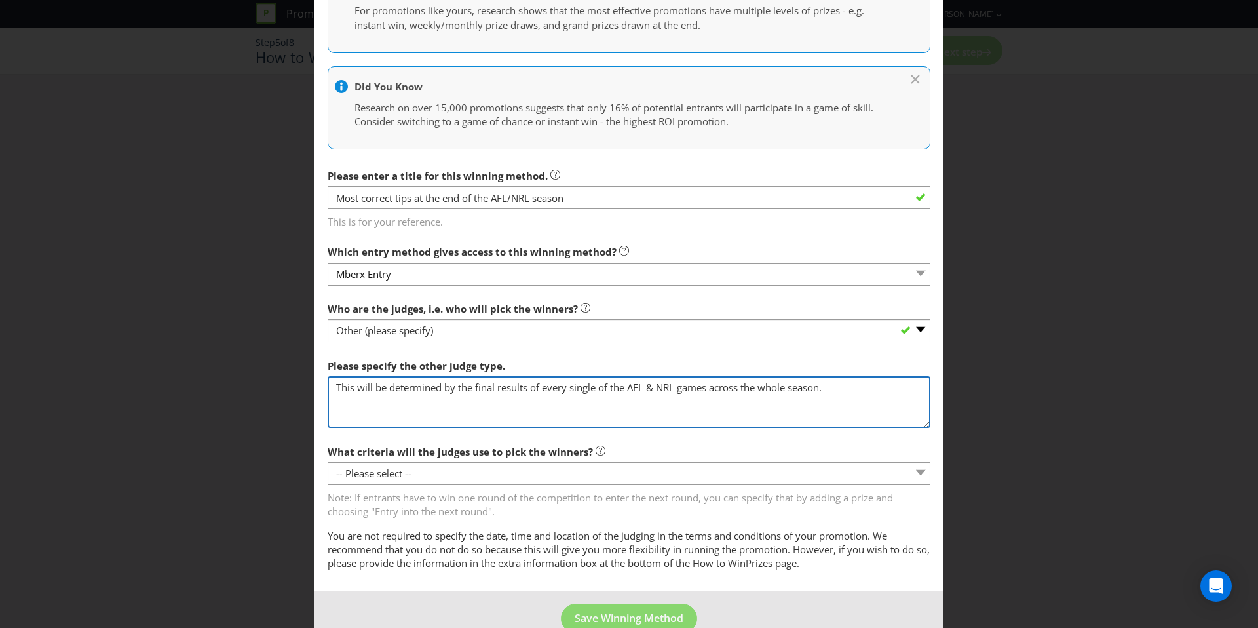
scroll to position [267, 0]
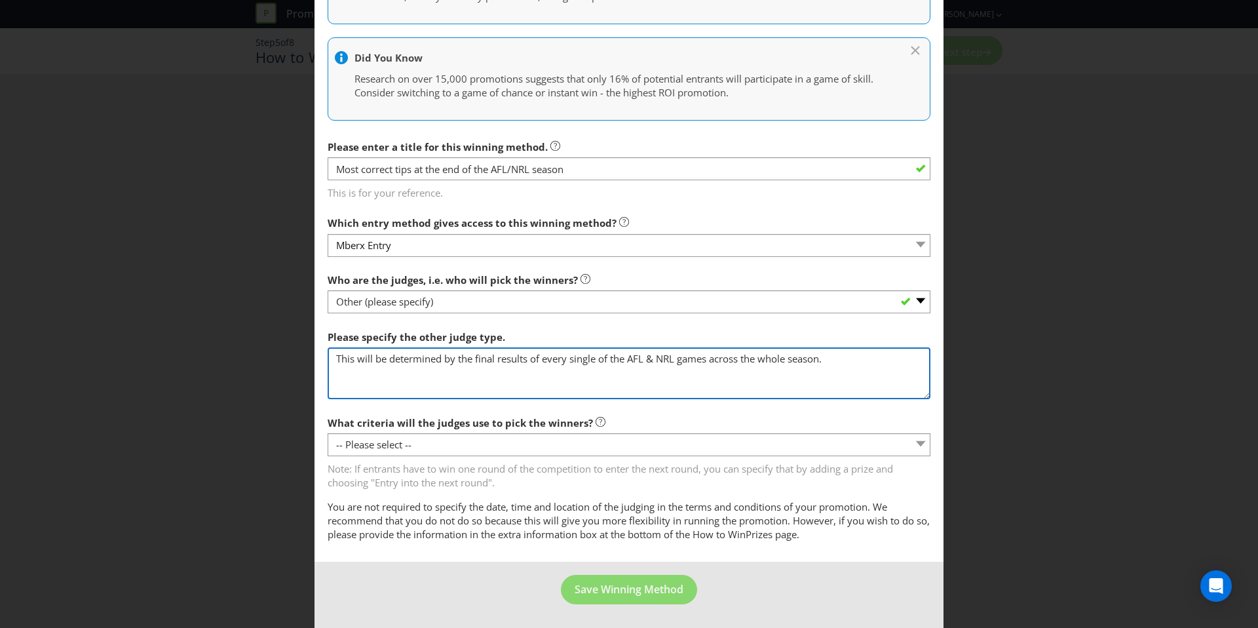
type textarea "This will be determined by the final results of every single of the AFL & NRL g…"
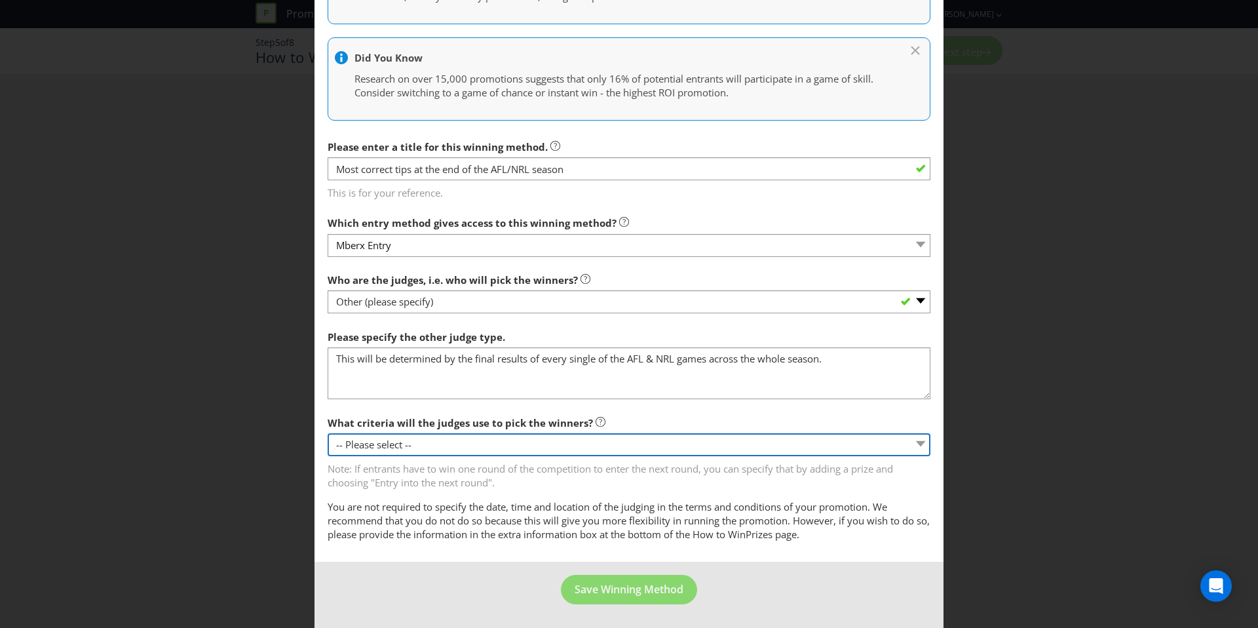
click at [519, 442] on select "-- Please select -- Creative Merit Originality Literary Merit Originality, crea…" at bounding box center [629, 444] width 603 height 23
select select "OTHER"
click at [328, 433] on select "-- Please select -- Creative Merit Originality Literary Merit Originality, crea…" at bounding box center [629, 444] width 603 height 23
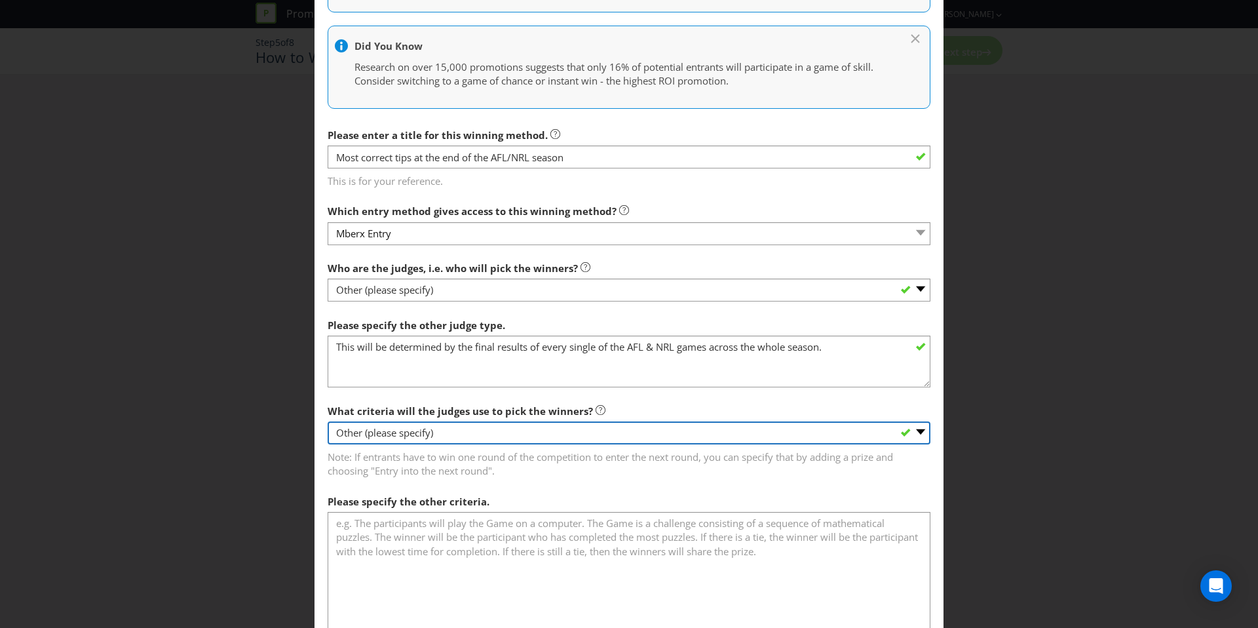
scroll to position [292, 0]
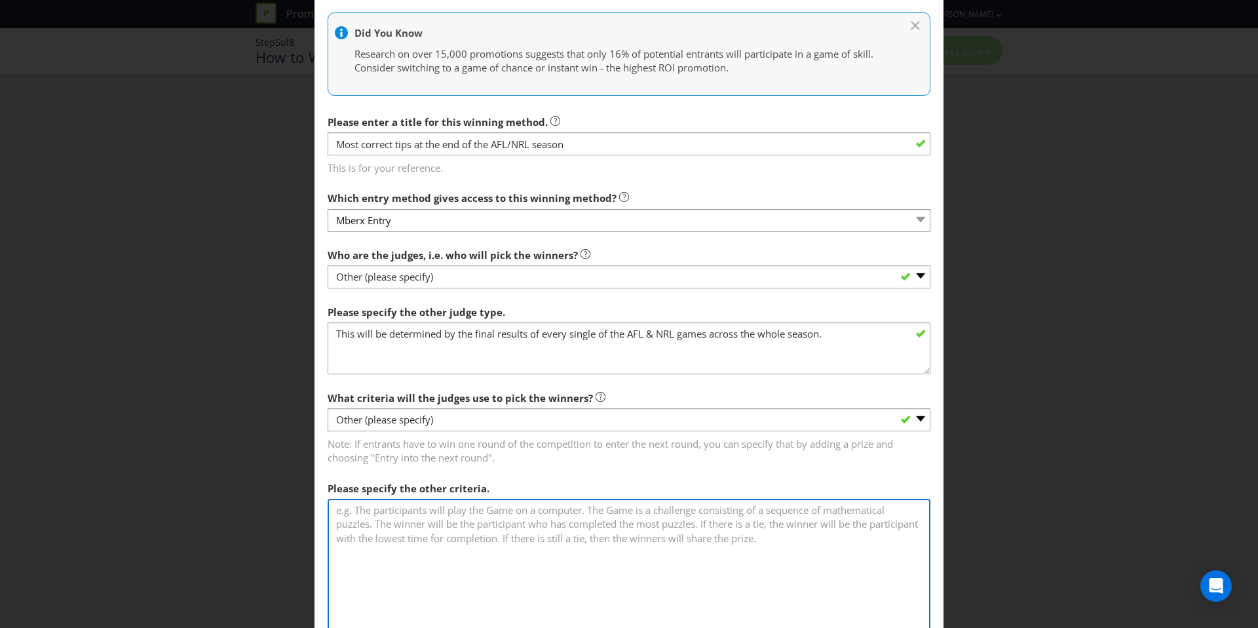
click at [575, 543] on textarea at bounding box center [629, 573] width 603 height 149
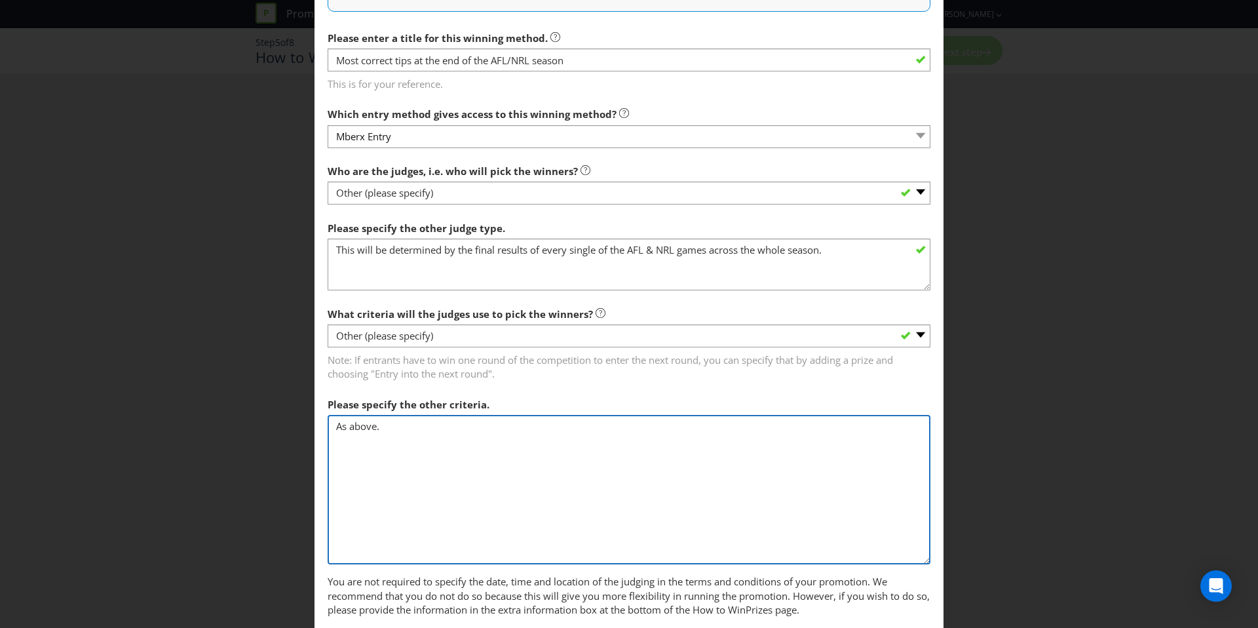
scroll to position [451, 0]
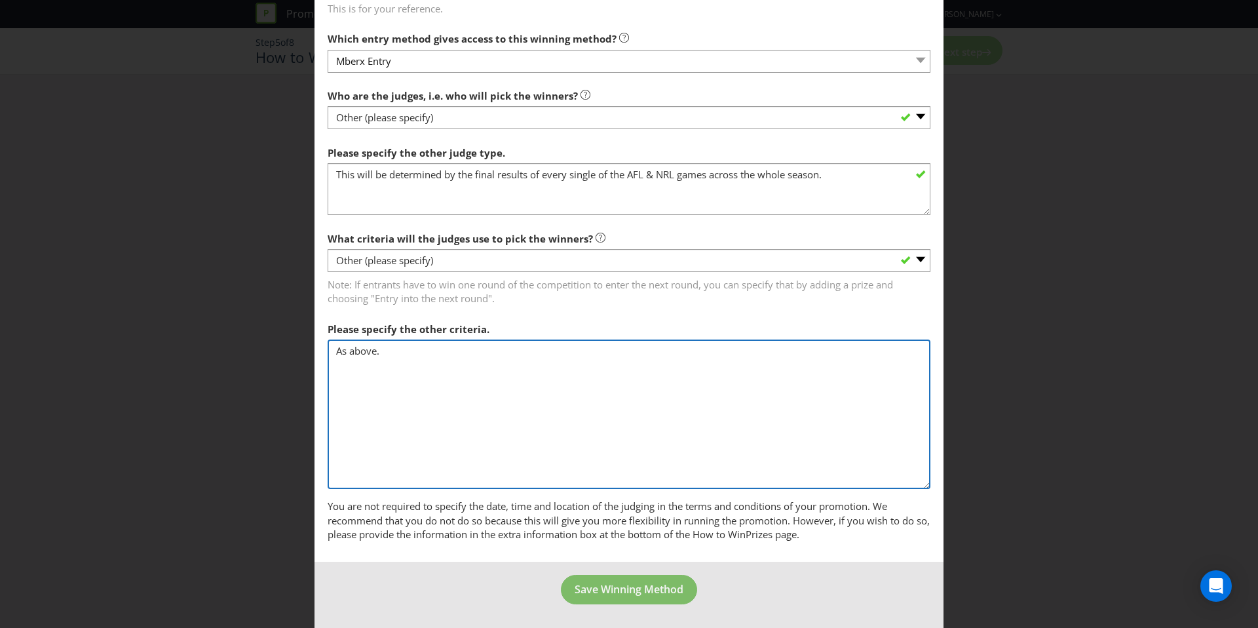
type textarea "As above."
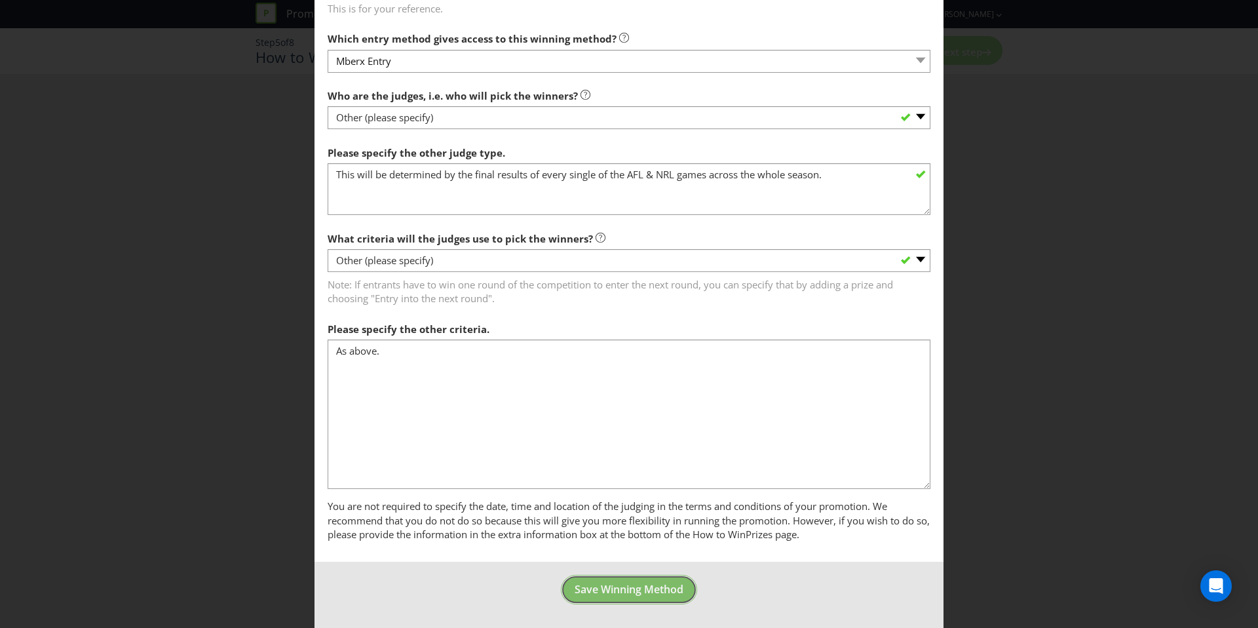
click at [646, 588] on span "Save Winning Method" at bounding box center [629, 589] width 109 height 14
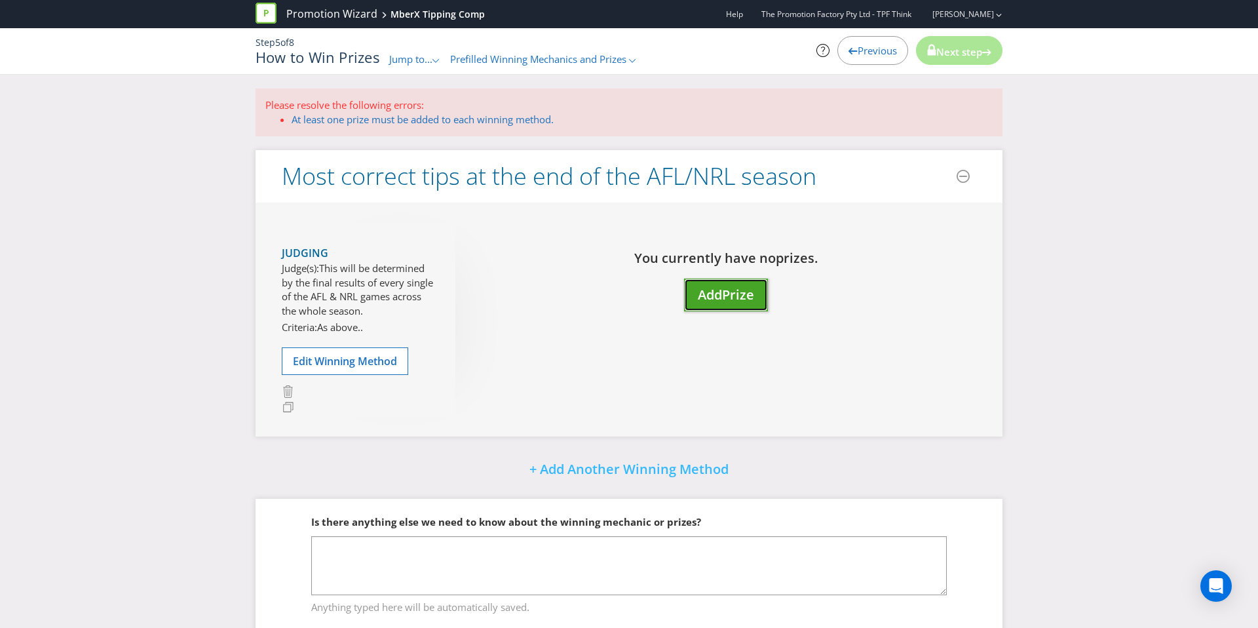
click at [714, 303] on span "Add" at bounding box center [710, 295] width 24 height 18
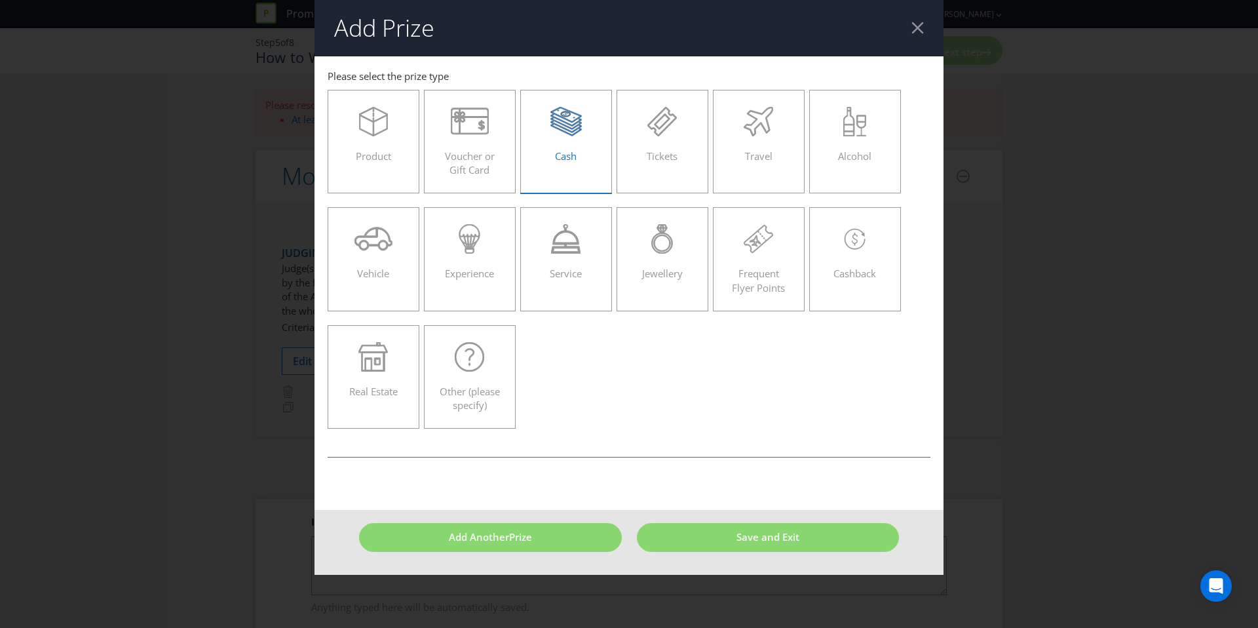
click at [559, 168] on label "Cash" at bounding box center [566, 142] width 92 height 104
click at [0, 0] on input "Cash" at bounding box center [0, 0] width 0 height 0
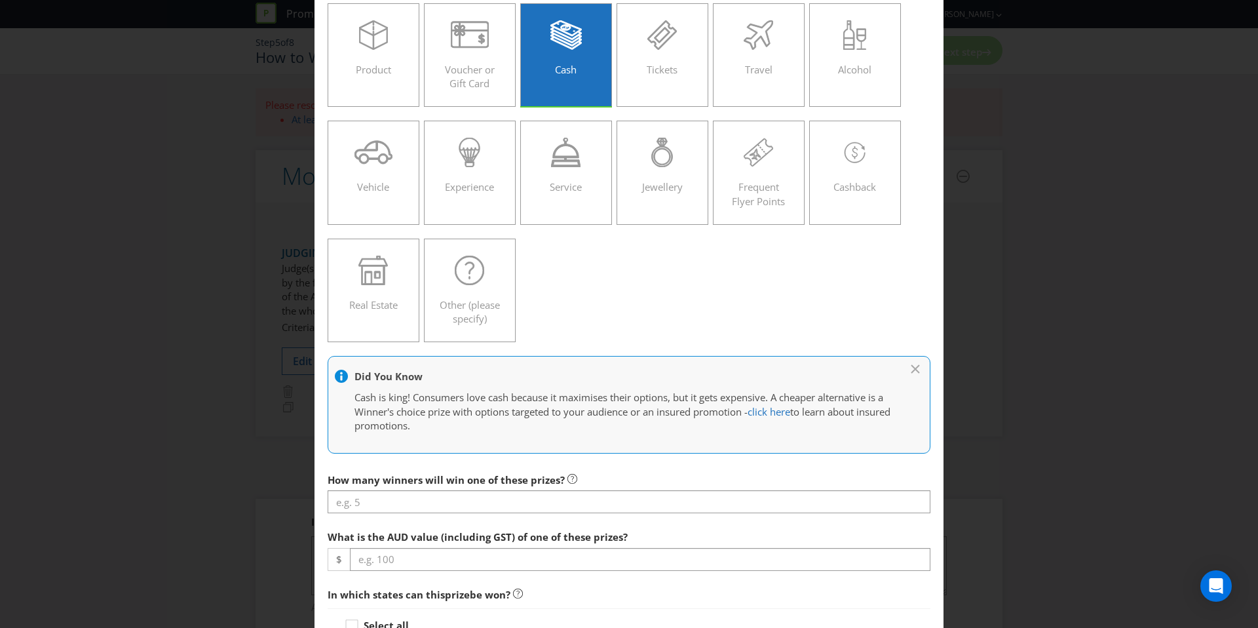
scroll to position [88, 0]
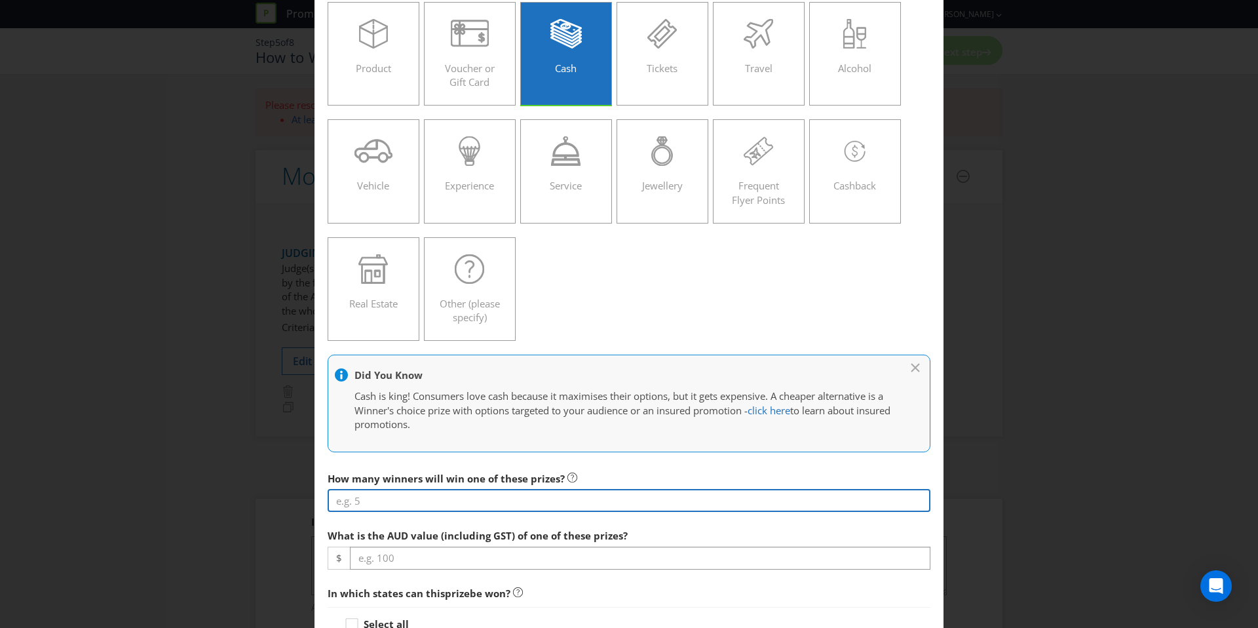
click at [506, 494] on input "number" at bounding box center [629, 500] width 603 height 23
type input "1"
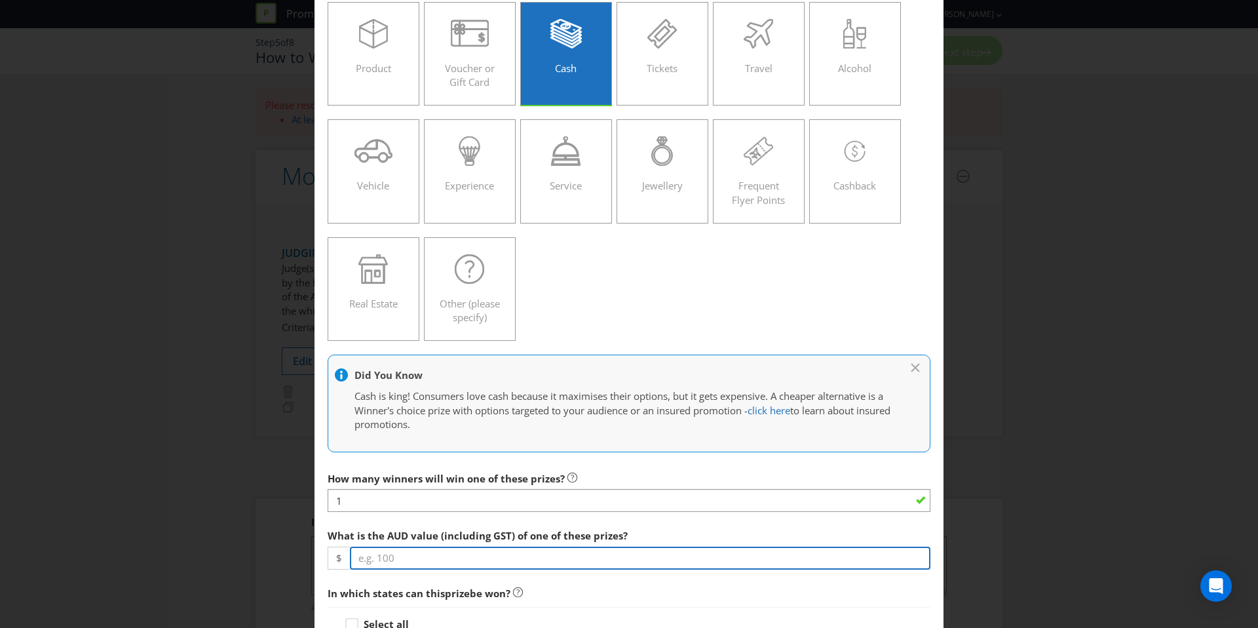
click at [519, 550] on input "number" at bounding box center [640, 557] width 580 height 23
type input "240000"
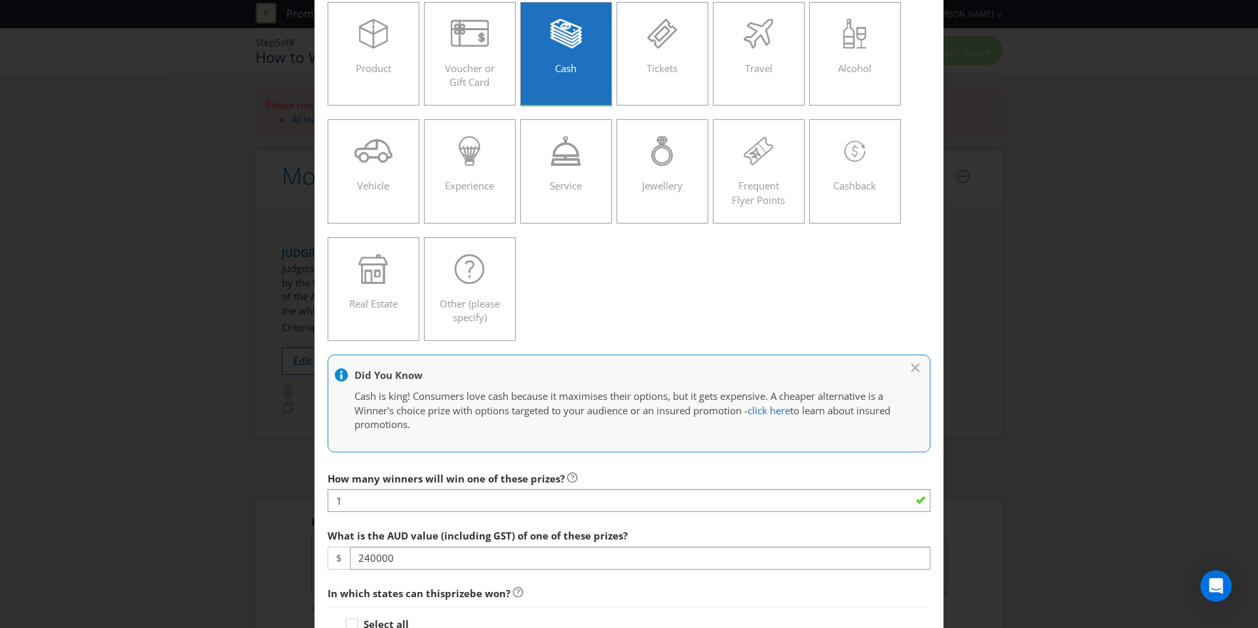
click at [682, 534] on div "What is the AUD value (including GST) of one of these prizes? $ 240000" at bounding box center [629, 545] width 603 height 47
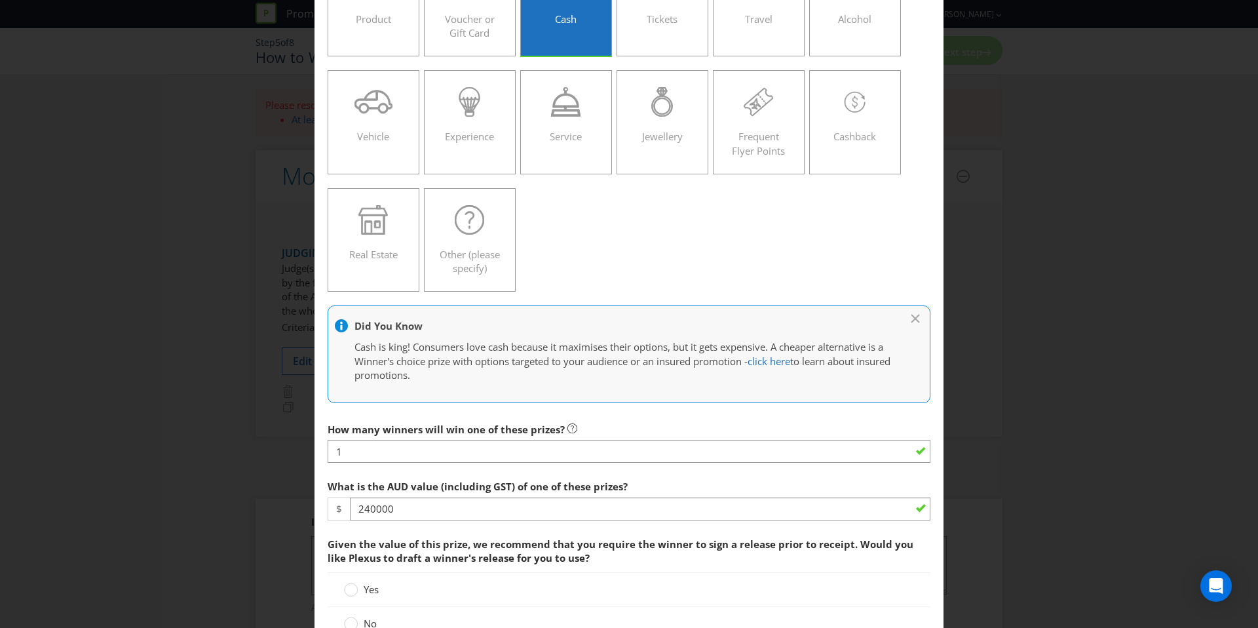
scroll to position [140, 0]
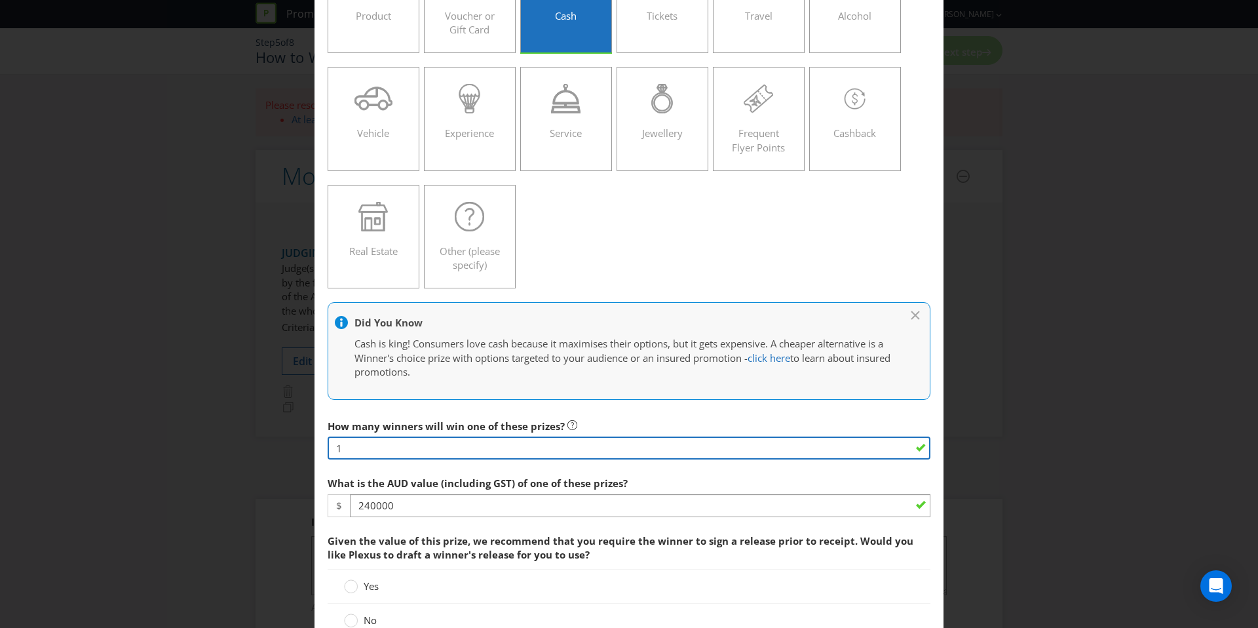
drag, startPoint x: 364, startPoint y: 447, endPoint x: 300, endPoint y: 442, distance: 63.8
click at [300, 442] on div "Add Prize [GEOGRAPHIC_DATA] [GEOGRAPHIC_DATA] [GEOGRAPHIC_DATA] [GEOGRAPHIC_DAT…" at bounding box center [629, 314] width 1258 height 628
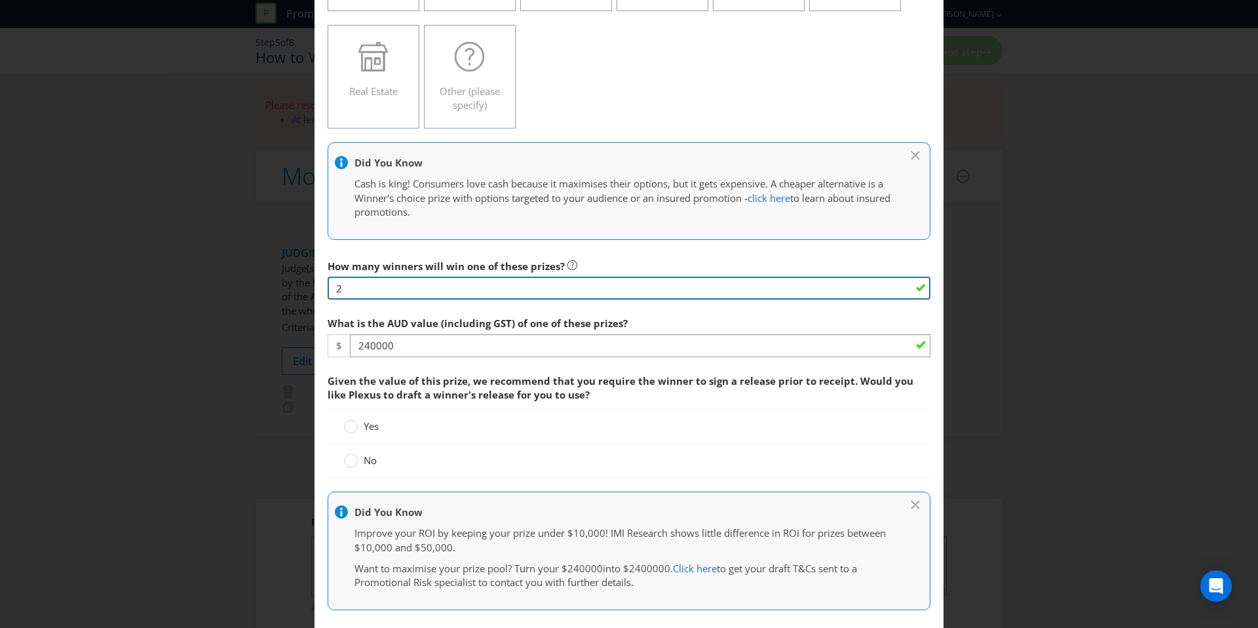
scroll to position [301, 0]
type input "2"
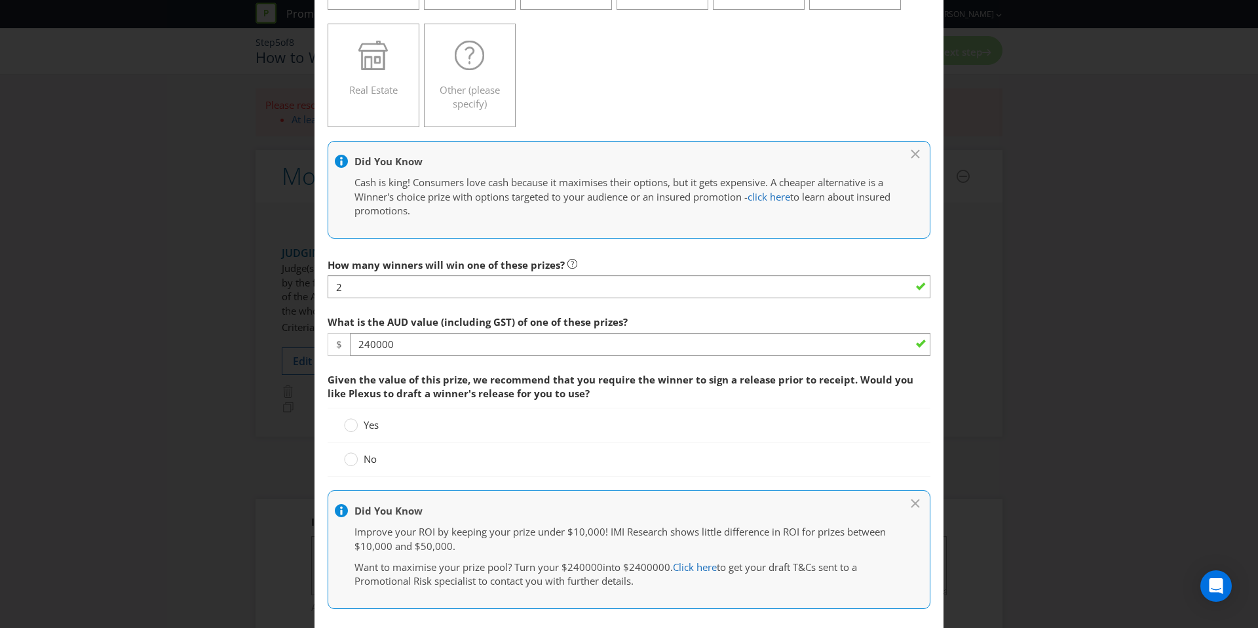
drag, startPoint x: 349, startPoint y: 458, endPoint x: 359, endPoint y: 458, distance: 10.5
click at [349, 457] on div at bounding box center [350, 460] width 13 height 17
click at [0, 0] on input "No" at bounding box center [0, 0] width 0 height 0
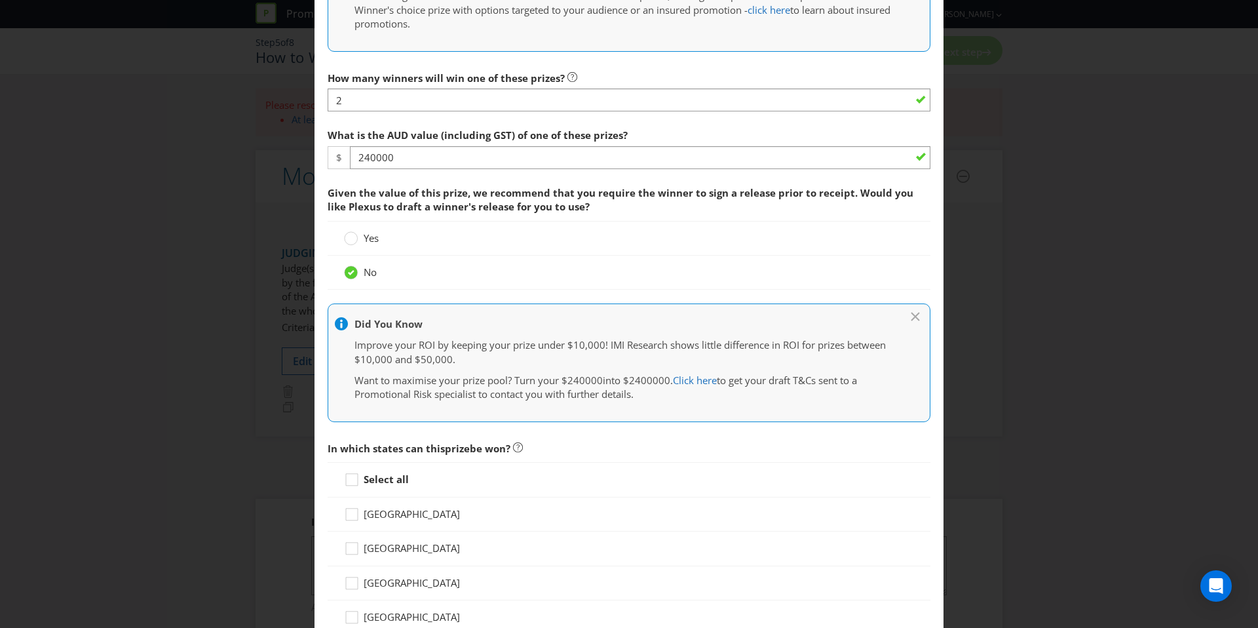
scroll to position [498, 0]
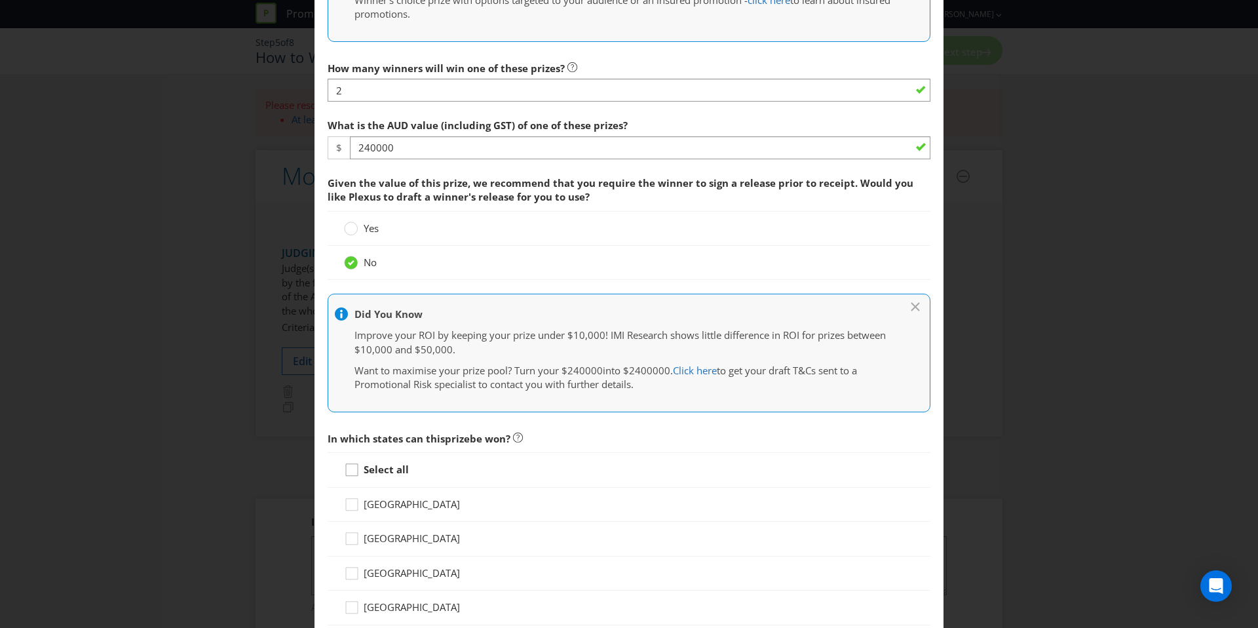
click at [358, 465] on icon at bounding box center [354, 473] width 20 height 20
click at [0, 0] on input "Select all" at bounding box center [0, 0] width 0 height 0
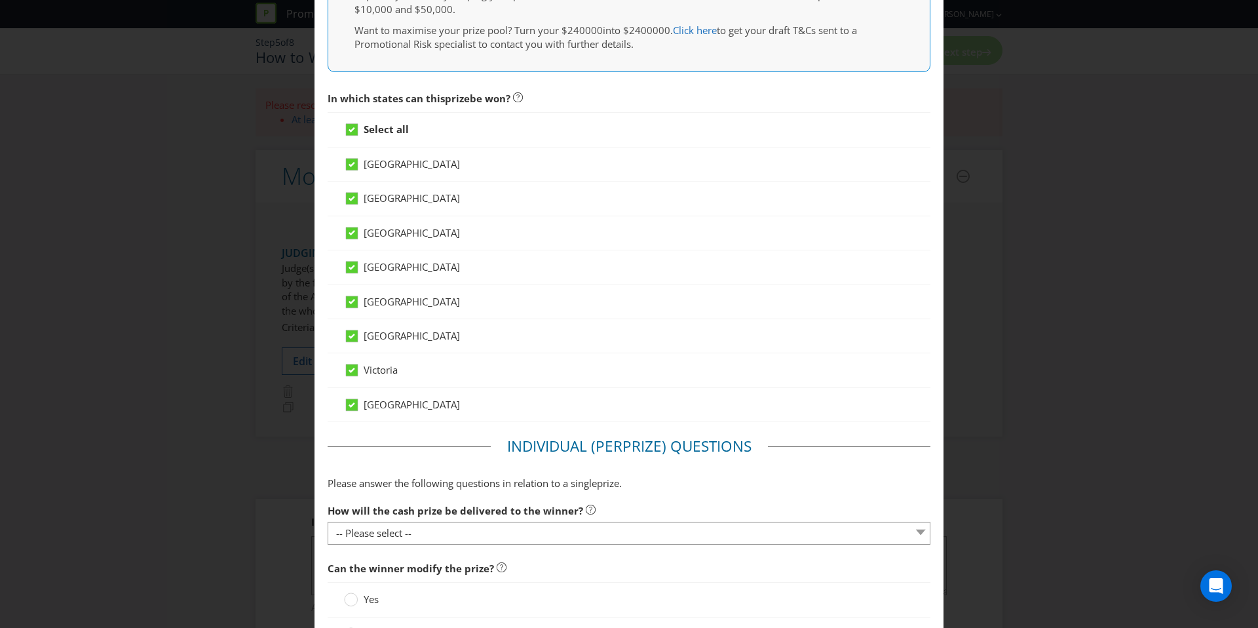
scroll to position [849, 0]
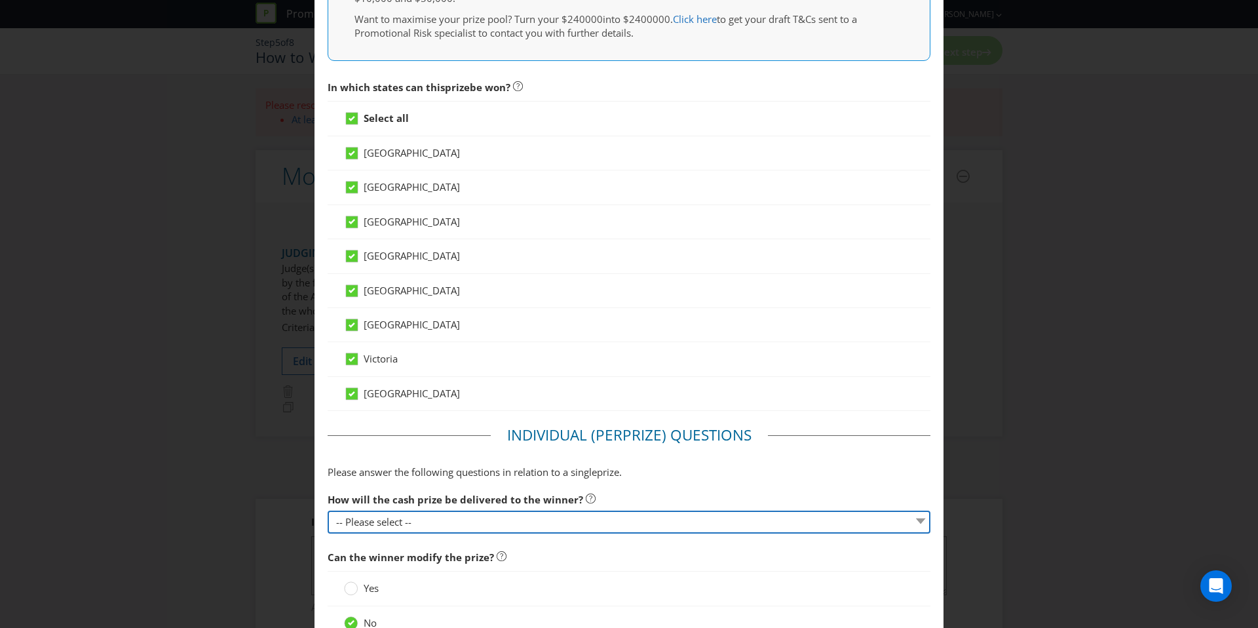
click at [503, 517] on select "-- Please select -- Direct deposit to winner's bank account Cheque Credit to sp…" at bounding box center [629, 521] width 603 height 23
select select "DIRECT_DEPOSIT"
click at [328, 510] on select "-- Please select -- Direct deposit to winner's bank account Cheque Credit to sp…" at bounding box center [629, 521] width 603 height 23
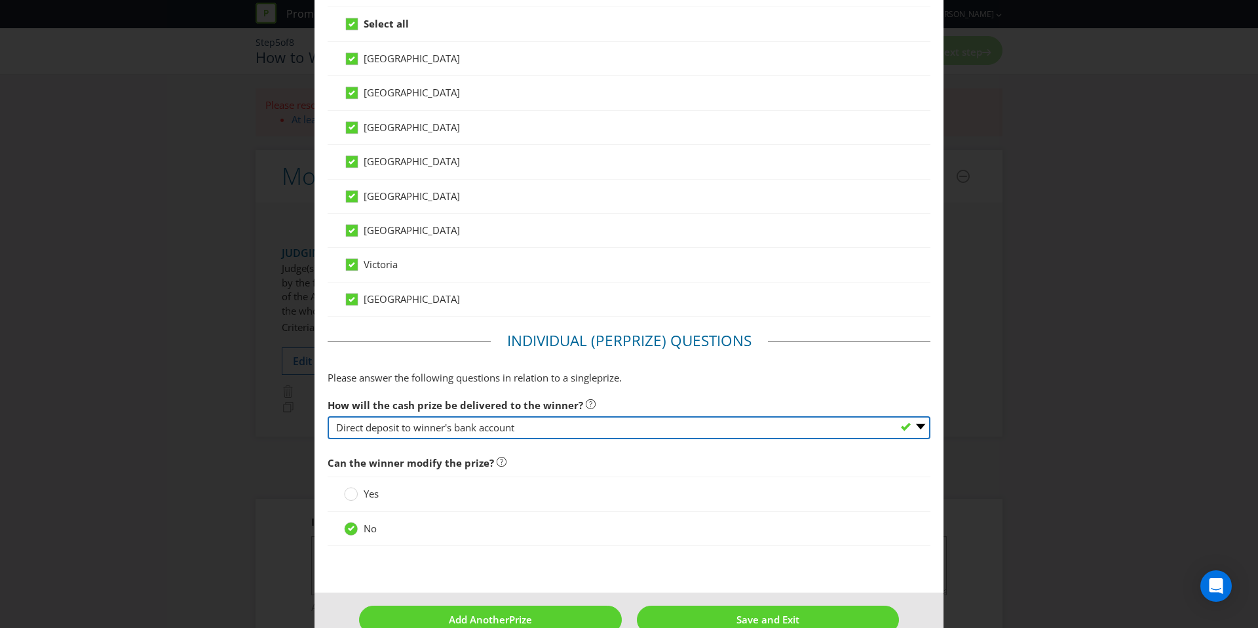
scroll to position [972, 0]
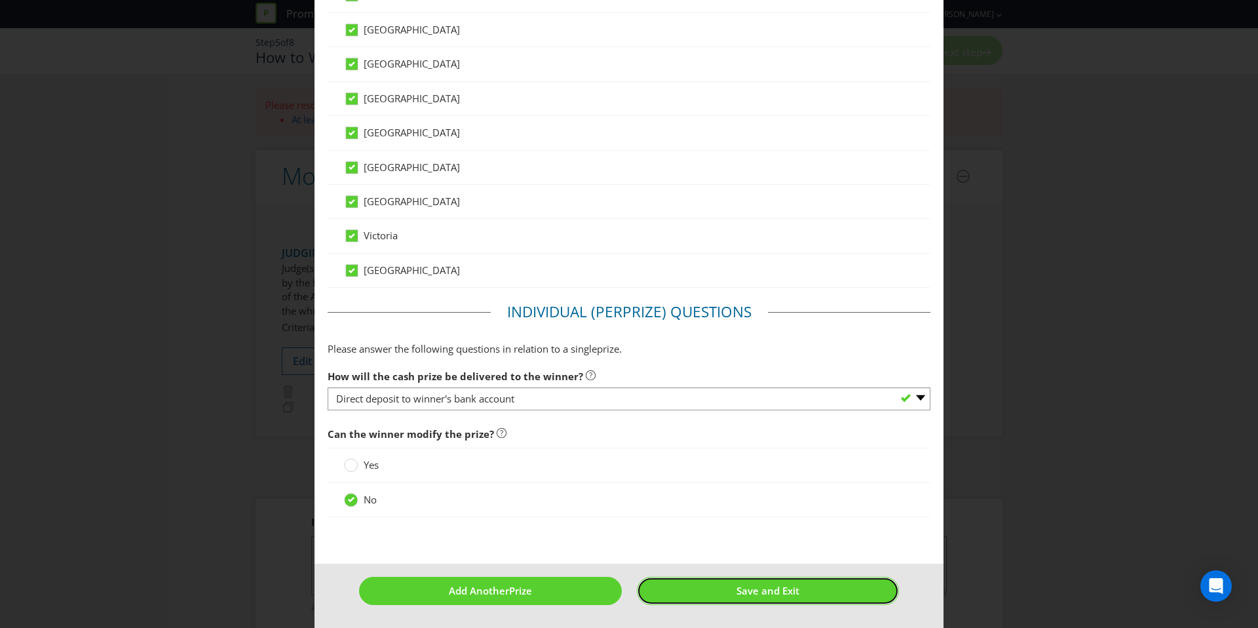
click at [749, 592] on span "Save and Exit" at bounding box center [767, 590] width 63 height 13
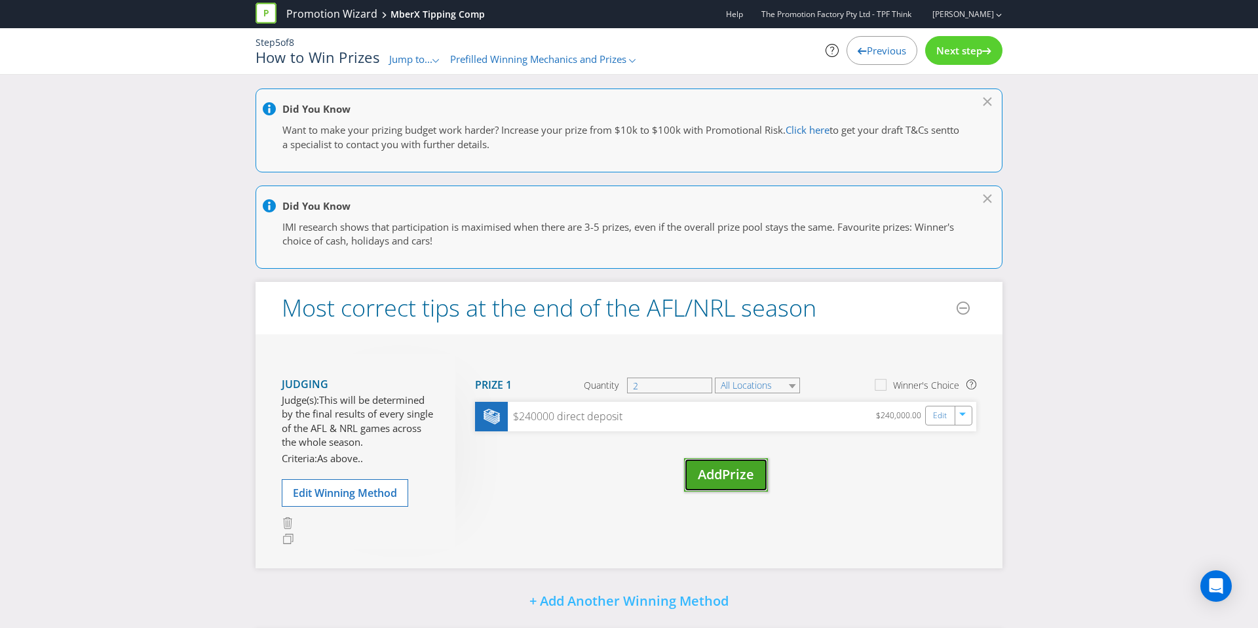
click at [706, 474] on span "Add" at bounding box center [710, 474] width 24 height 18
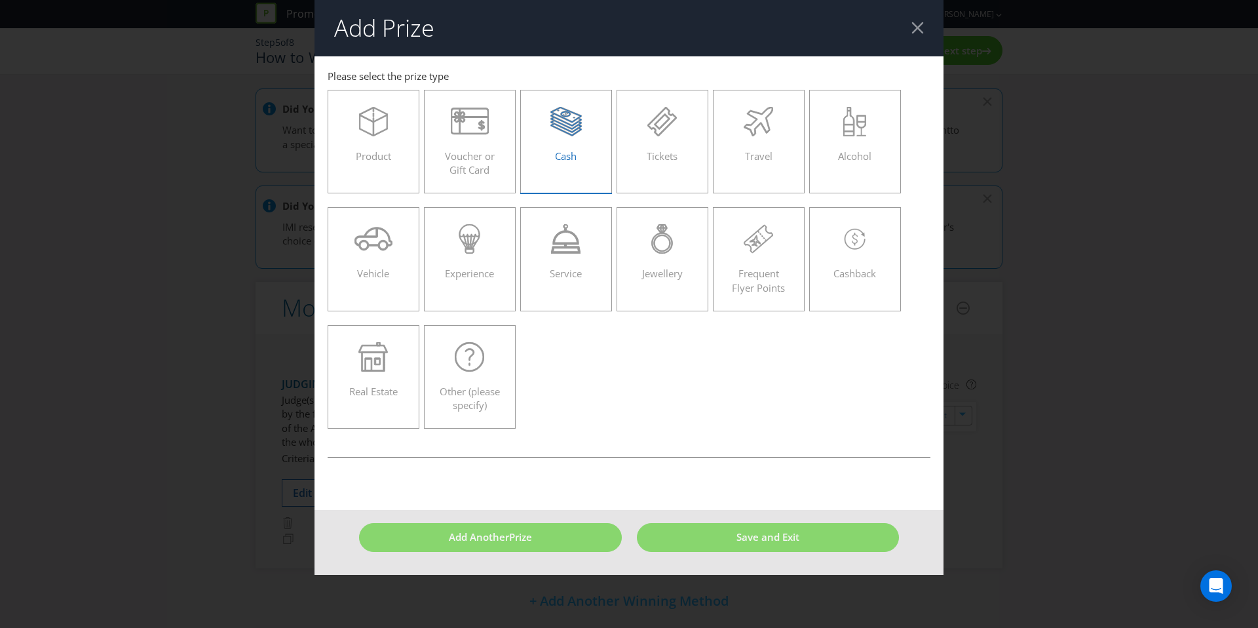
click at [563, 155] on span "Cash" at bounding box center [566, 155] width 22 height 13
click at [0, 0] on input "Cash" at bounding box center [0, 0] width 0 height 0
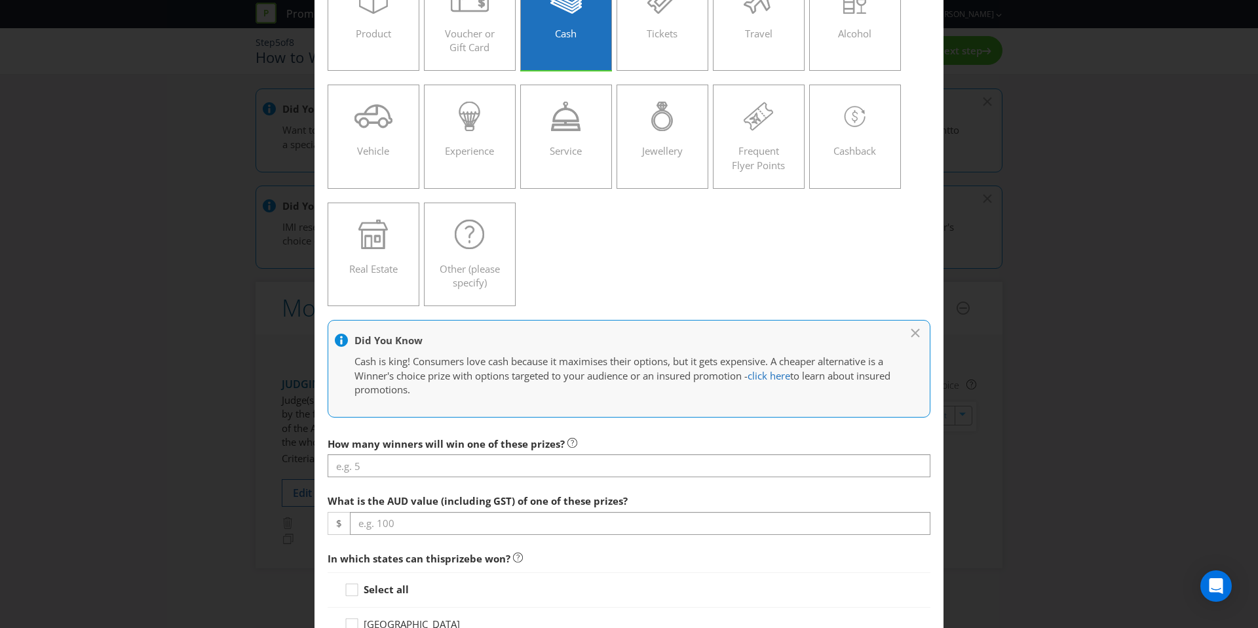
scroll to position [140, 0]
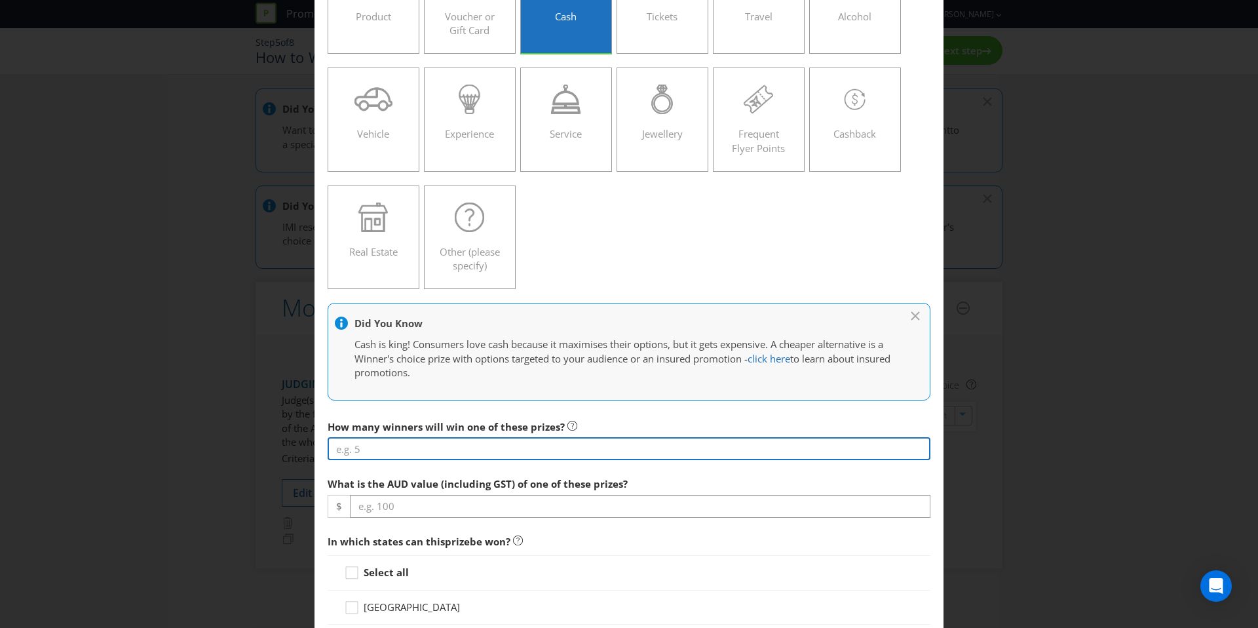
click at [574, 443] on input "number" at bounding box center [629, 448] width 603 height 23
type input "51"
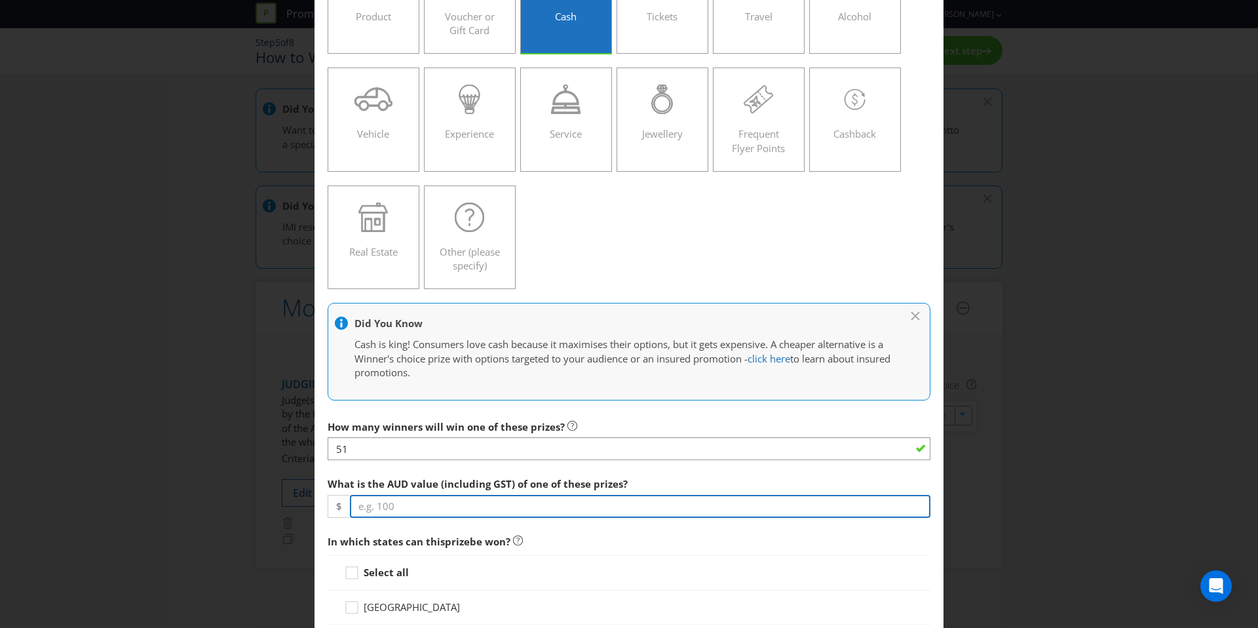
click at [571, 504] on input "number" at bounding box center [640, 506] width 580 height 23
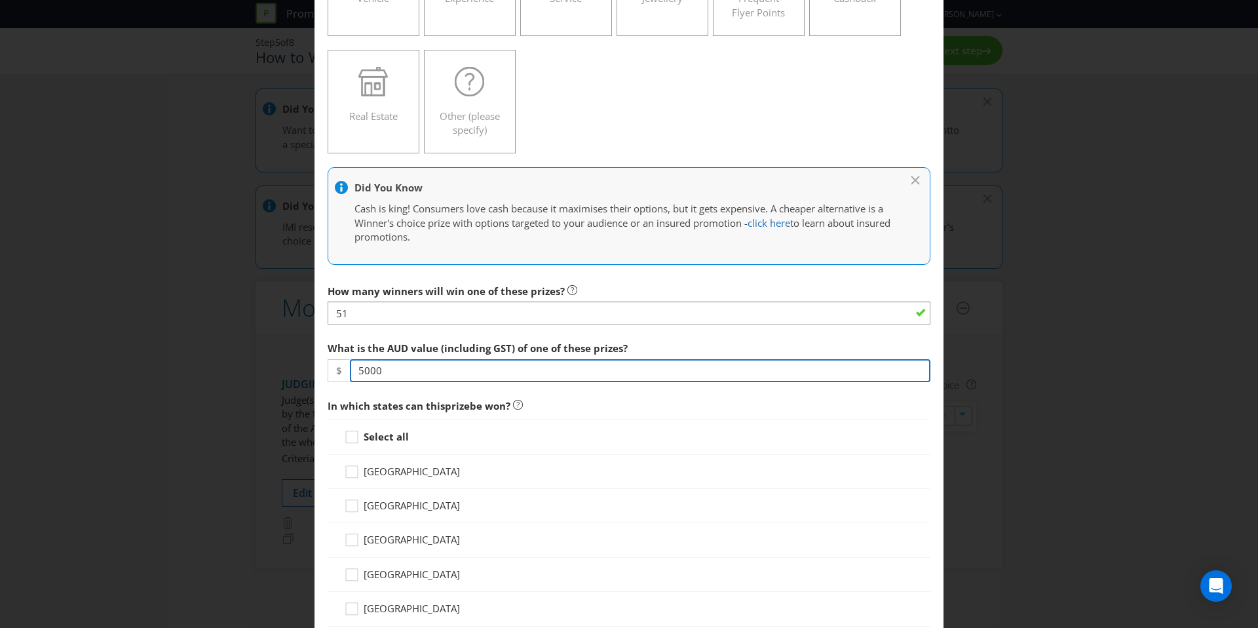
scroll to position [284, 0]
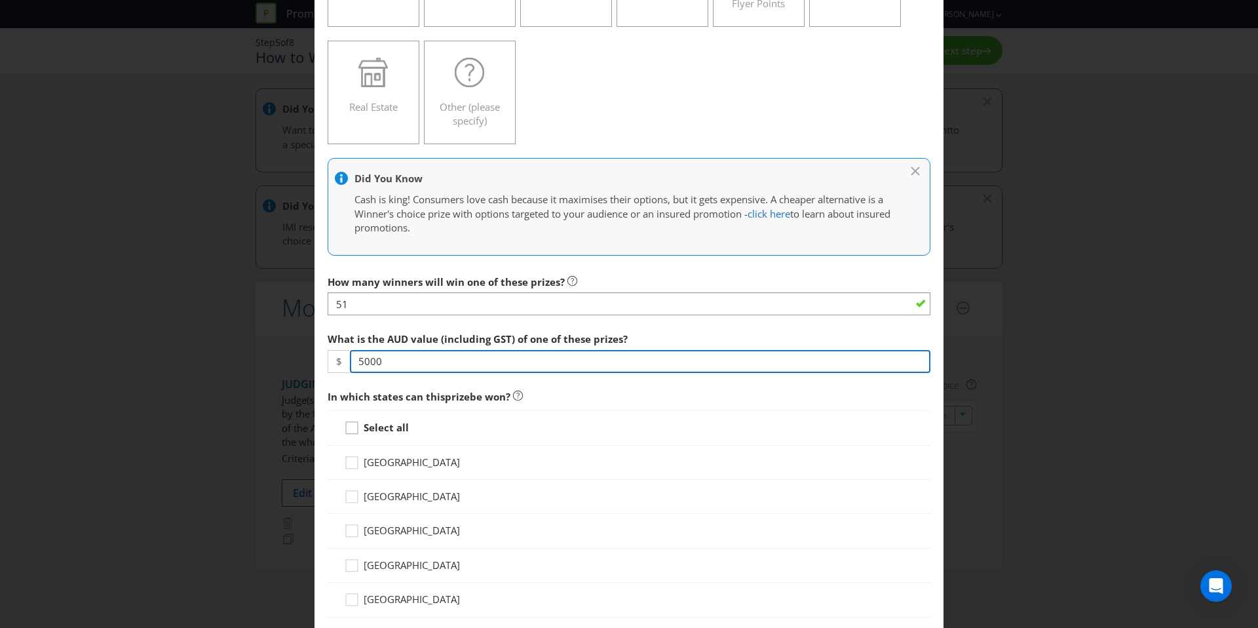
type input "5000"
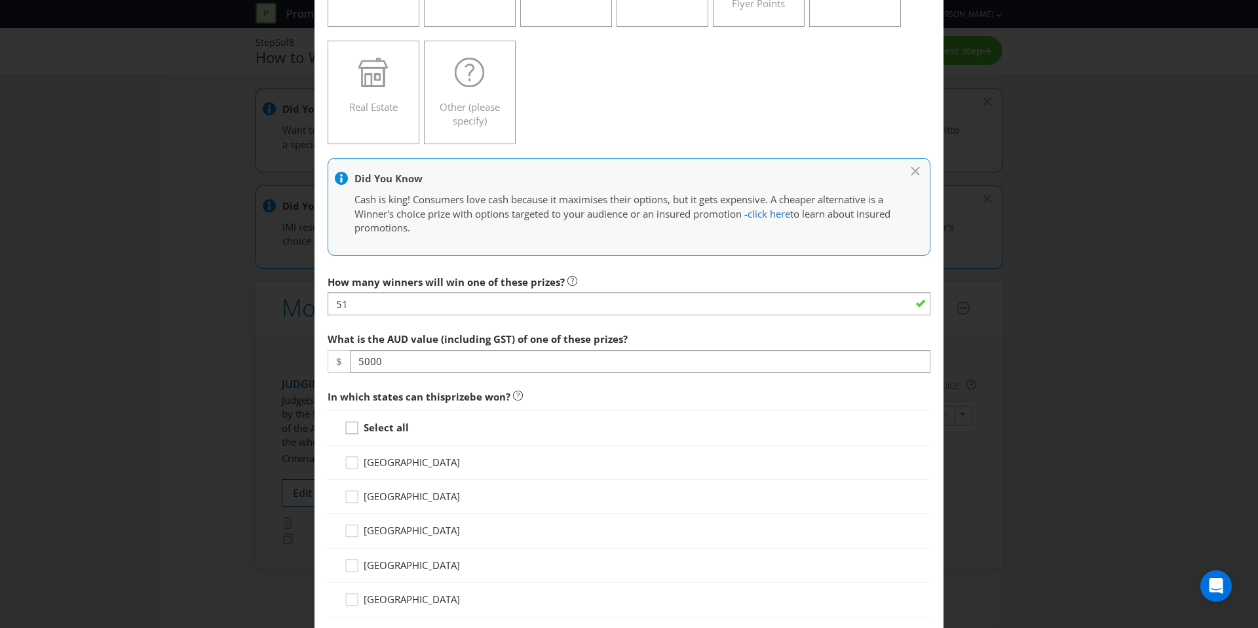
click at [349, 427] on icon at bounding box center [354, 431] width 20 height 20
click at [0, 0] on input "Select all" at bounding box center [0, 0] width 0 height 0
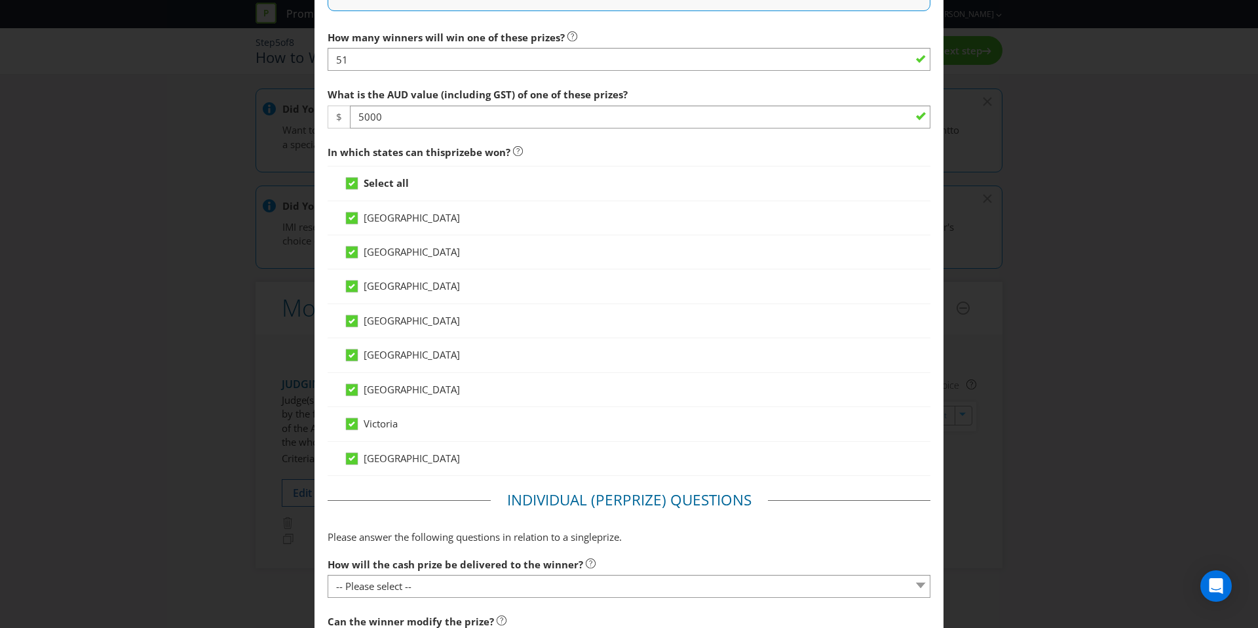
scroll to position [717, 0]
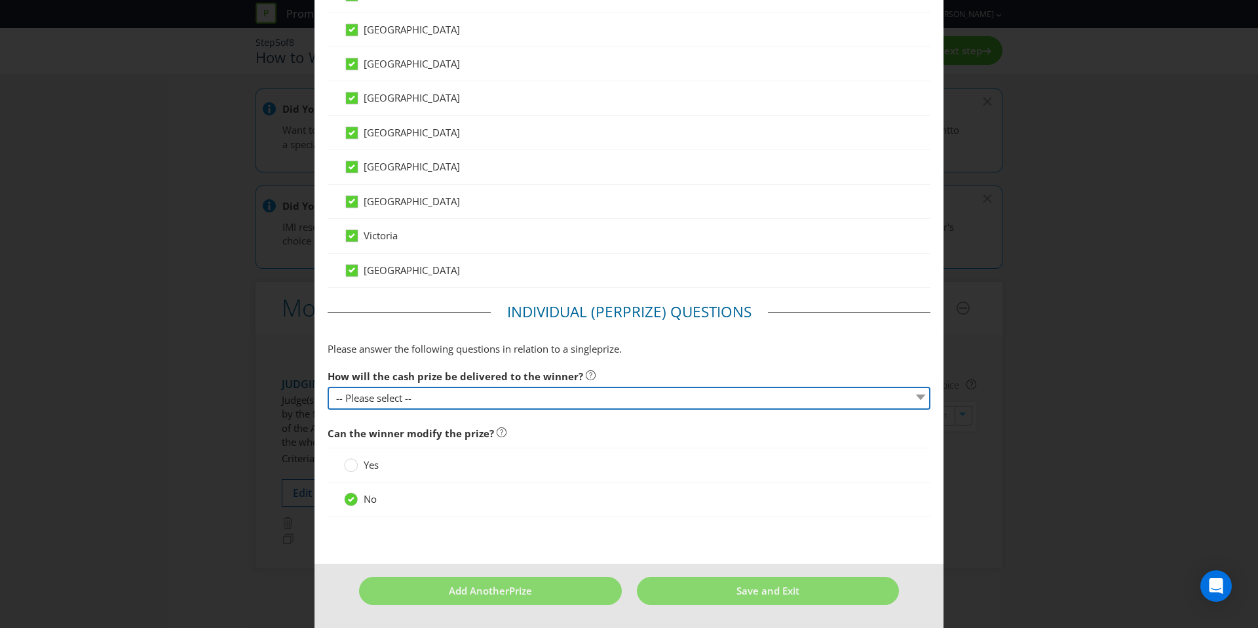
click at [499, 399] on select "-- Please select -- Direct deposit to winner's bank account Cheque Credit to sp…" at bounding box center [629, 398] width 603 height 23
select select "DIRECT_DEPOSIT"
click at [328, 387] on select "-- Please select -- Direct deposit to winner's bank account Cheque Credit to sp…" at bounding box center [629, 398] width 603 height 23
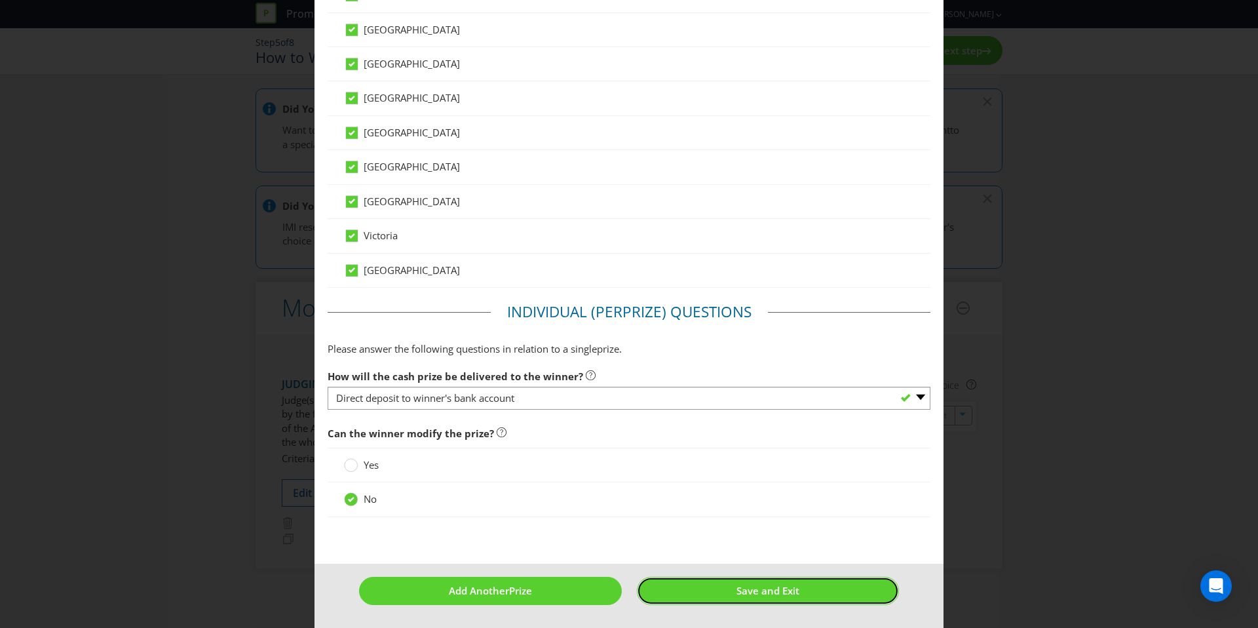
click at [792, 597] on button "Save and Exit" at bounding box center [768, 591] width 263 height 28
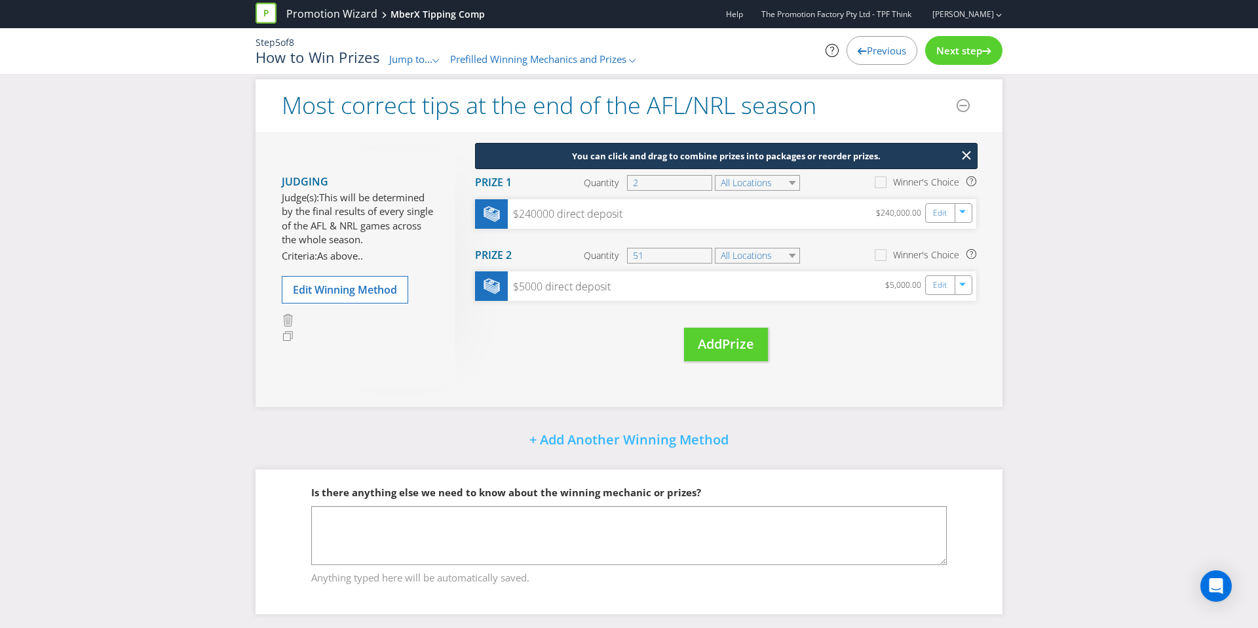
scroll to position [112, 0]
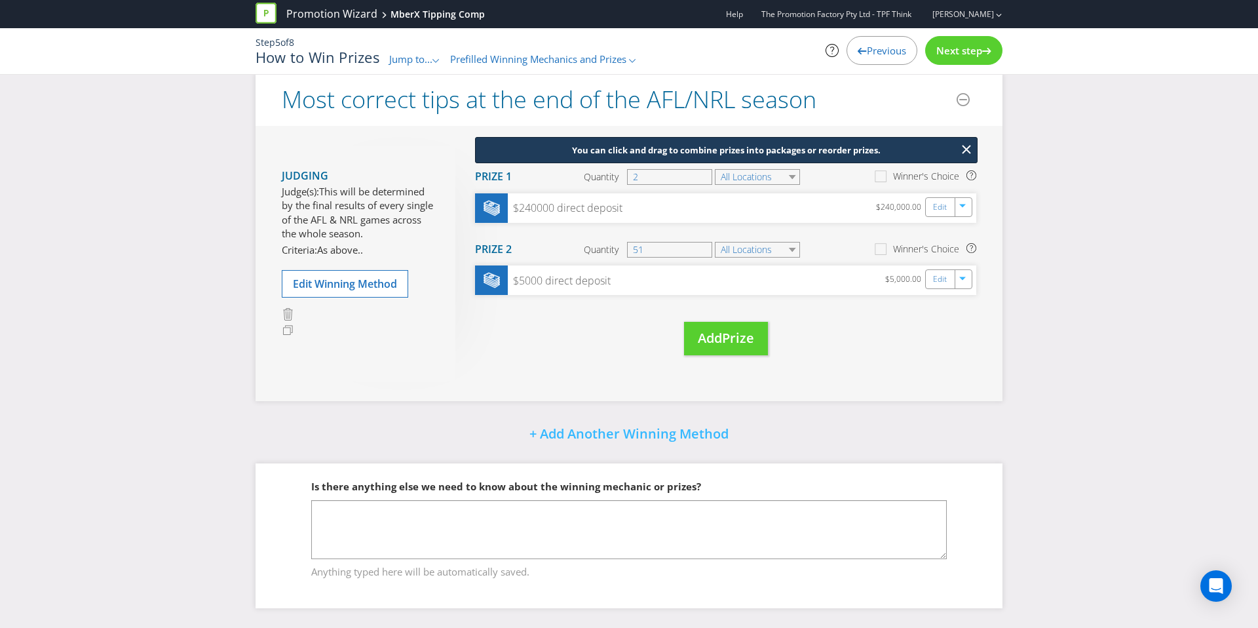
click at [956, 60] on div "Next step" at bounding box center [963, 50] width 77 height 29
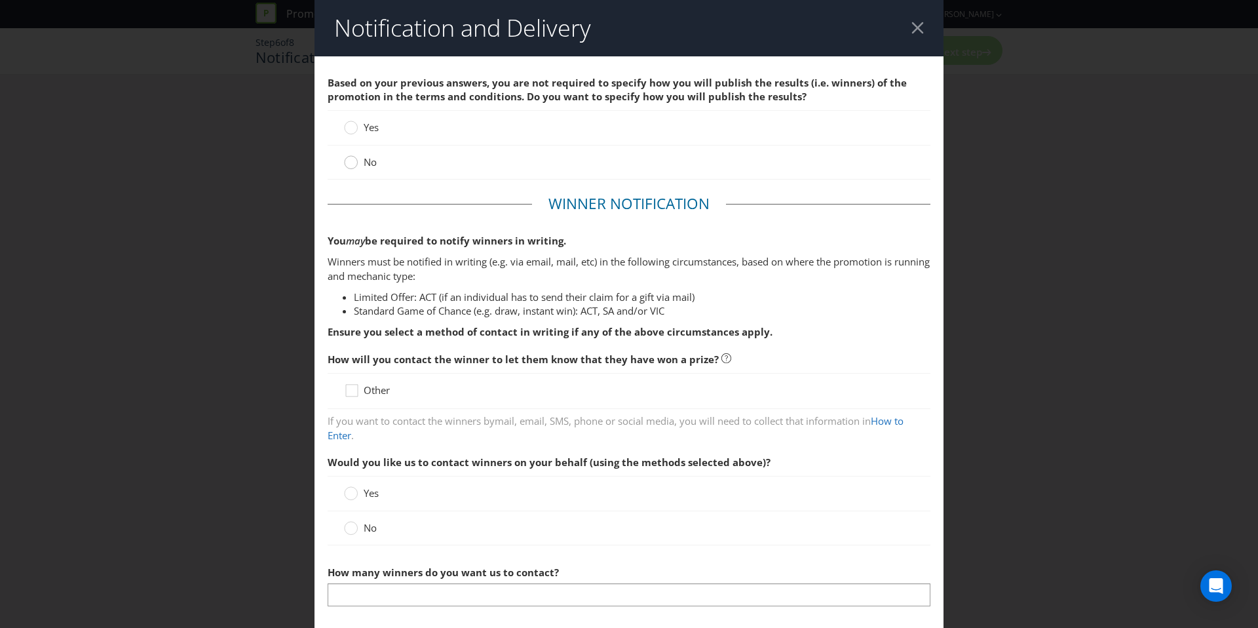
click at [350, 163] on circle at bounding box center [351, 162] width 13 height 13
click at [0, 0] on input "No" at bounding box center [0, 0] width 0 height 0
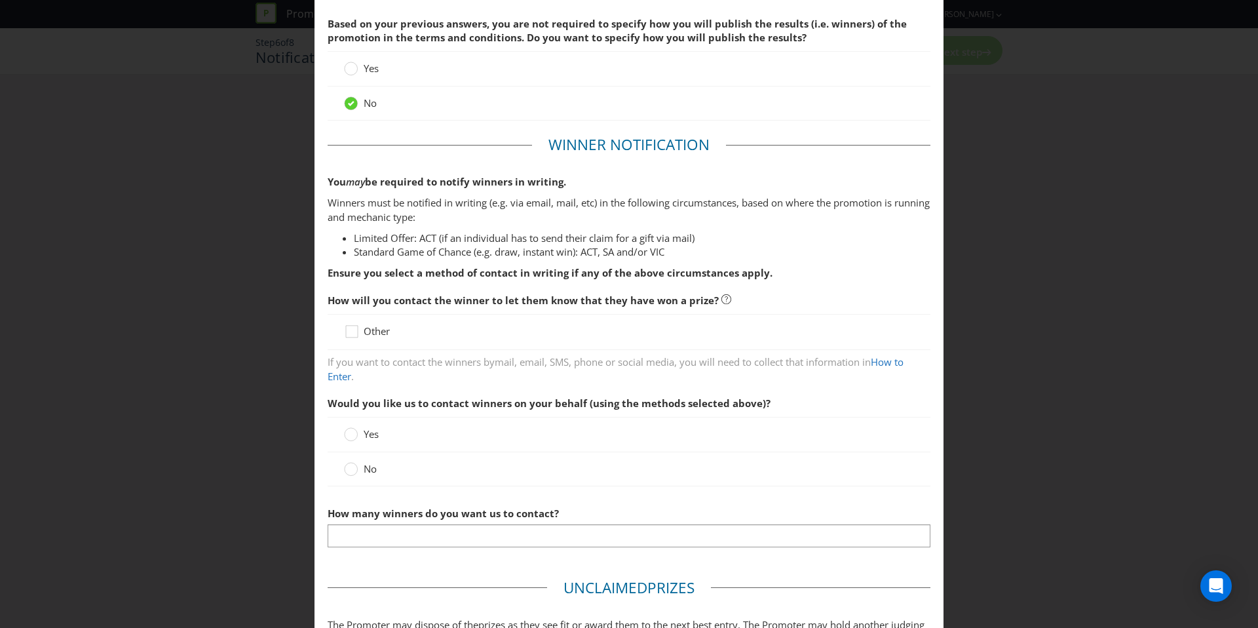
scroll to position [81, 0]
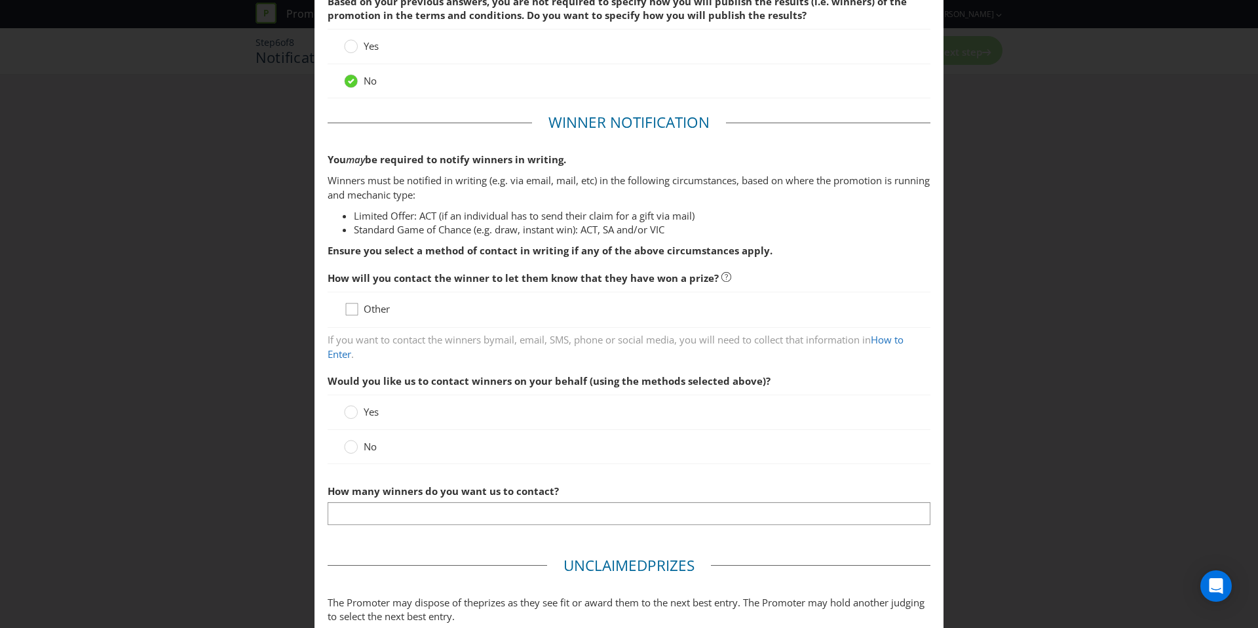
click at [352, 310] on icon at bounding box center [354, 312] width 20 height 20
click at [0, 0] on input "Other" at bounding box center [0, 0] width 0 height 0
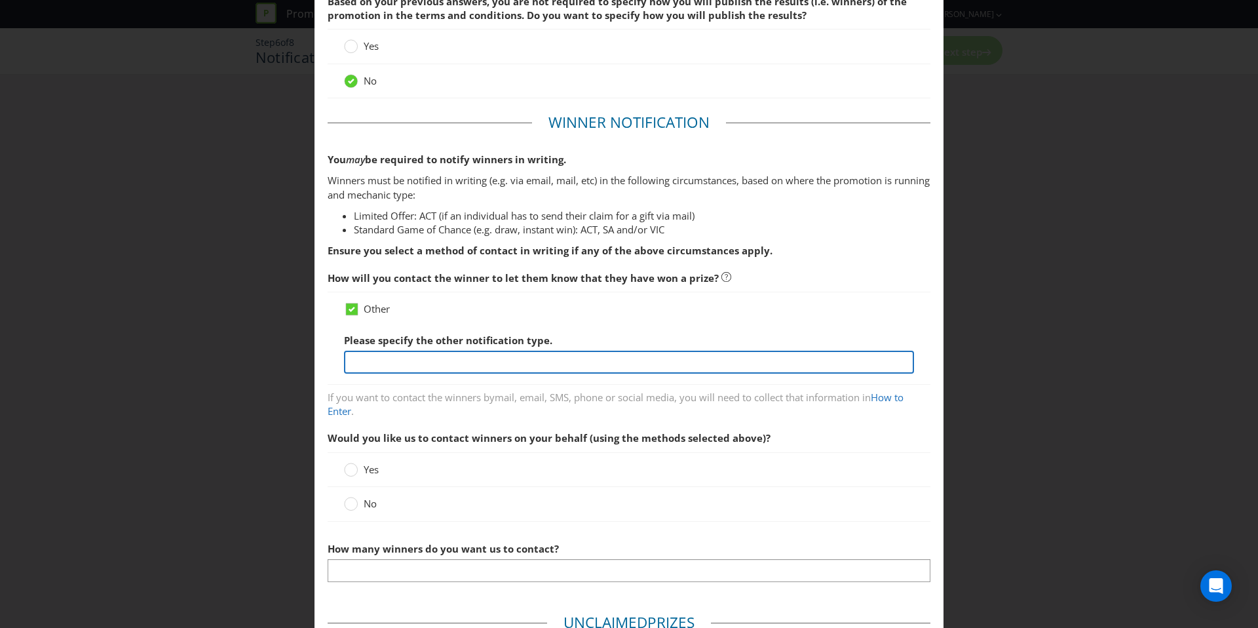
click at [419, 359] on input "text" at bounding box center [629, 362] width 570 height 23
type input "On app & via EDM."
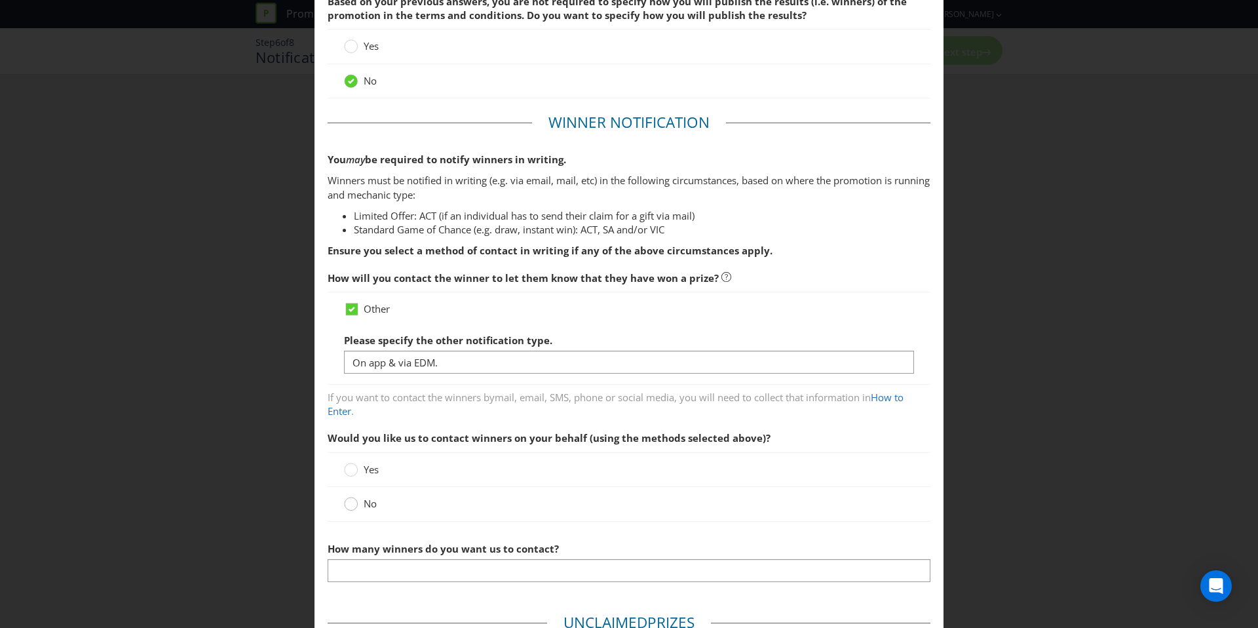
click at [351, 512] on div at bounding box center [350, 505] width 13 height 17
click at [0, 0] on input "No" at bounding box center [0, 0] width 0 height 0
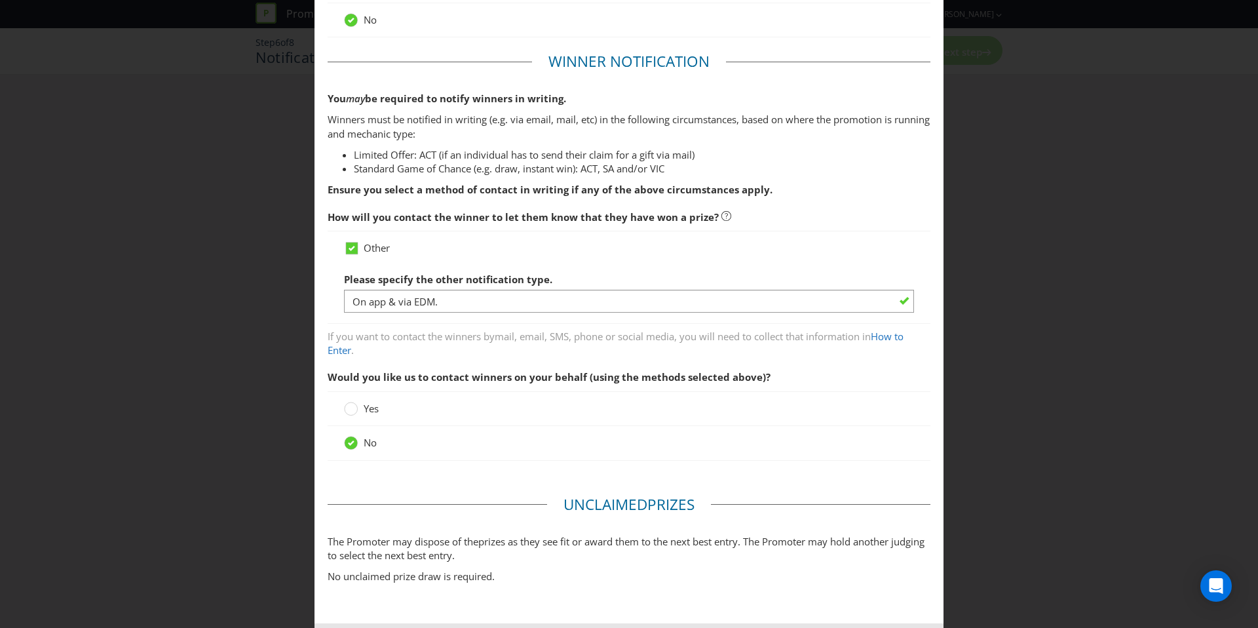
scroll to position [204, 0]
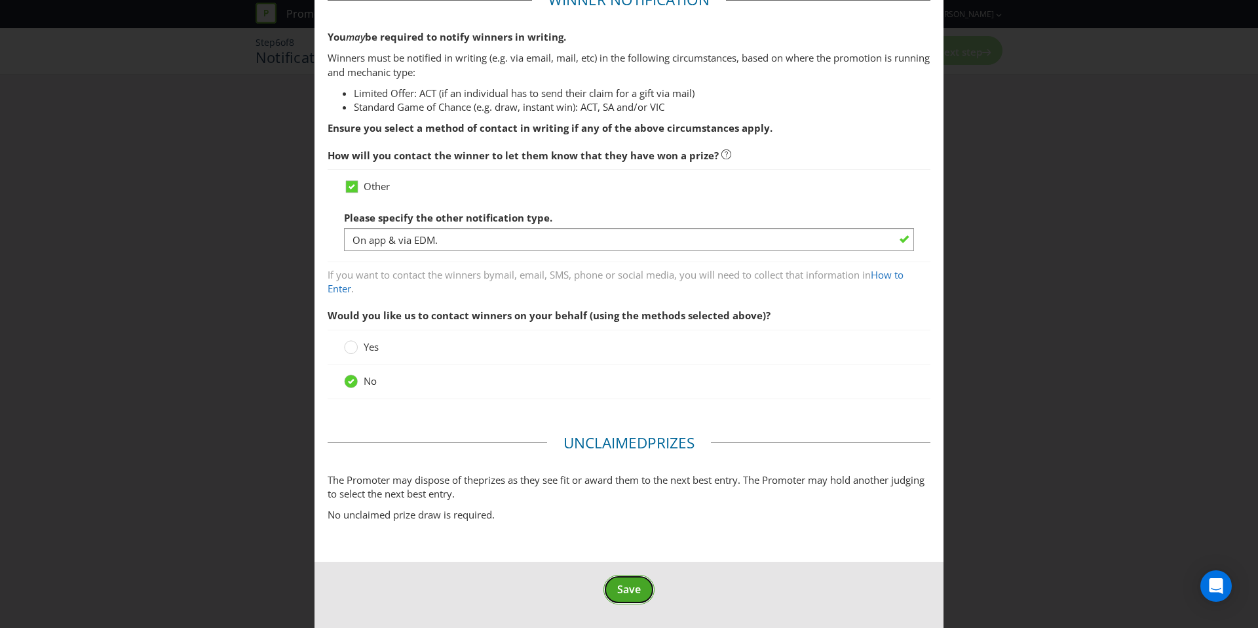
click at [638, 580] on button "Save" at bounding box center [628, 589] width 51 height 29
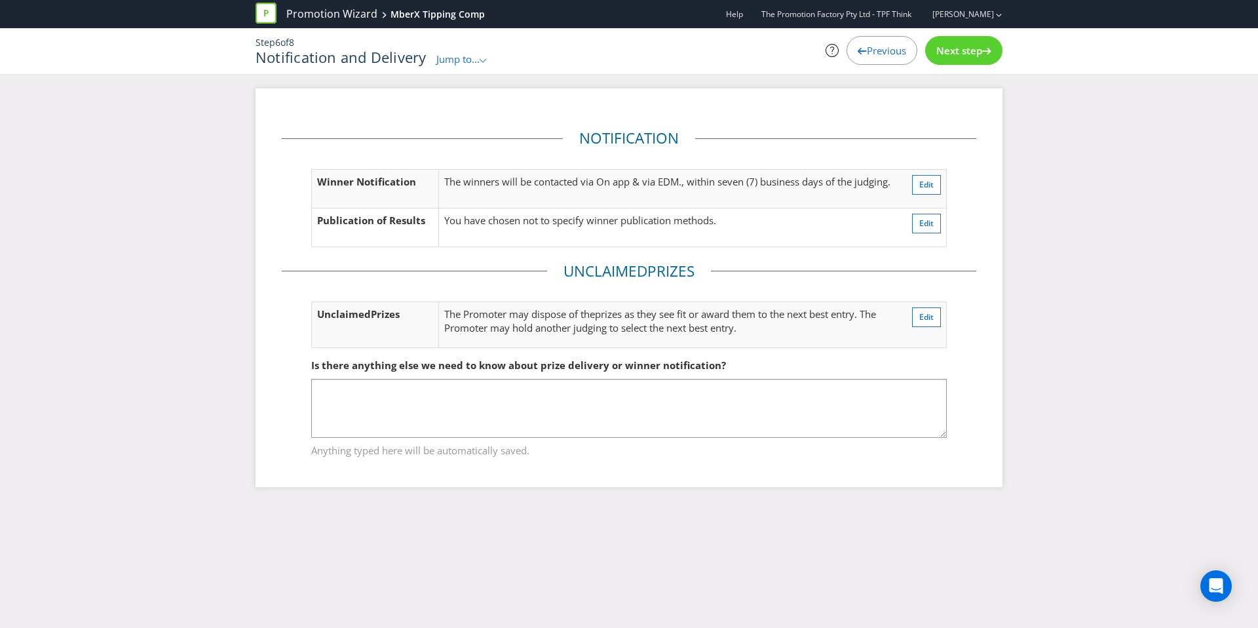
click at [939, 62] on div "Next step" at bounding box center [963, 50] width 77 height 29
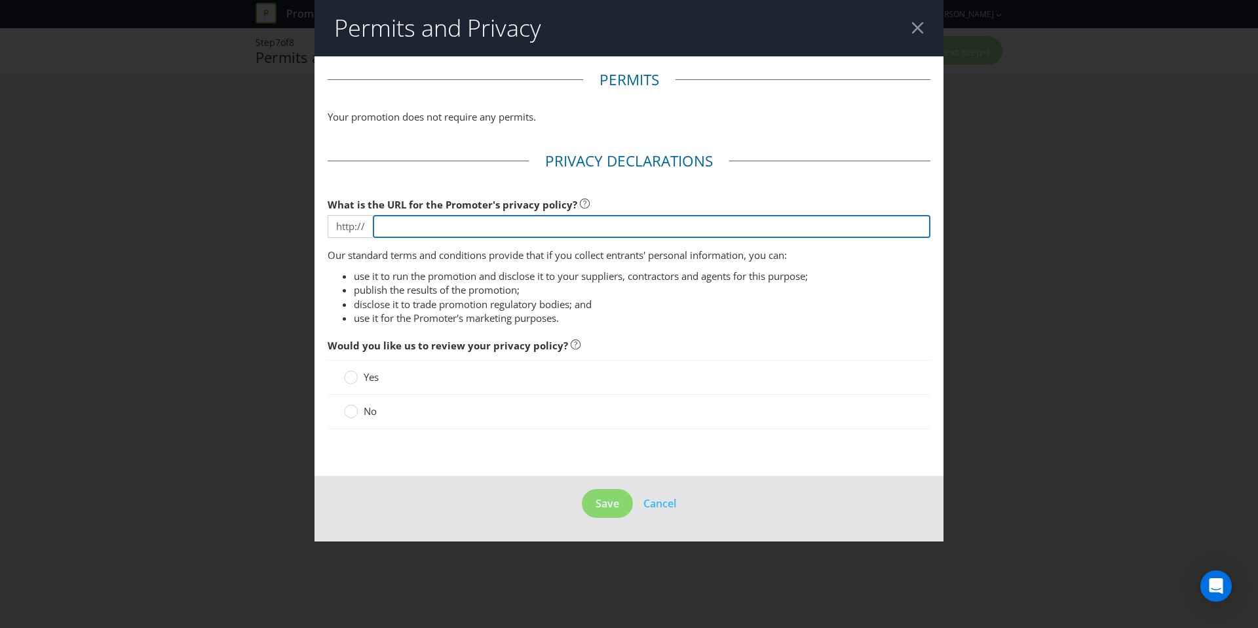
click at [462, 223] on input "text" at bounding box center [652, 226] width 558 height 23
paste input "[URL][DOMAIN_NAME]"
type input "[URL][DOMAIN_NAME]"
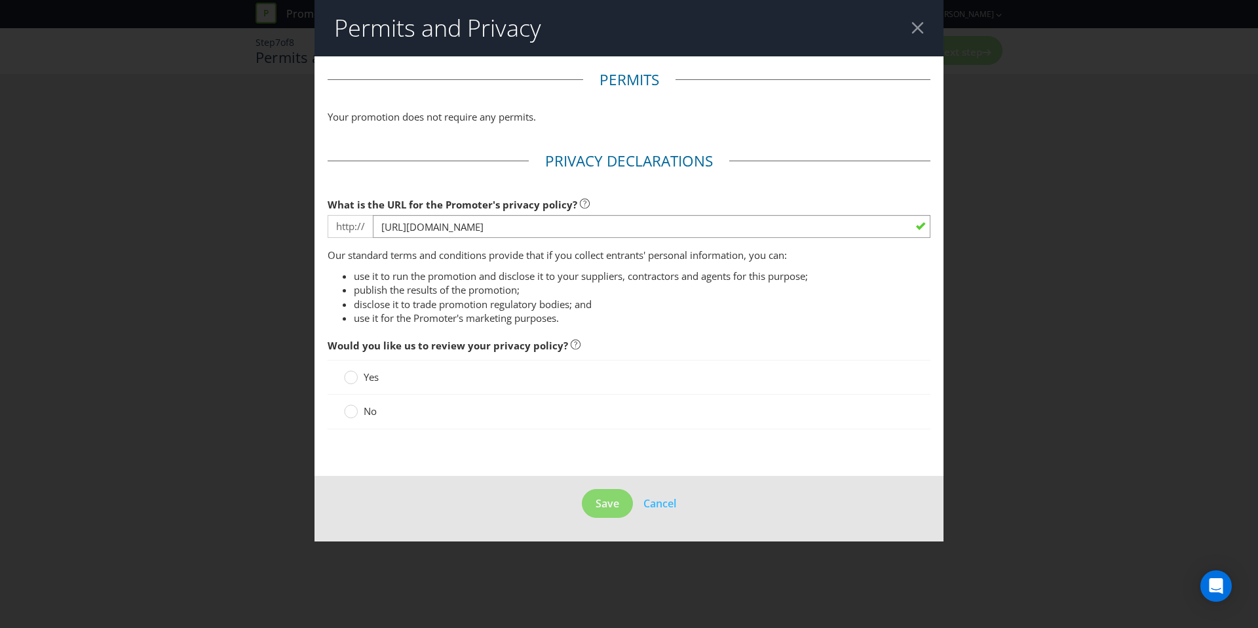
click at [373, 414] on span "No" at bounding box center [370, 410] width 13 height 13
click at [0, 0] on input "No" at bounding box center [0, 0] width 0 height 0
click at [618, 509] on button "Save" at bounding box center [607, 503] width 51 height 29
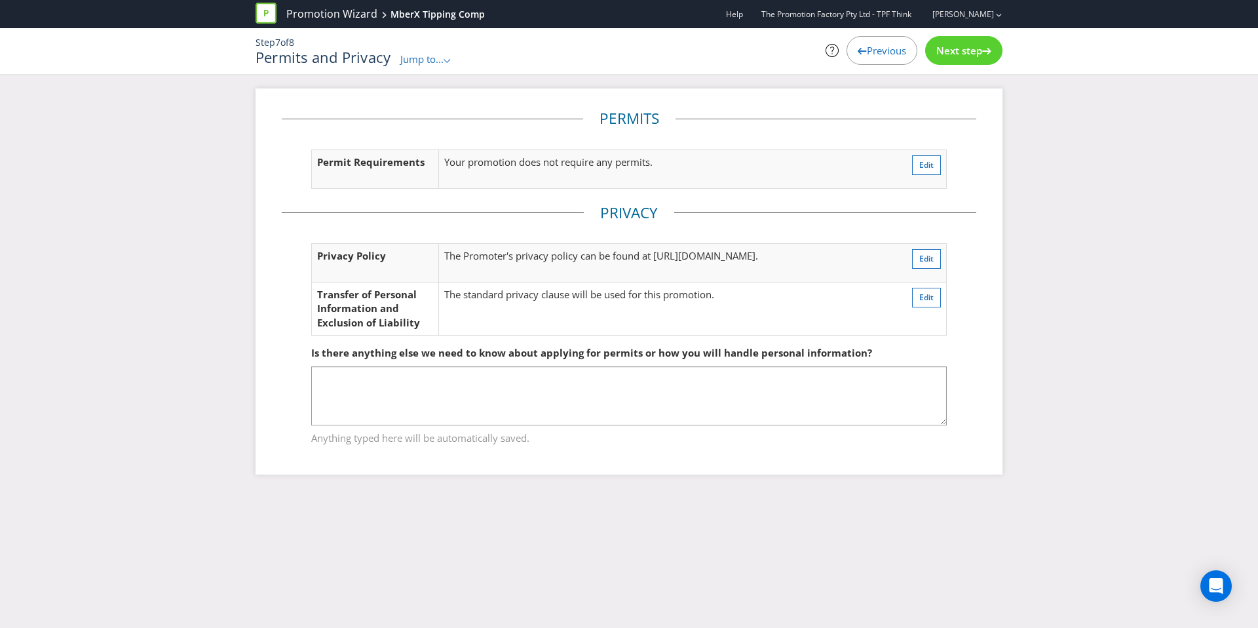
click at [957, 58] on div "Next step" at bounding box center [963, 50] width 77 height 29
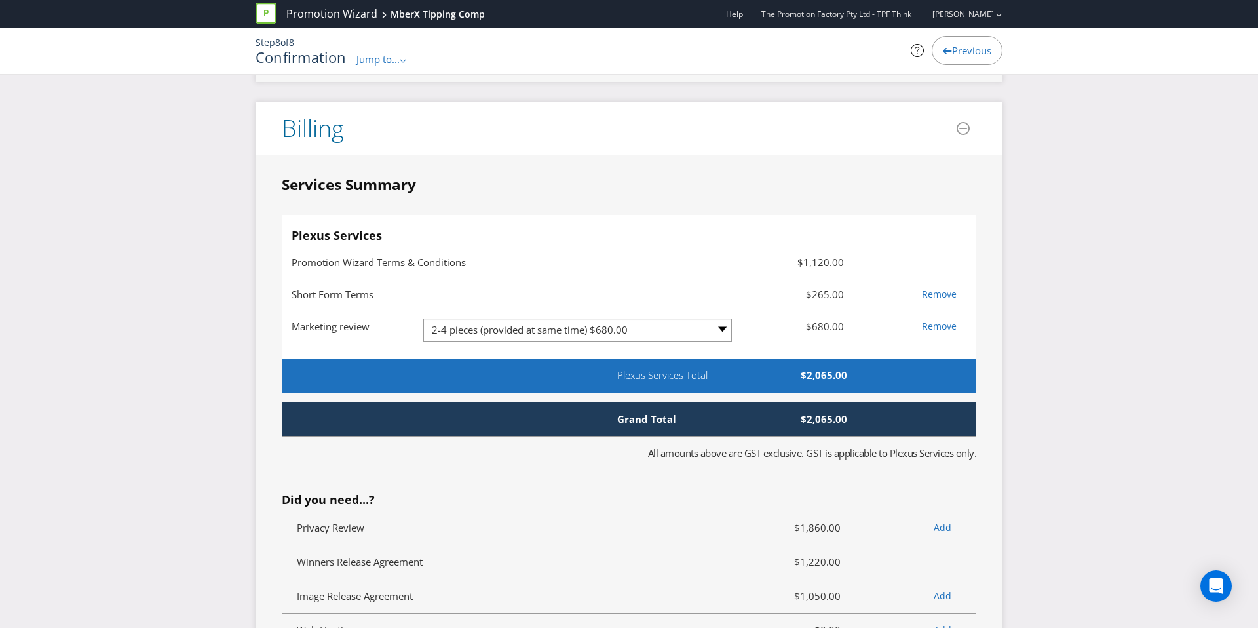
scroll to position [2811, 0]
